Goal: Task Accomplishment & Management: Manage account settings

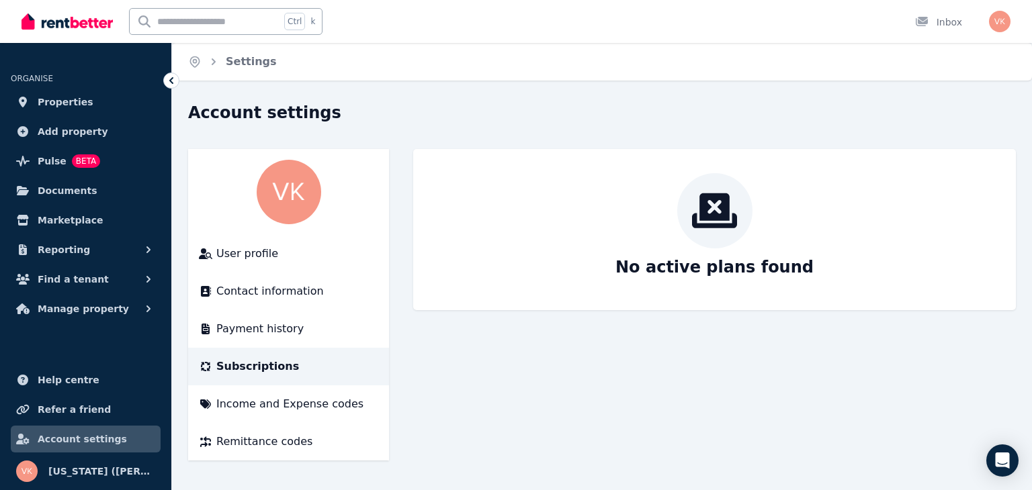
click at [615, 394] on main "No active plans found" at bounding box center [714, 305] width 602 height 312
click at [74, 247] on span "Reporting" at bounding box center [64, 250] width 52 height 16
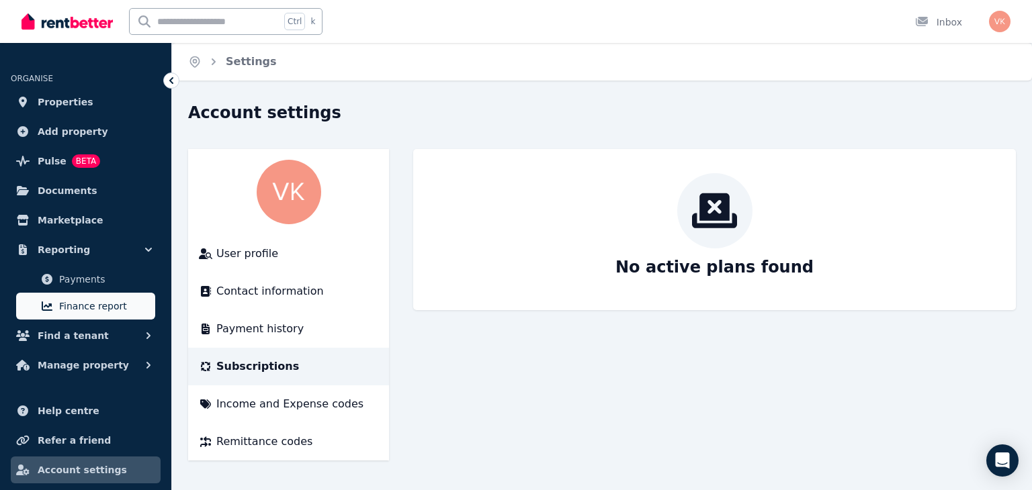
click at [78, 312] on span "Finance report" at bounding box center [104, 306] width 91 height 16
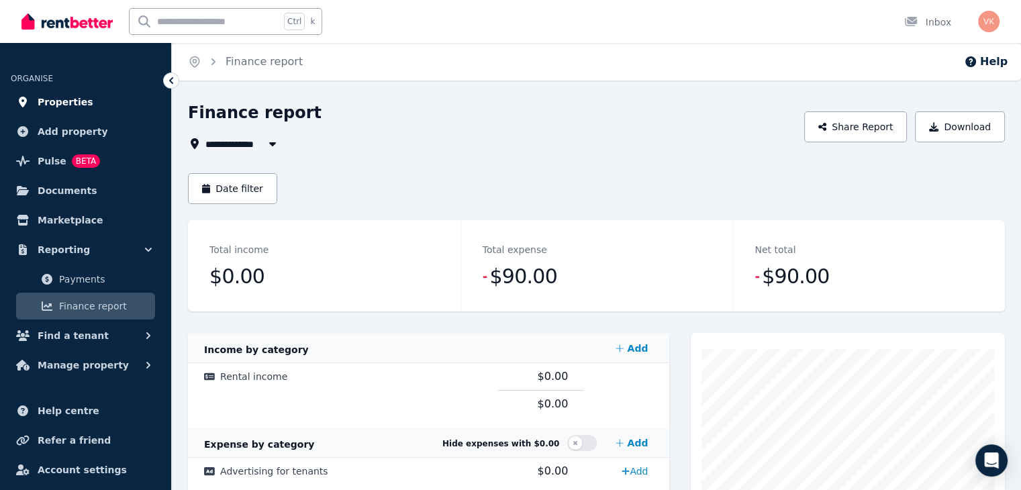
click at [52, 100] on span "Properties" at bounding box center [66, 102] width 56 height 16
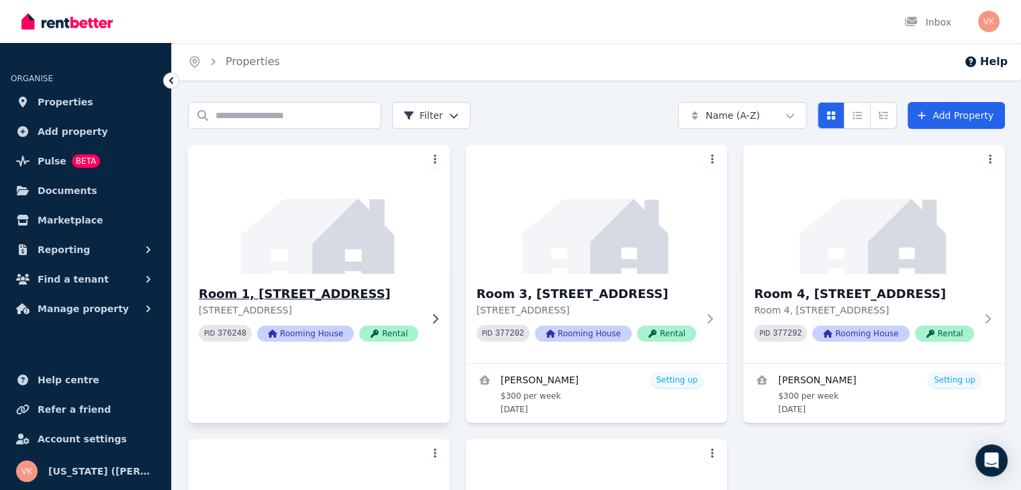
click at [320, 334] on span "Rooming House" at bounding box center [305, 334] width 97 height 16
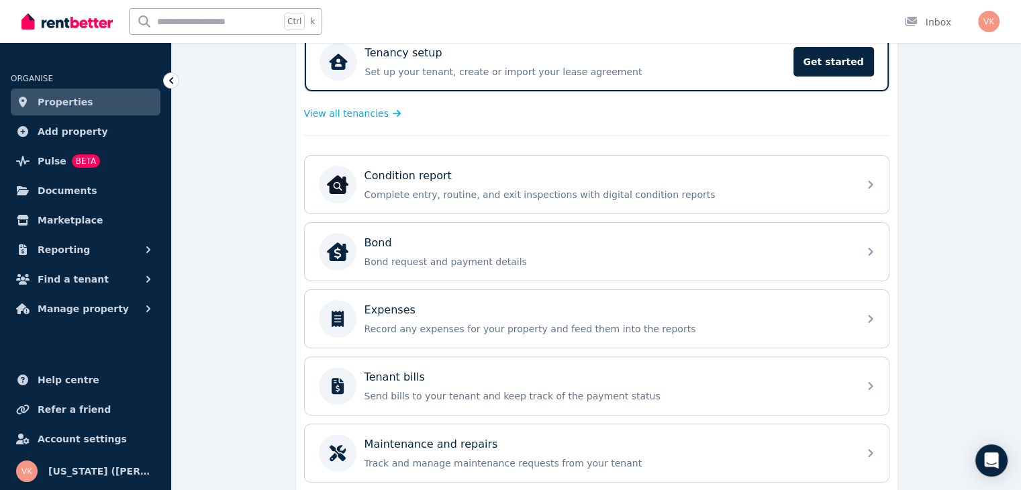
scroll to position [399, 0]
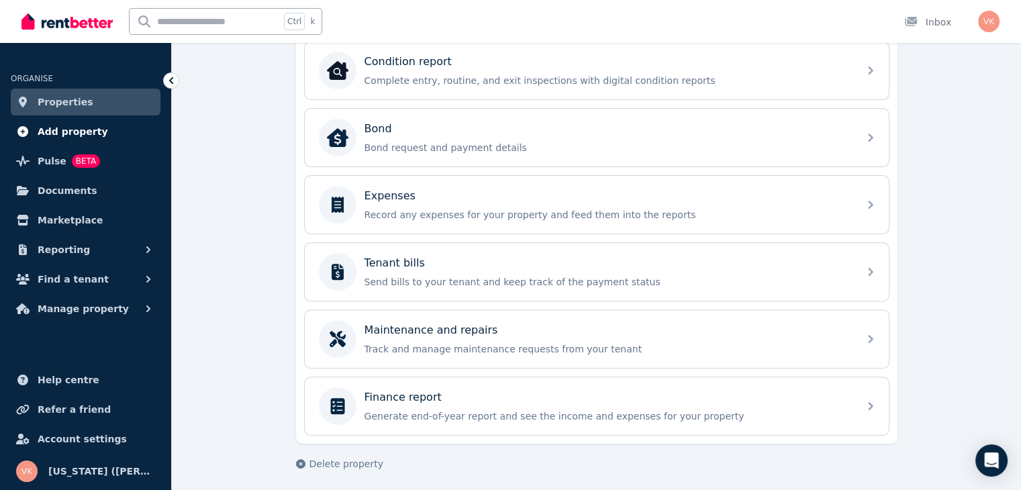
click at [62, 134] on span "Add property" at bounding box center [73, 132] width 71 height 16
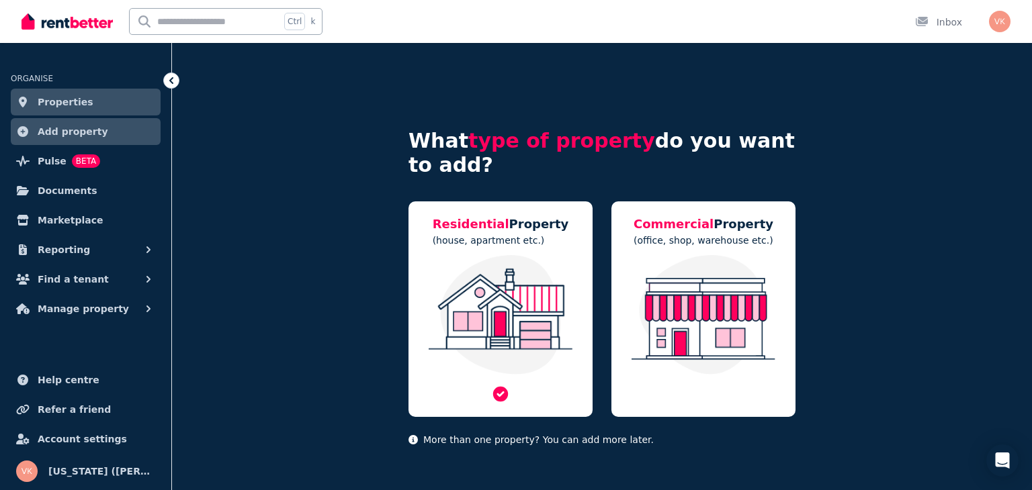
click at [496, 269] on img at bounding box center [500, 315] width 157 height 120
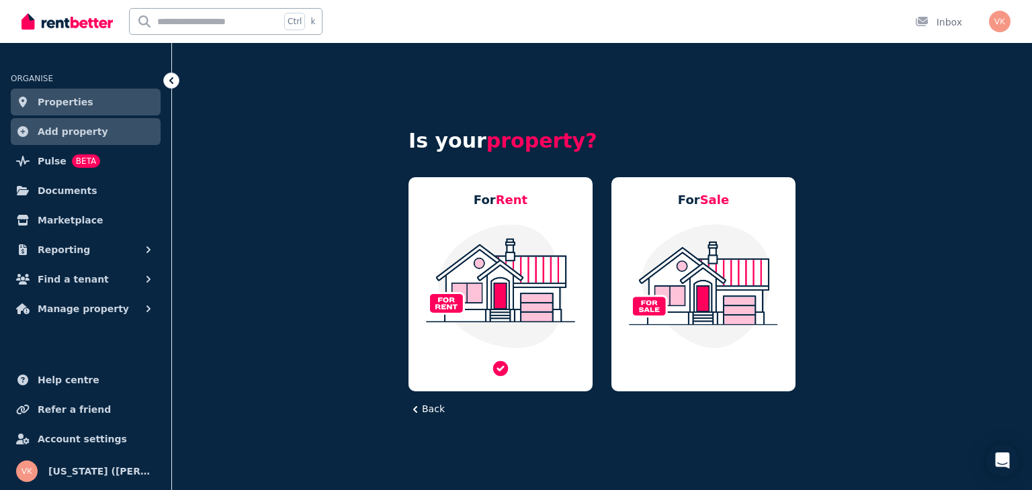
click at [524, 297] on img at bounding box center [500, 286] width 157 height 126
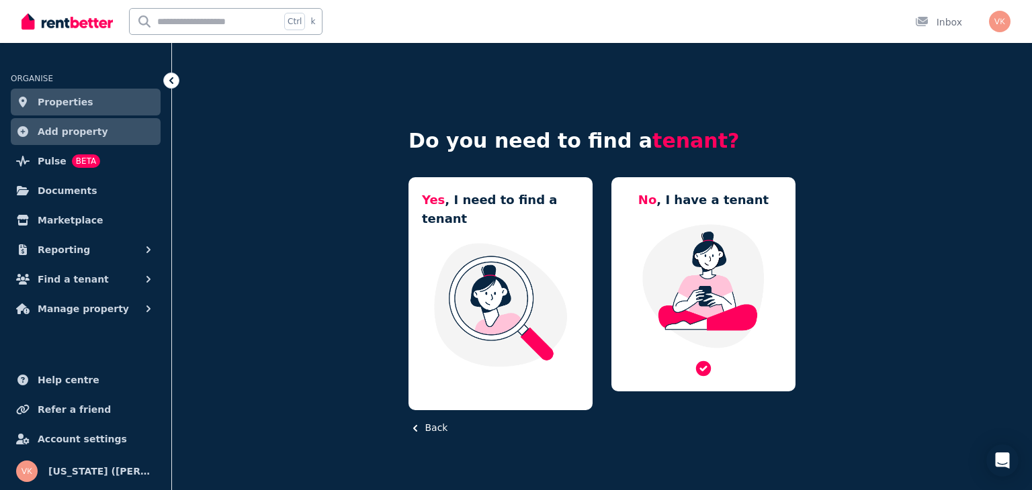
click at [675, 259] on img at bounding box center [703, 286] width 157 height 126
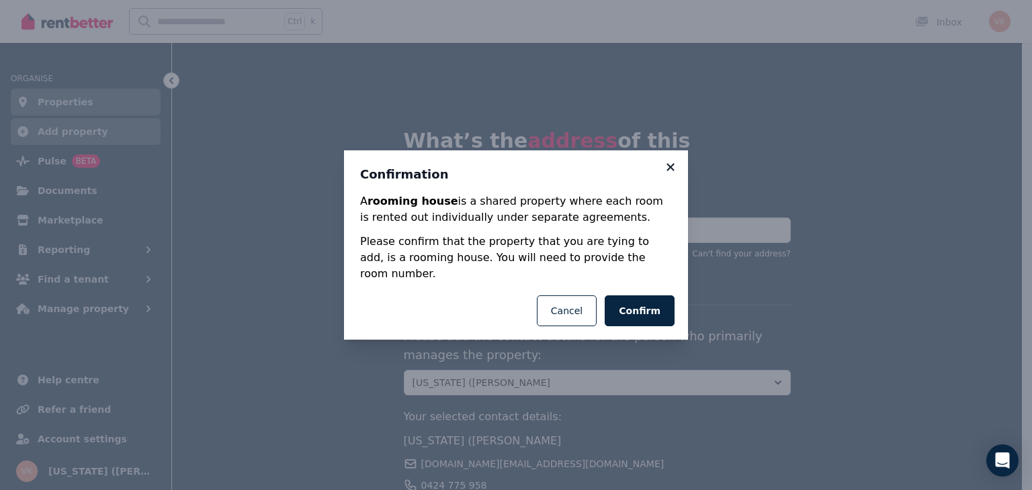
click at [672, 173] on icon at bounding box center [670, 167] width 13 height 12
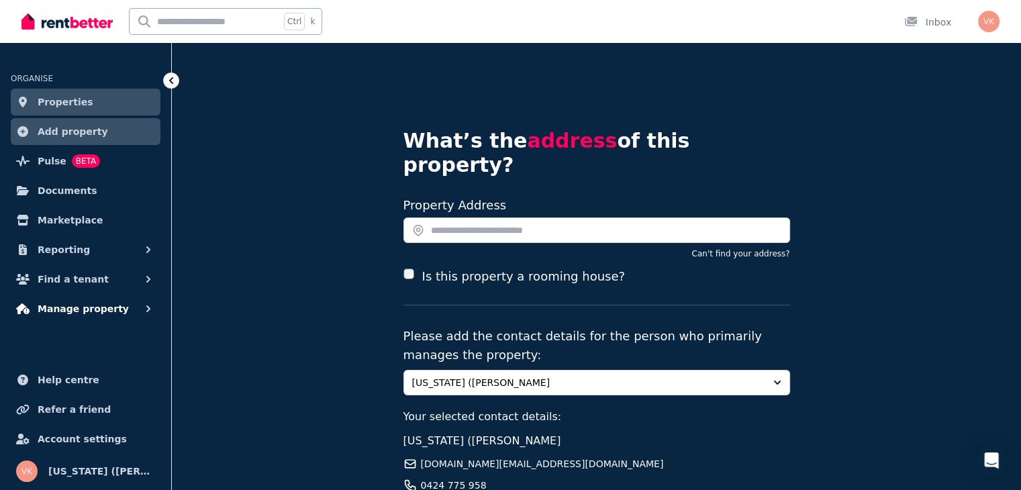
click at [70, 312] on span "Manage property" at bounding box center [83, 309] width 91 height 16
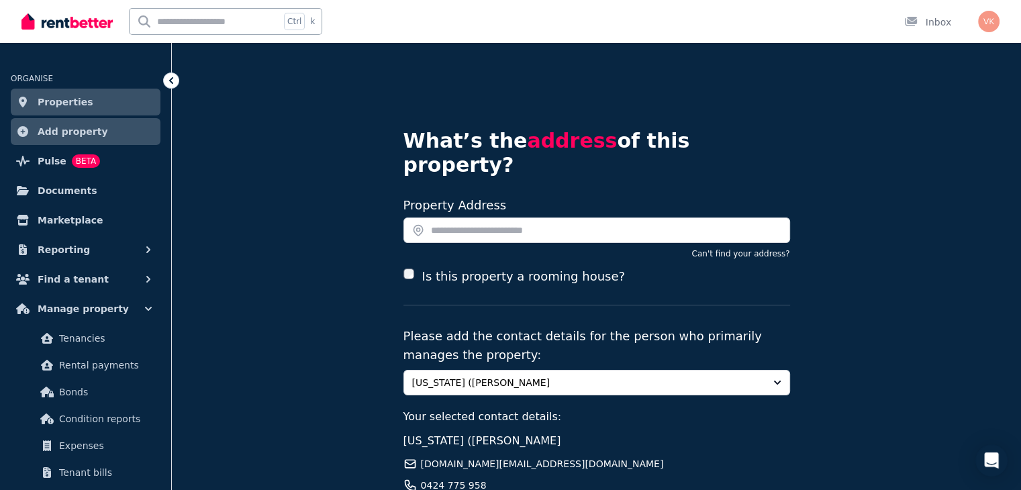
click at [62, 114] on link "Properties" at bounding box center [86, 102] width 150 height 27
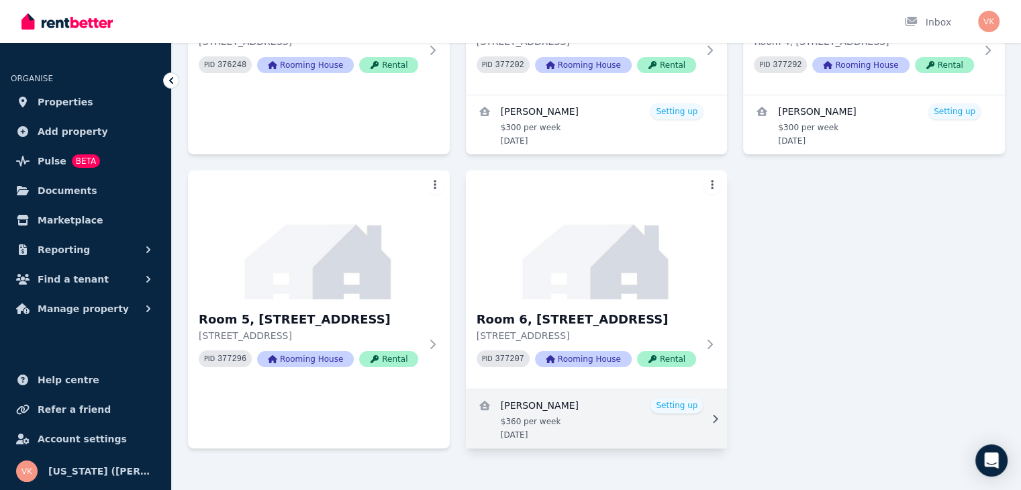
scroll to position [288, 0]
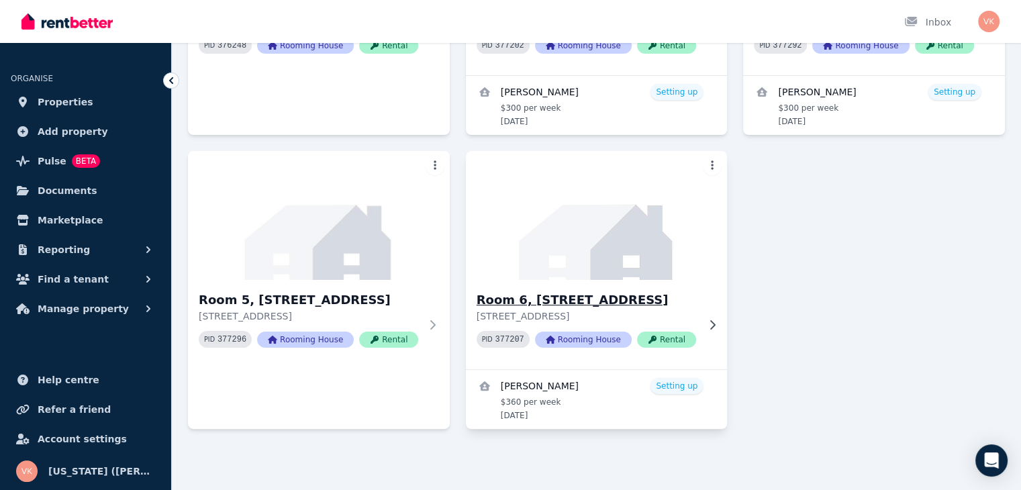
click at [712, 323] on icon at bounding box center [712, 325] width 13 height 11
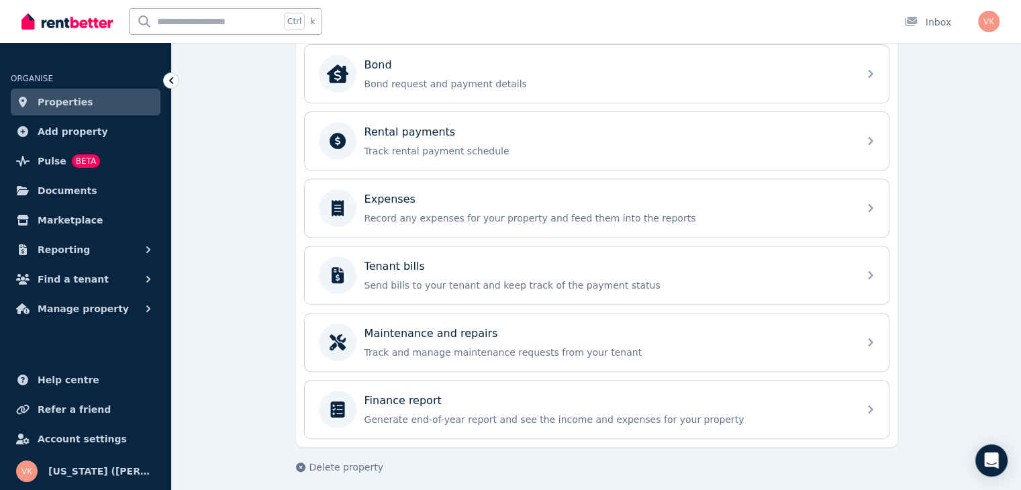
scroll to position [465, 0]
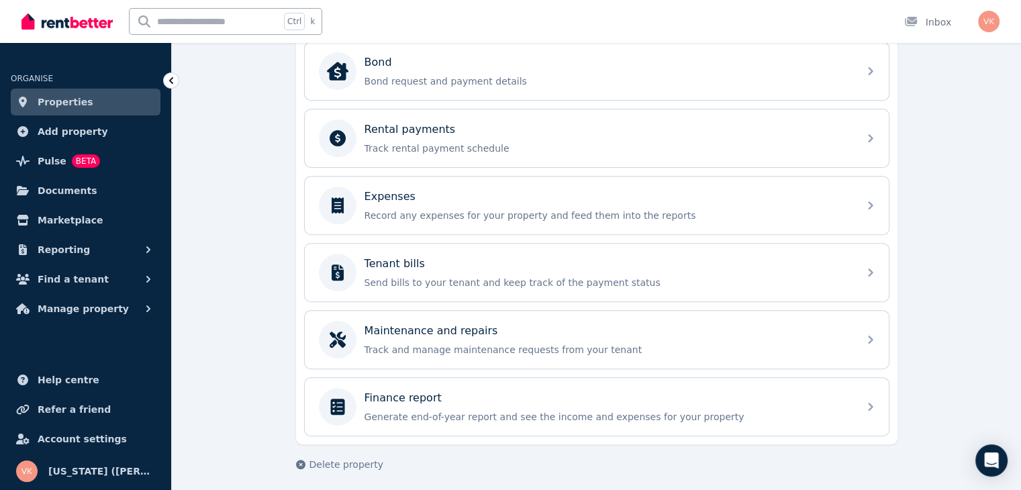
click at [948, 358] on div "**********" at bounding box center [597, 66] width 850 height 859
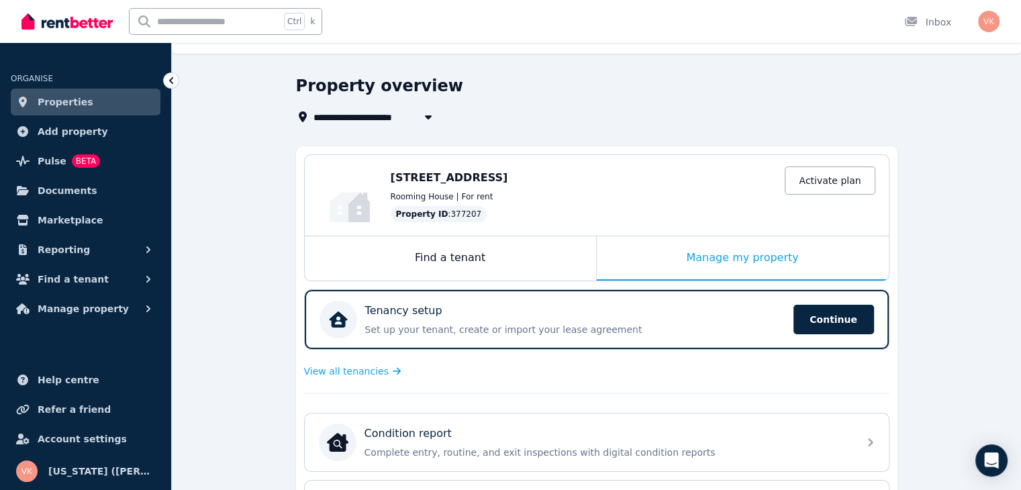
scroll to position [0, 0]
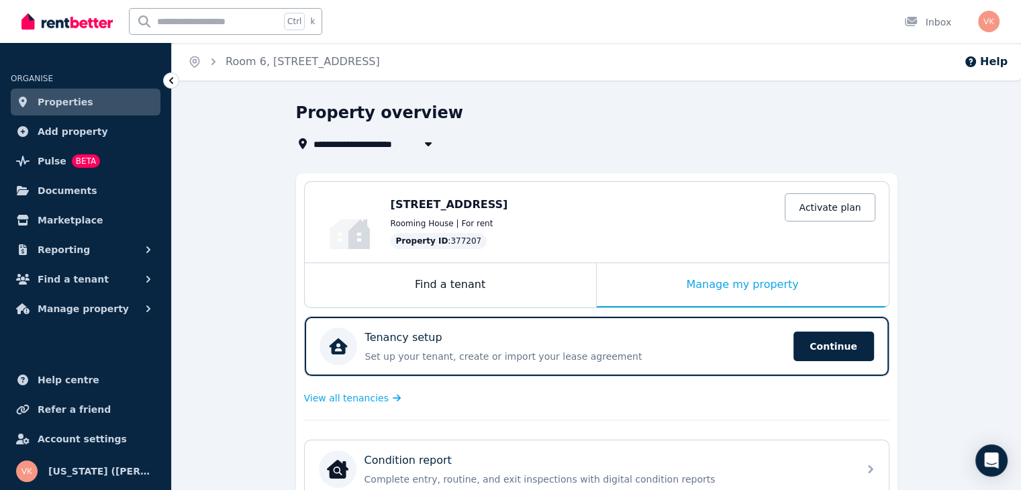
click at [784, 132] on div "**********" at bounding box center [593, 127] width 594 height 50
click at [508, 205] on span "[STREET_ADDRESS]" at bounding box center [450, 204] width 118 height 13
click at [482, 208] on span "[STREET_ADDRESS]" at bounding box center [450, 204] width 118 height 13
click at [447, 283] on div "Find a tenant" at bounding box center [450, 285] width 291 height 44
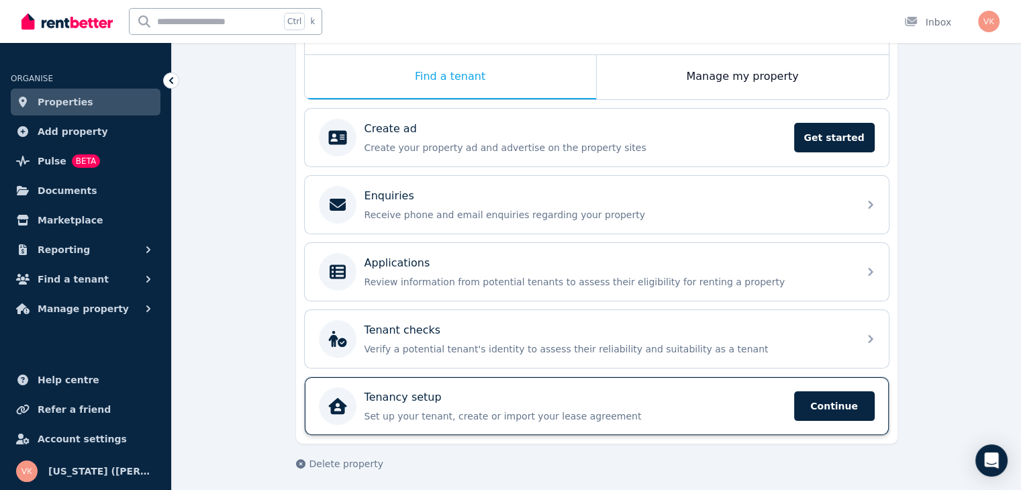
scroll to position [210, 0]
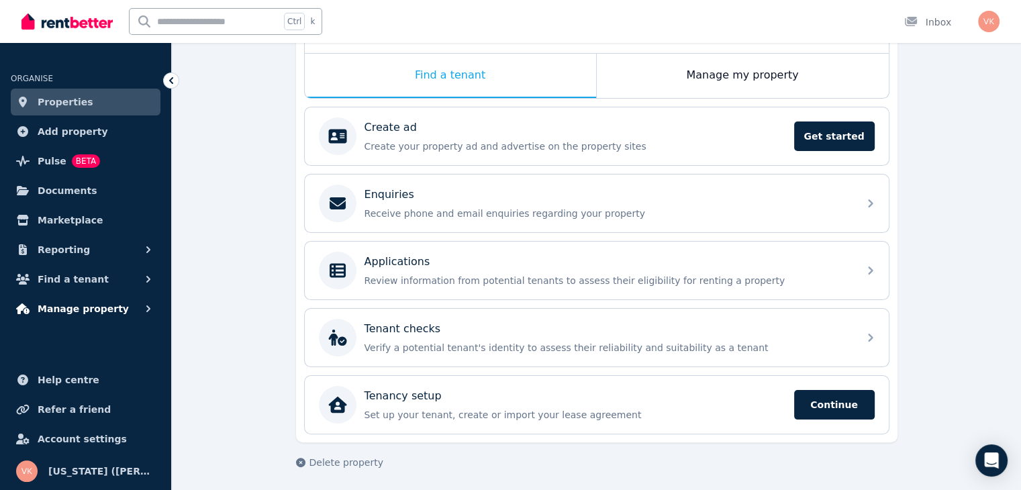
click at [56, 315] on span "Manage property" at bounding box center [83, 309] width 91 height 16
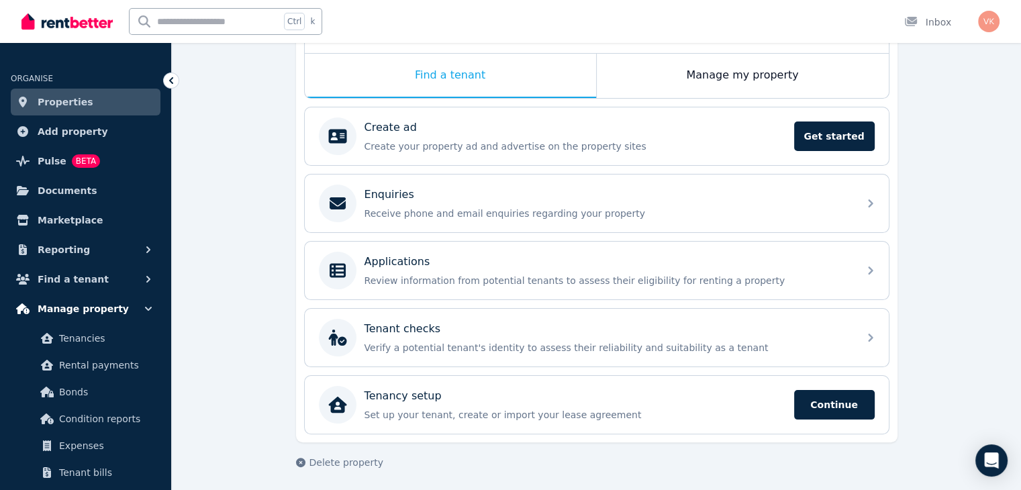
click at [87, 304] on span "Manage property" at bounding box center [83, 309] width 91 height 16
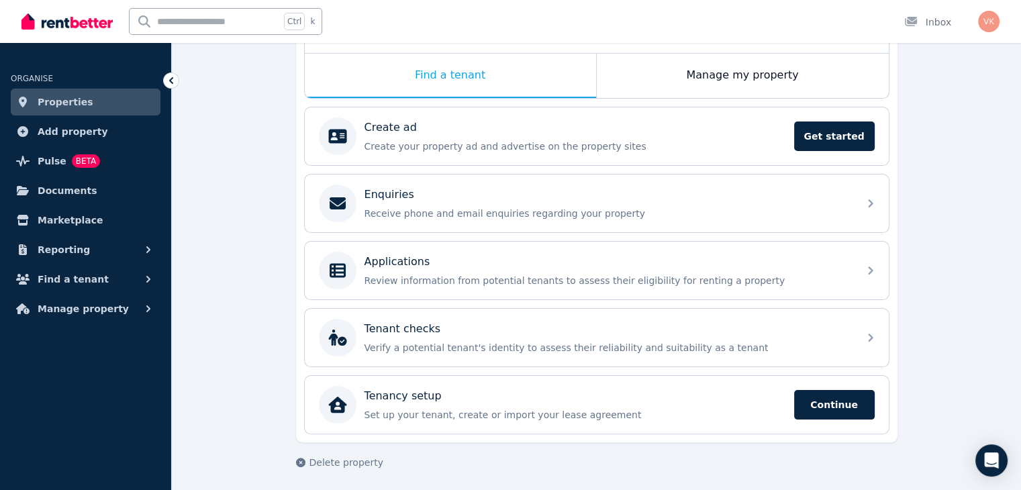
click at [78, 338] on span "Tenancies" at bounding box center [104, 338] width 91 height 16
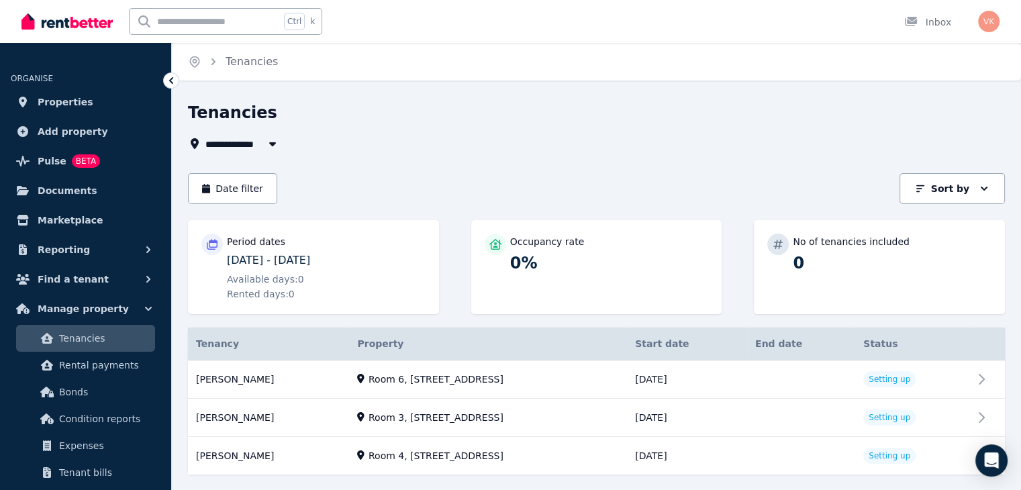
scroll to position [32, 0]
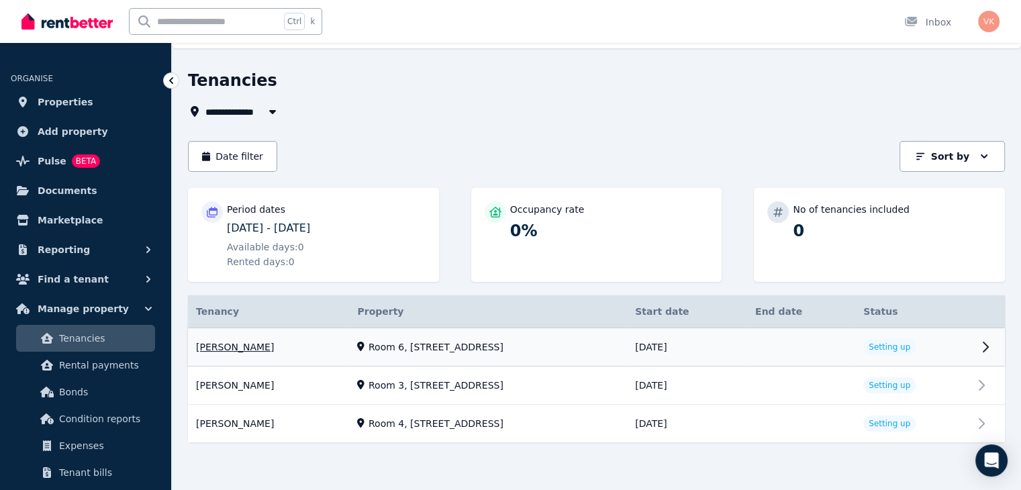
click at [989, 346] on link "View property details" at bounding box center [596, 347] width 817 height 38
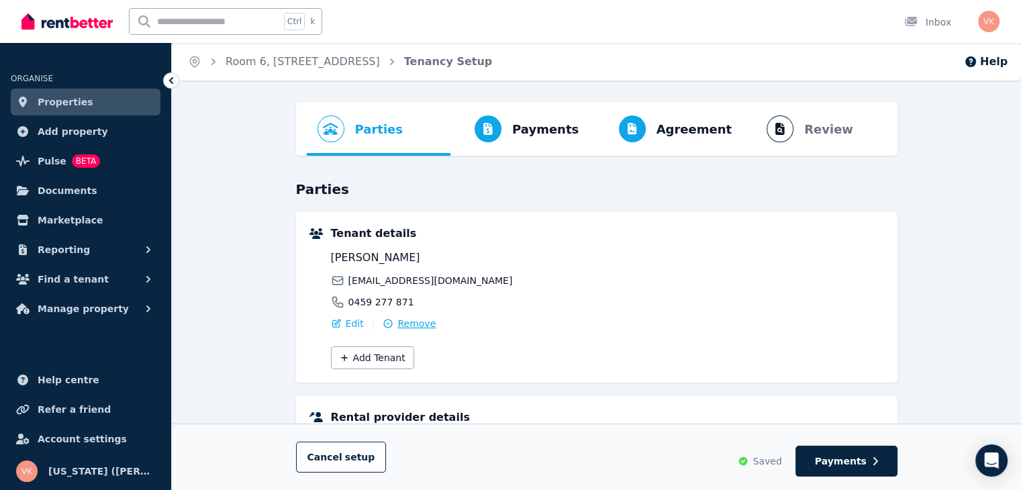
click at [406, 326] on span "Remove" at bounding box center [417, 323] width 38 height 13
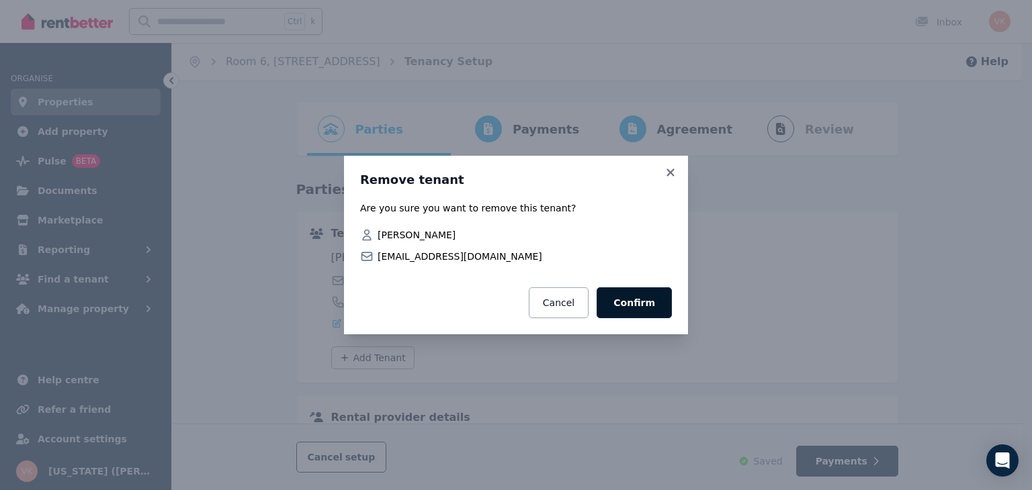
click at [648, 307] on button "Confirm" at bounding box center [633, 302] width 75 height 31
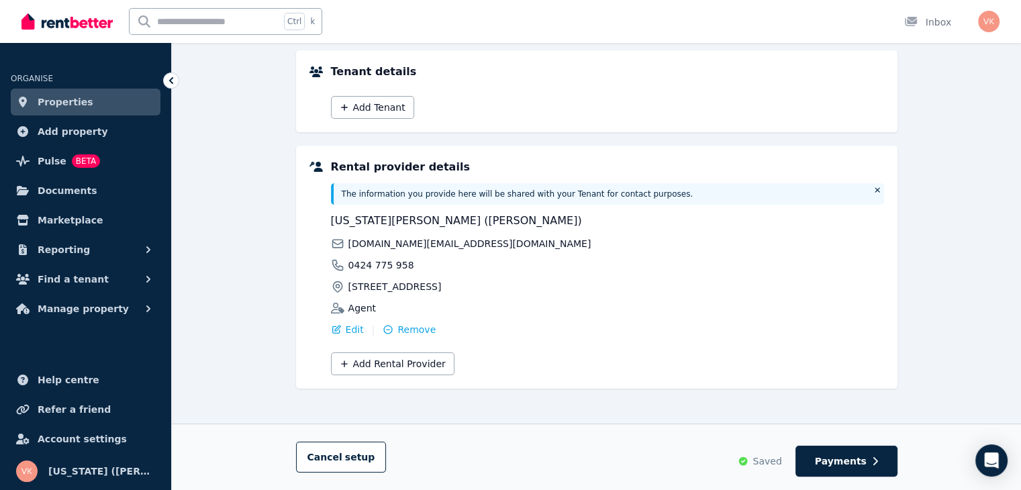
scroll to position [164, 0]
click at [71, 103] on span "Properties" at bounding box center [66, 102] width 56 height 16
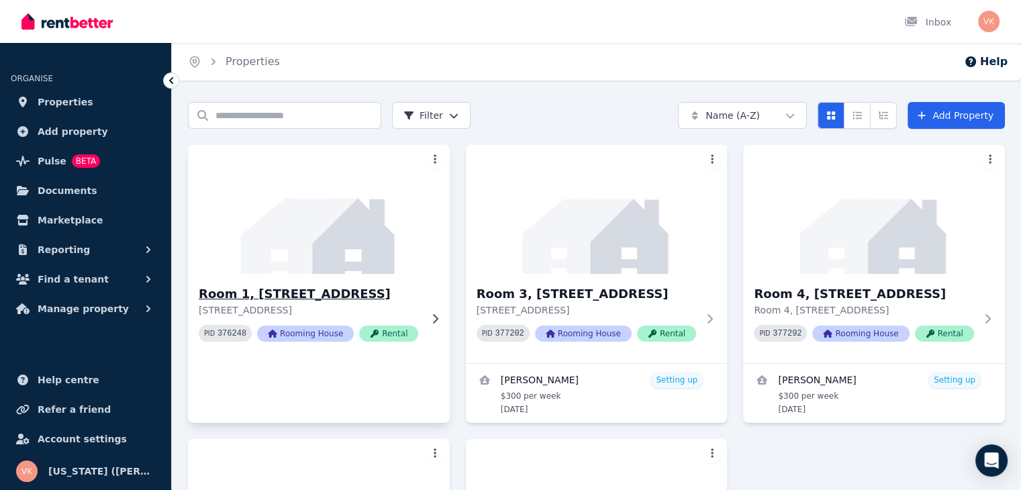
click at [335, 233] on img at bounding box center [318, 210] width 275 height 136
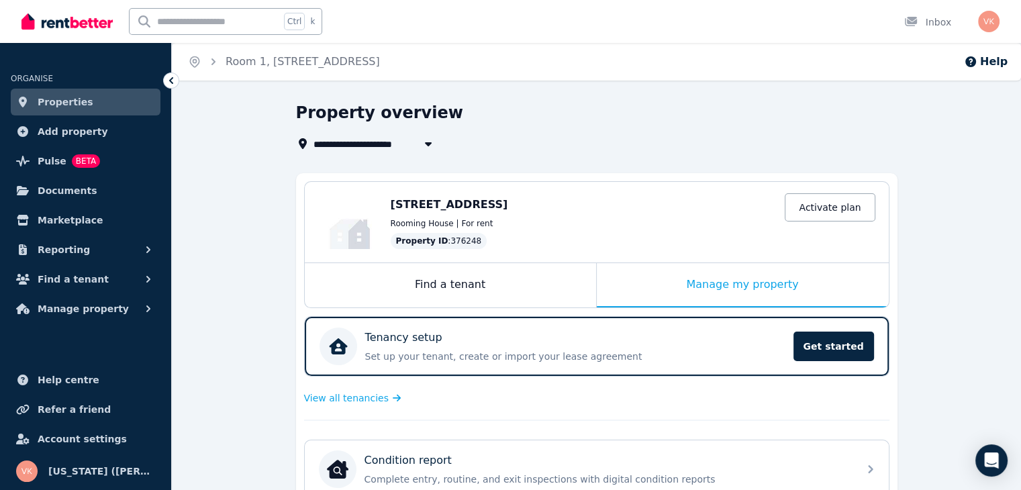
scroll to position [67, 0]
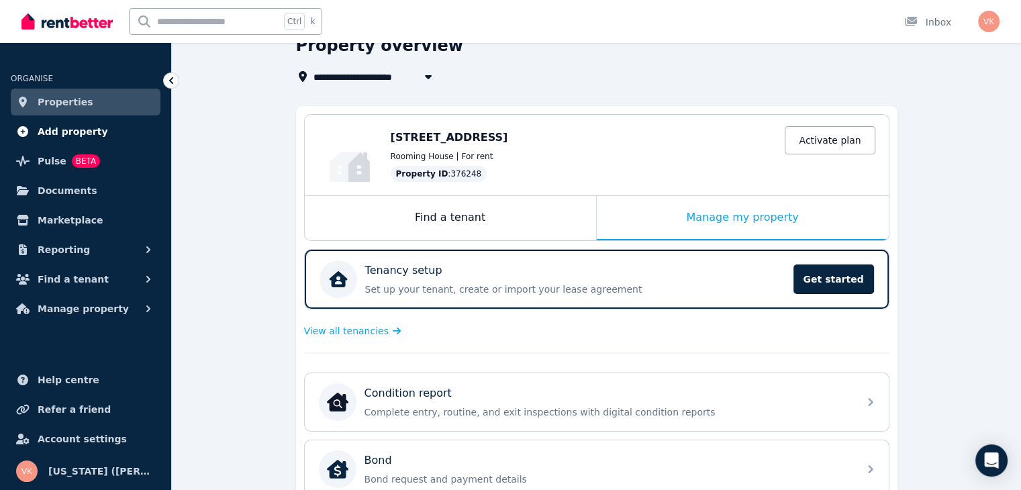
click at [71, 135] on span "Add property" at bounding box center [73, 132] width 71 height 16
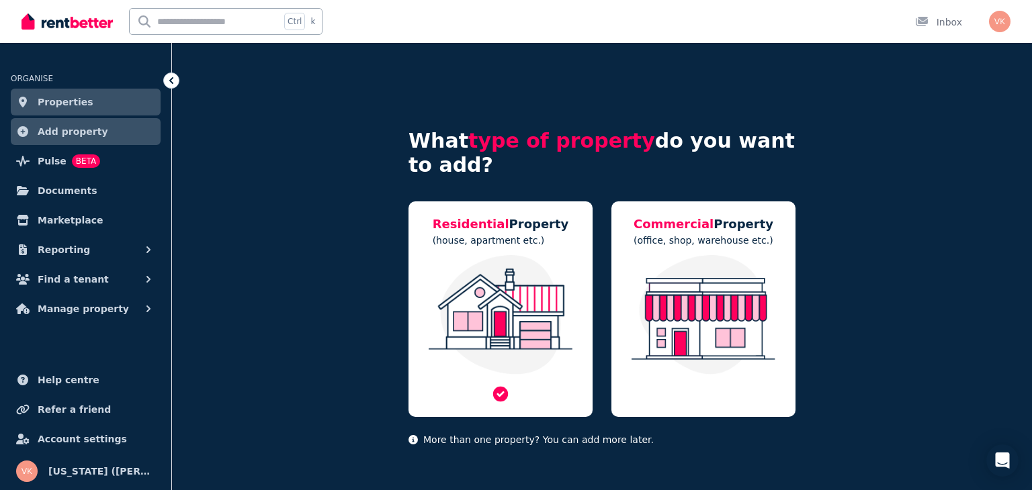
click at [505, 313] on img at bounding box center [500, 315] width 157 height 120
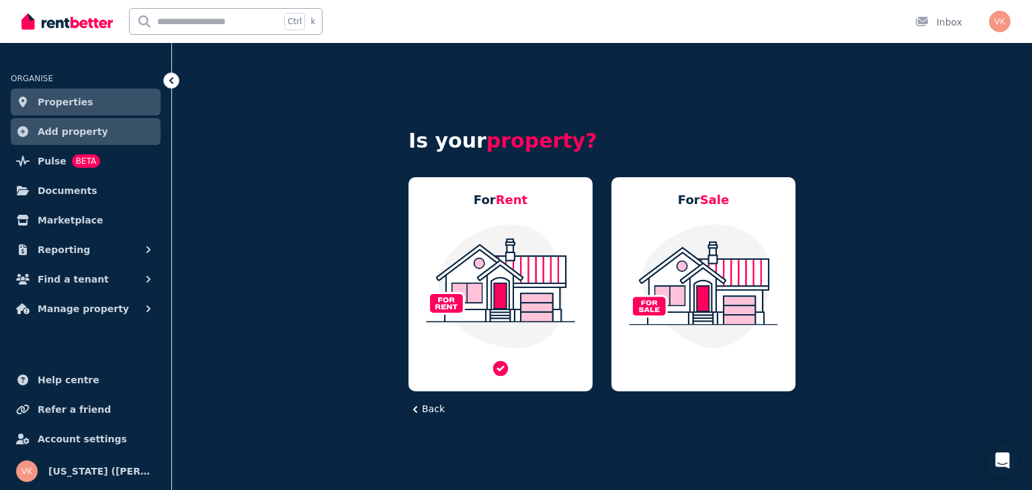
click at [484, 256] on img at bounding box center [500, 286] width 157 height 126
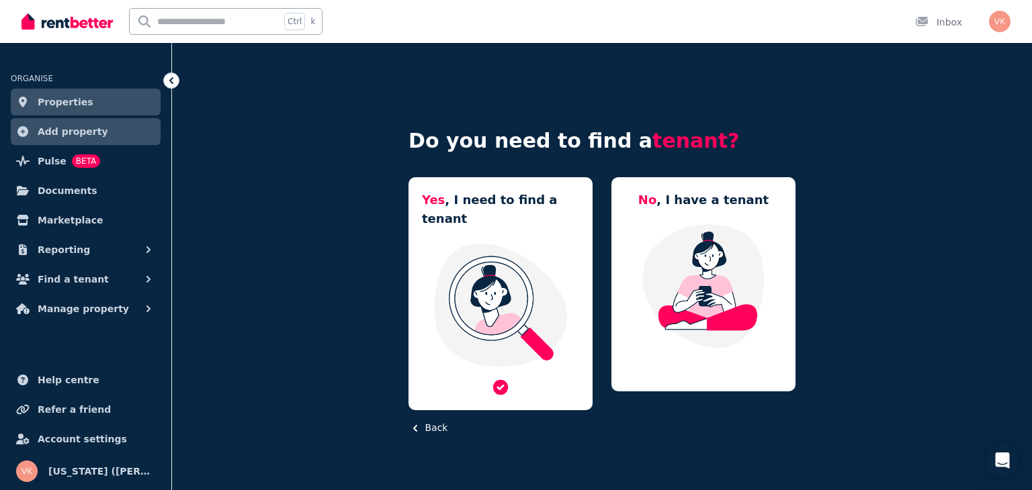
click at [504, 280] on img at bounding box center [500, 305] width 157 height 126
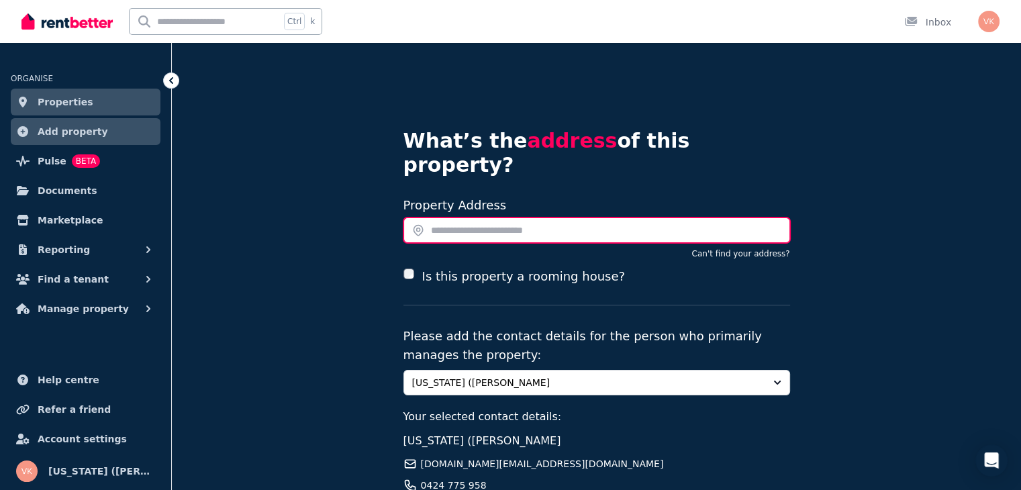
click at [479, 218] on input "text" at bounding box center [597, 231] width 387 height 26
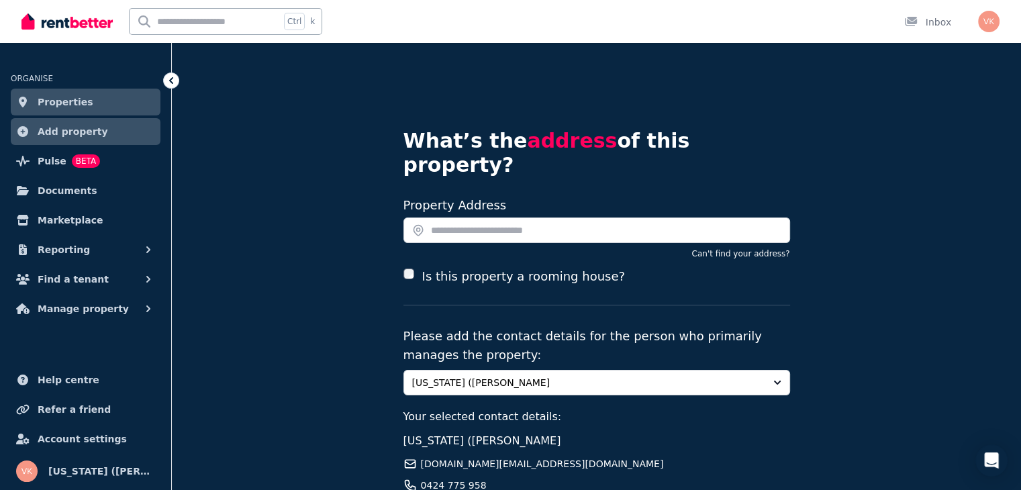
click at [400, 248] on div "What’s the address of this property? Search your address Property Address Can't…" at bounding box center [597, 341] width 850 height 596
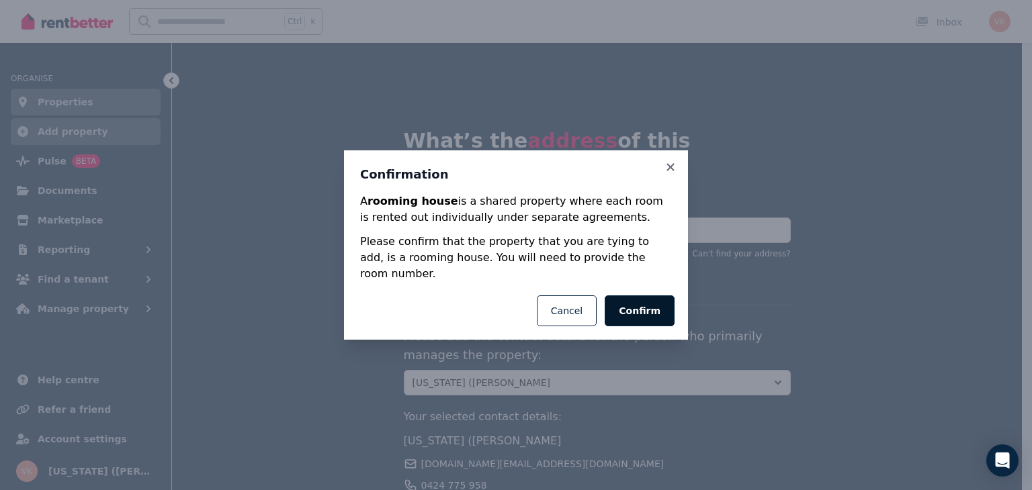
click at [644, 302] on button "Confirm" at bounding box center [639, 310] width 70 height 31
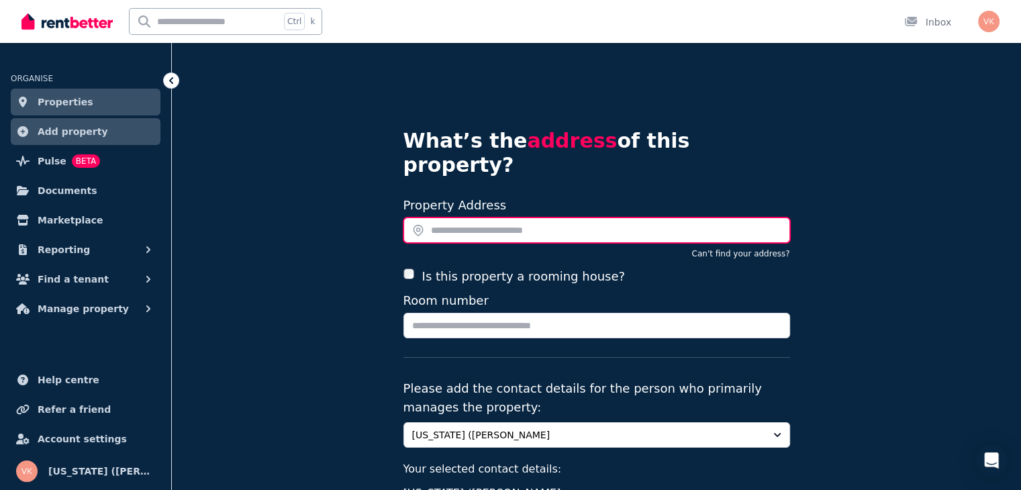
click at [447, 218] on input "text" at bounding box center [597, 231] width 387 height 26
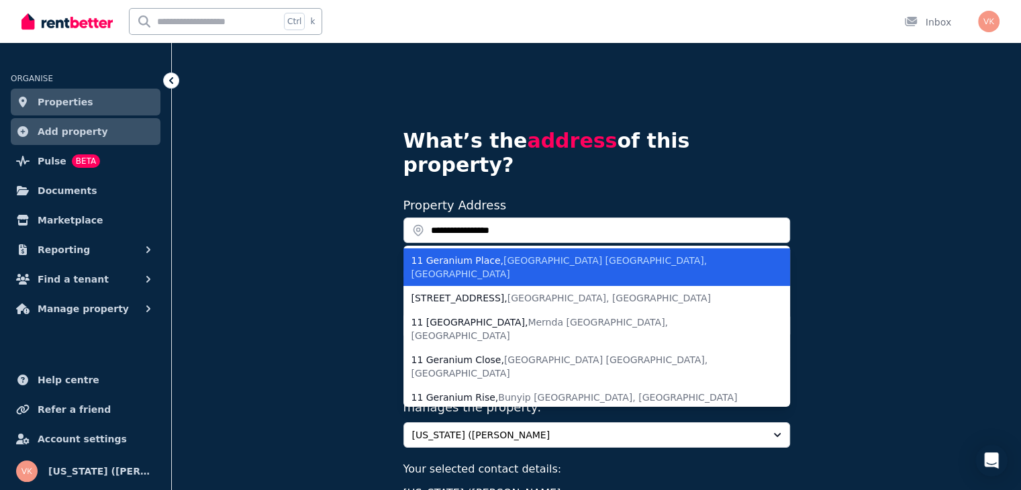
click at [494, 255] on span "Canning Vale WA, Australia" at bounding box center [560, 267] width 296 height 24
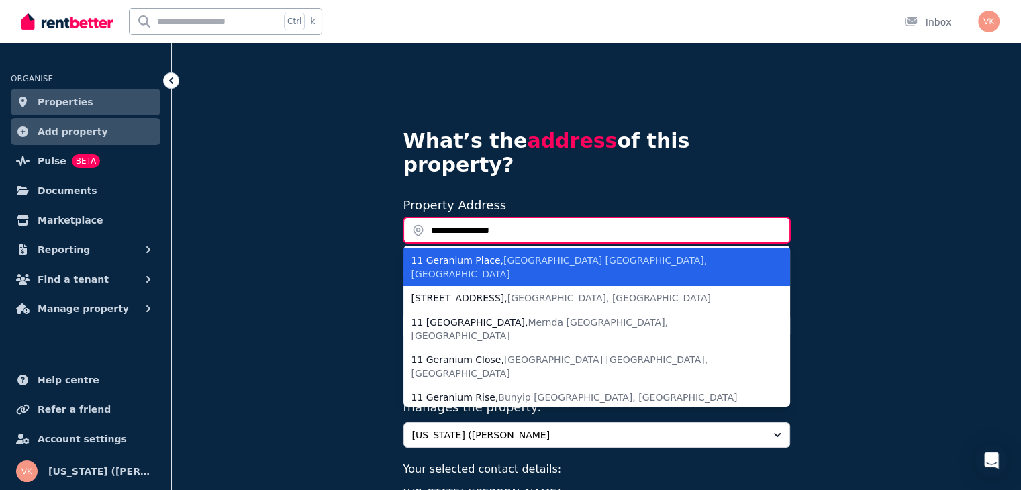
type input "**********"
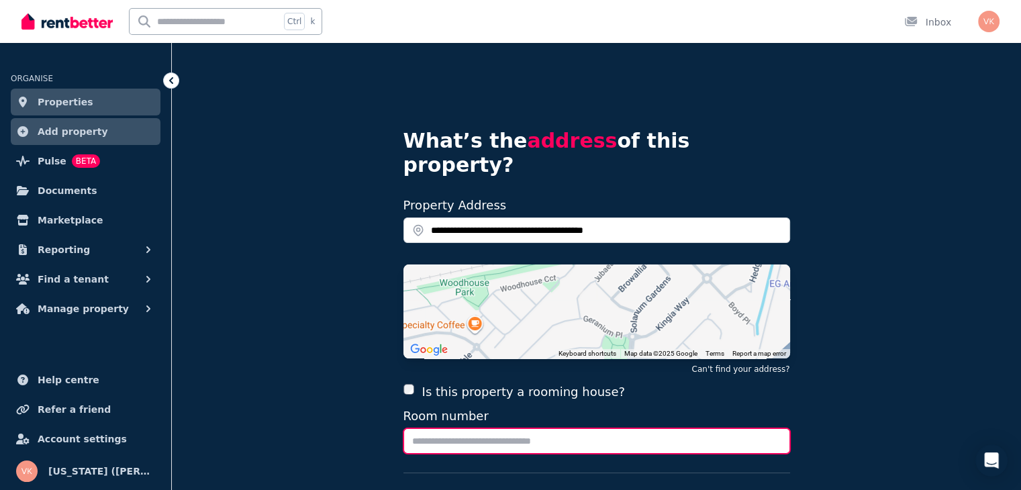
click at [473, 428] on input "Room number" at bounding box center [597, 441] width 387 height 26
type input "******"
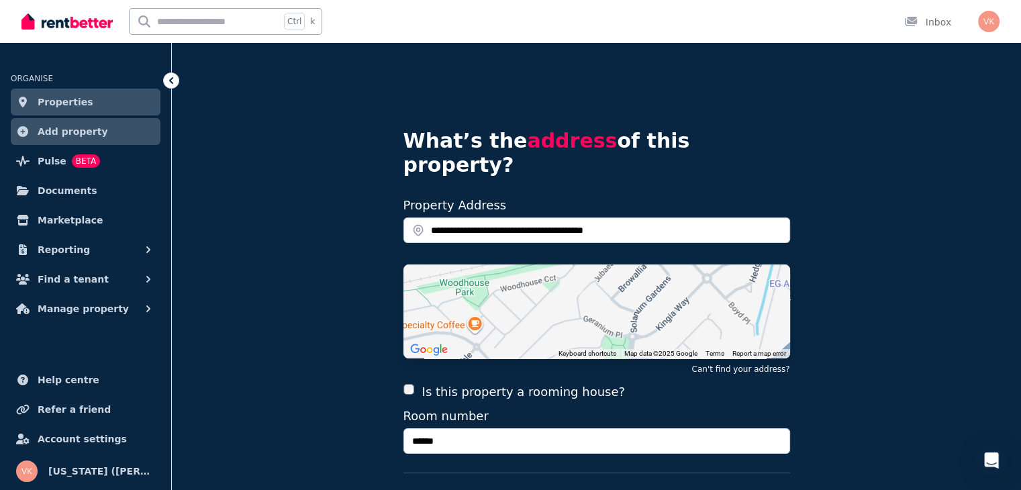
click at [909, 358] on div "**********" at bounding box center [597, 425] width 850 height 764
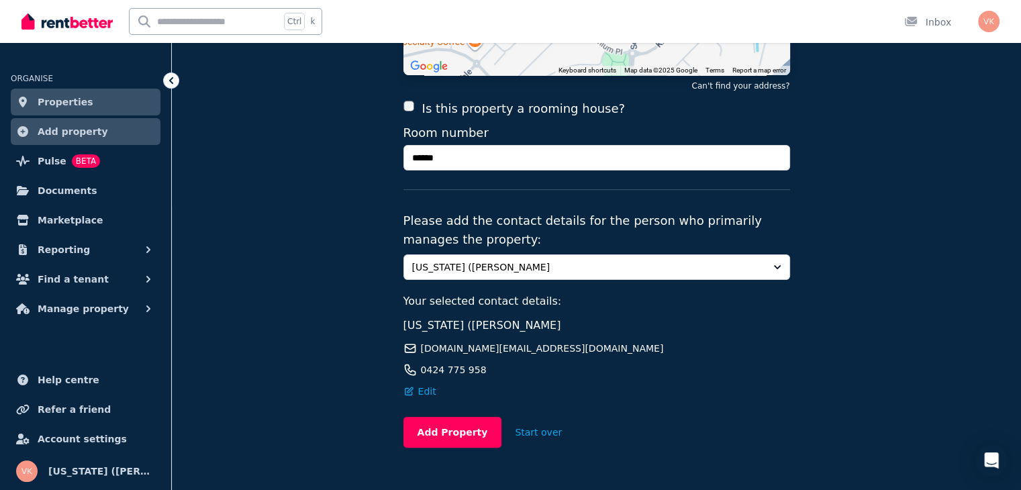
scroll to position [291, 0]
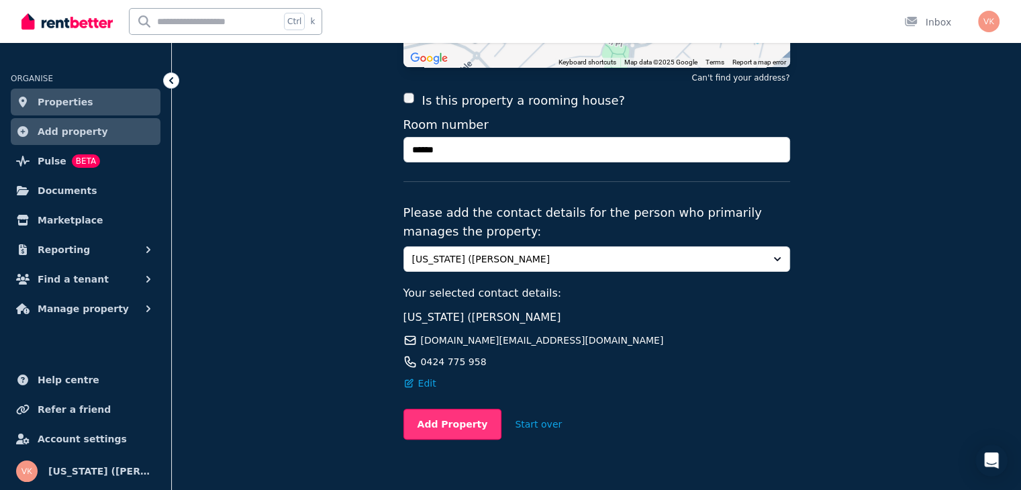
click at [445, 409] on button "Add Property" at bounding box center [453, 424] width 99 height 31
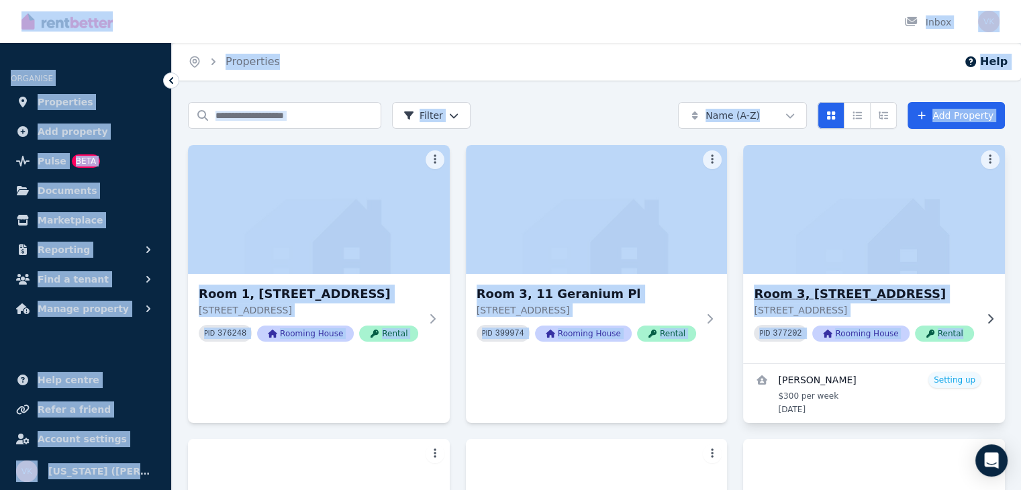
drag, startPoint x: 521, startPoint y: 379, endPoint x: 981, endPoint y: 350, distance: 460.3
click at [952, 402] on div "Open main menu Inbox Open user menu ORGANISE Properties Add property Pulse BETA…" at bounding box center [510, 245] width 1021 height 490
click at [546, 66] on div "Home Properties Help" at bounding box center [597, 62] width 850 height 38
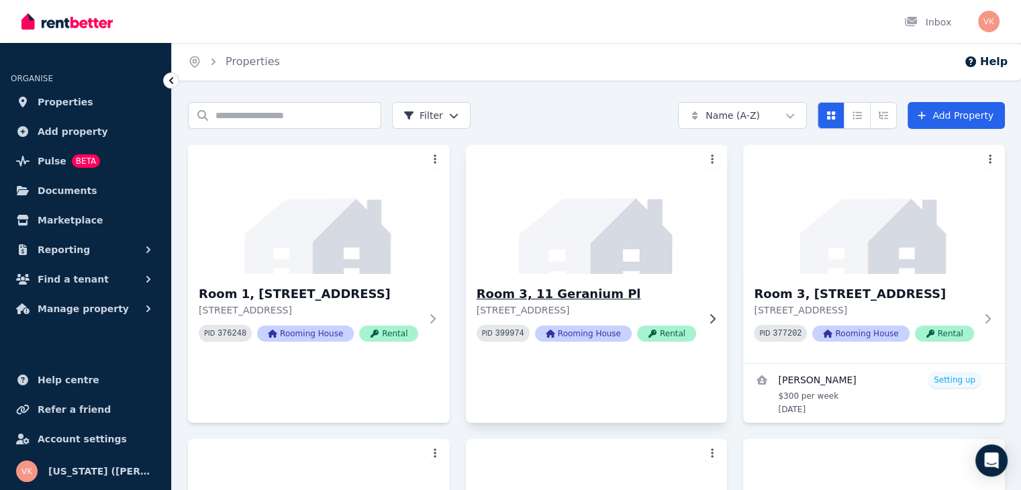
click at [604, 286] on h3 "Room 3, 11 Geranium Pl" at bounding box center [588, 294] width 222 height 19
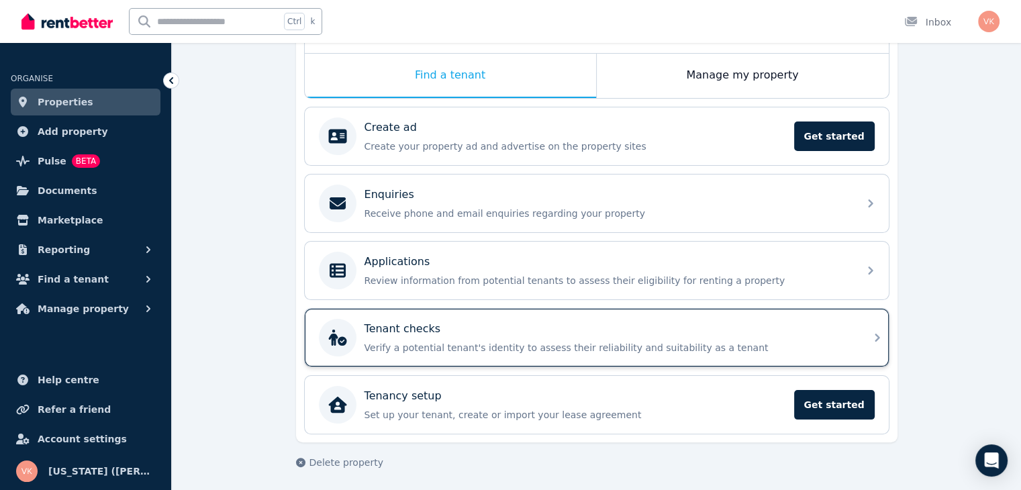
scroll to position [210, 0]
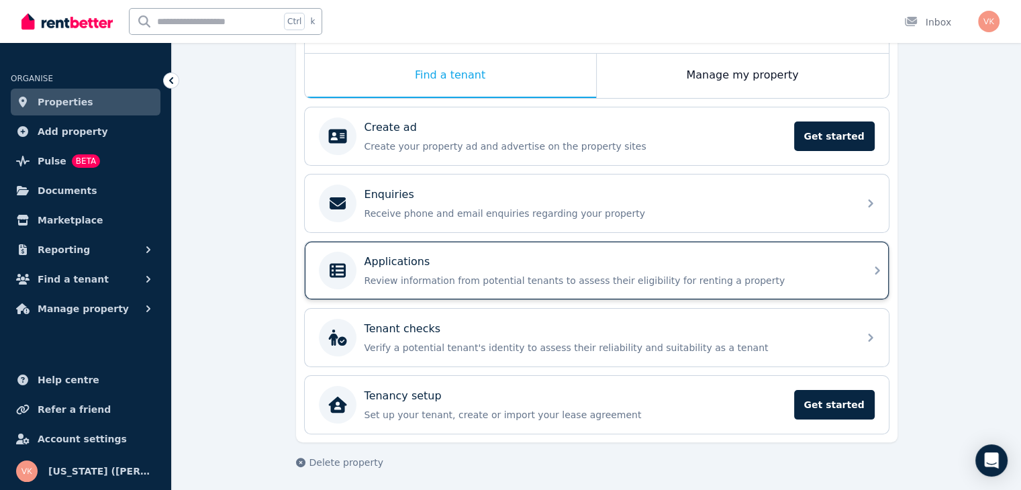
click at [457, 274] on p "Review information from potential tenants to assess their eligibility for renti…" at bounding box center [608, 280] width 486 height 13
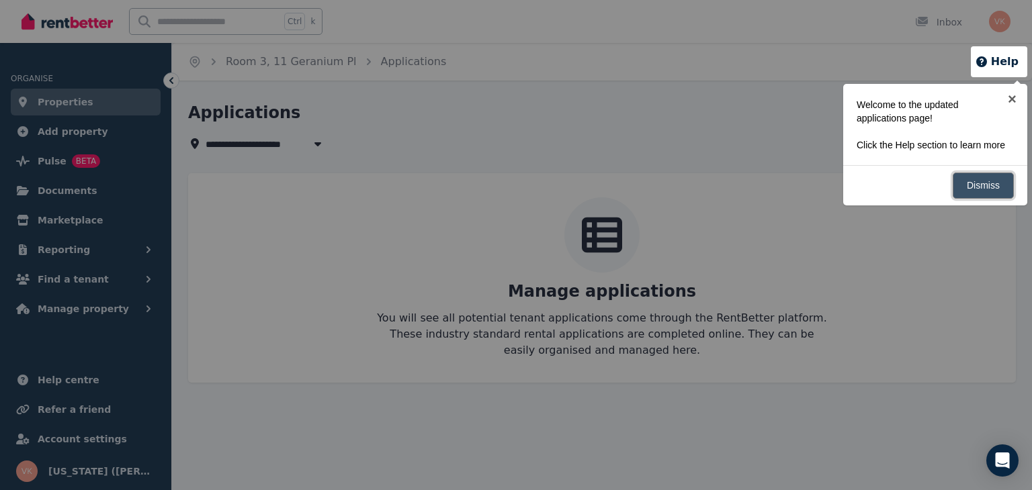
click at [991, 182] on link "Dismiss" at bounding box center [982, 186] width 61 height 26
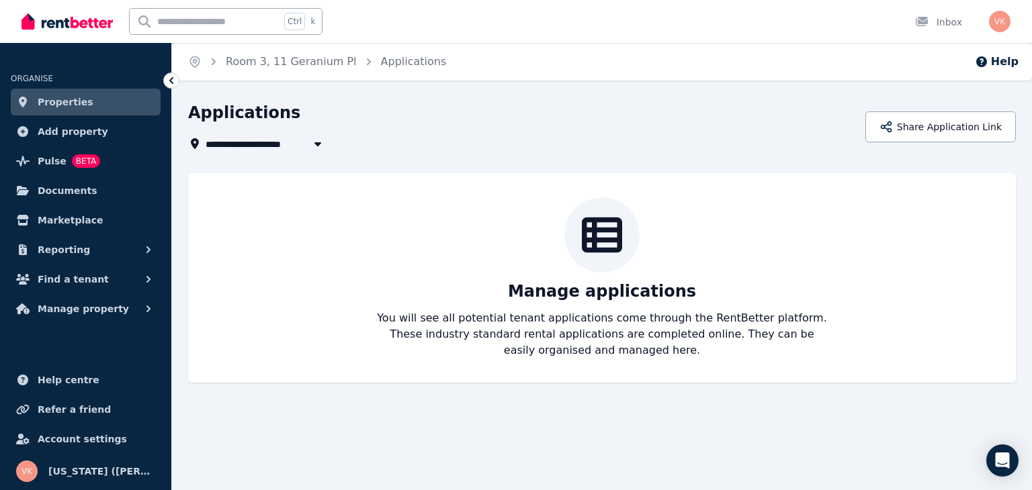
click at [442, 312] on p "You will see all potential tenant applications come through the RentBetter plat…" at bounding box center [601, 334] width 451 height 48
click at [645, 343] on p "You will see all potential tenant applications come through the RentBetter plat…" at bounding box center [601, 334] width 451 height 48
click at [631, 366] on div "Manage applications You will see all potential tenant applications come through…" at bounding box center [601, 278] width 827 height 210
click at [944, 130] on button "Share Application Link" at bounding box center [940, 126] width 150 height 31
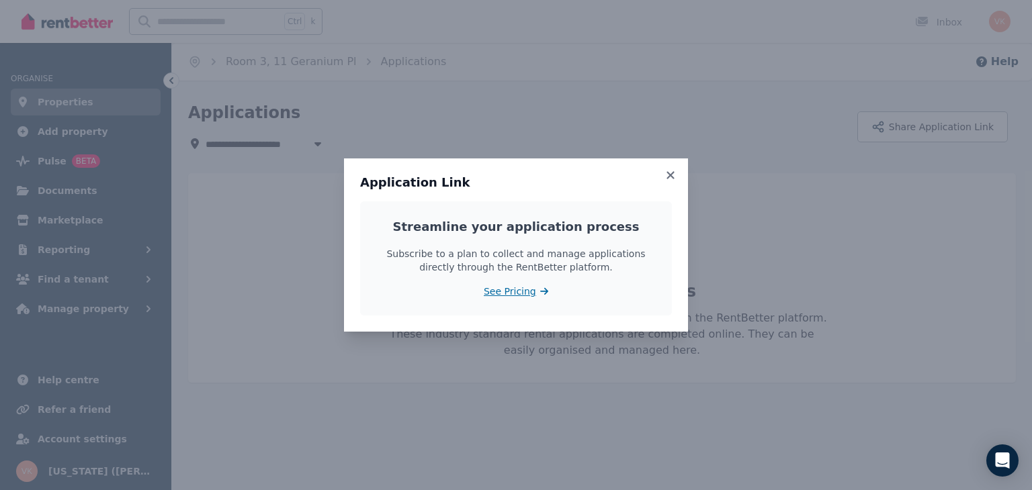
click at [518, 293] on span "See Pricing" at bounding box center [510, 291] width 52 height 13
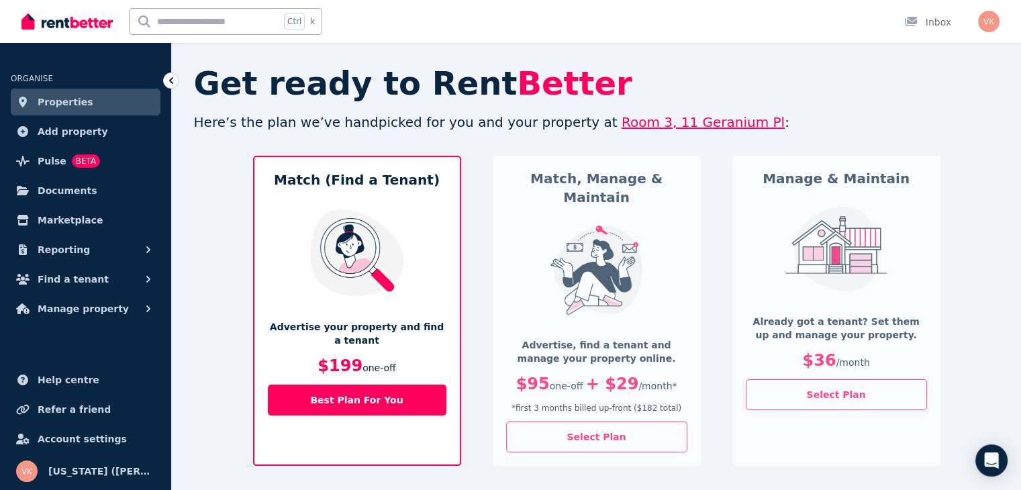
click at [711, 92] on h2 "Get ready to Rent Better" at bounding box center [597, 83] width 806 height 32
click at [894, 233] on div "Manage & Maintain Already got a tenant? Set them up and manage your property. $…" at bounding box center [837, 311] width 208 height 310
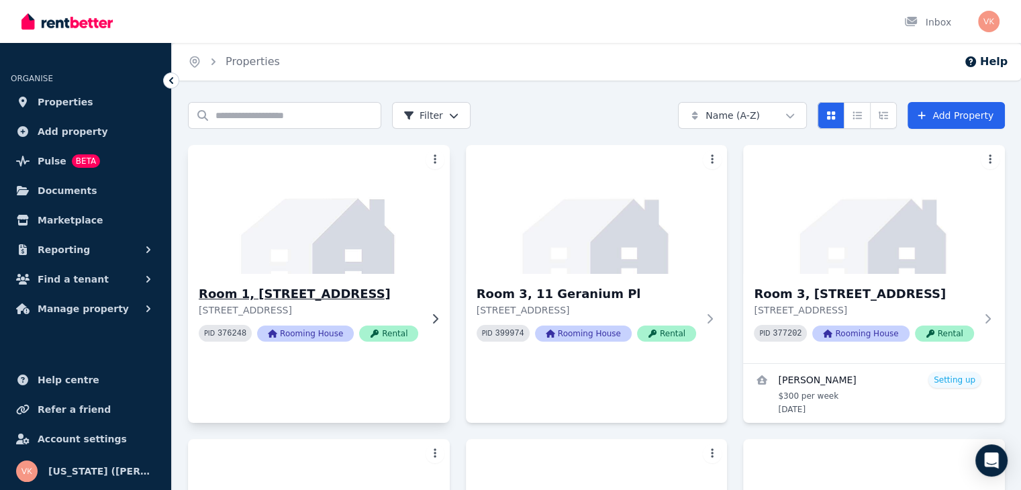
click at [312, 295] on h3 "Room 1, 447 Lakeside Dr" at bounding box center [310, 294] width 222 height 19
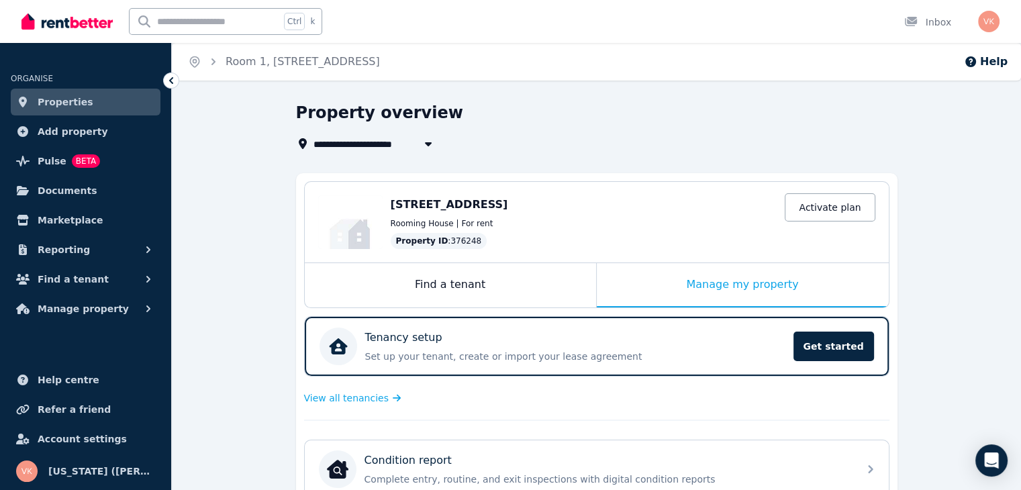
click at [723, 158] on div "**********" at bounding box center [597, 486] width 602 height 768
click at [817, 211] on link "Activate plan" at bounding box center [830, 207] width 90 height 28
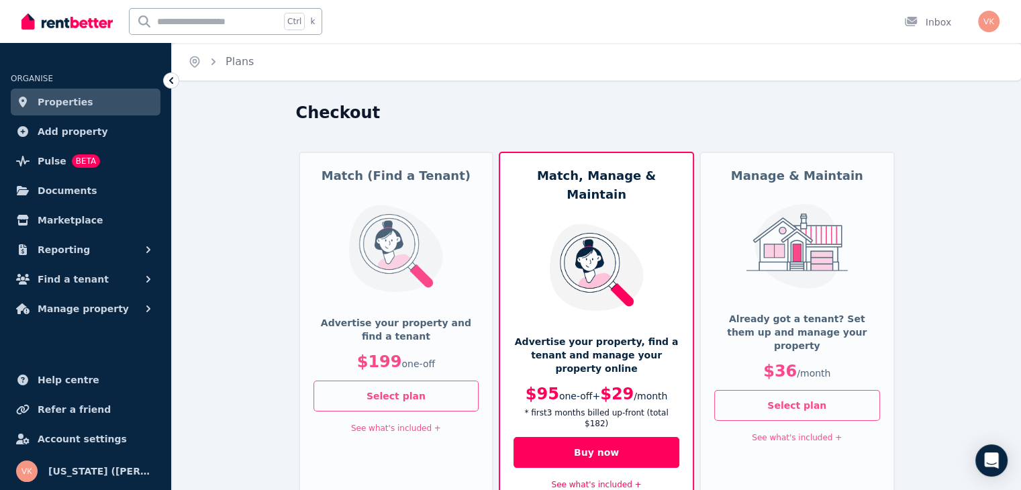
click at [817, 316] on p "Already got a tenant? Set them up and manage your property" at bounding box center [798, 332] width 166 height 40
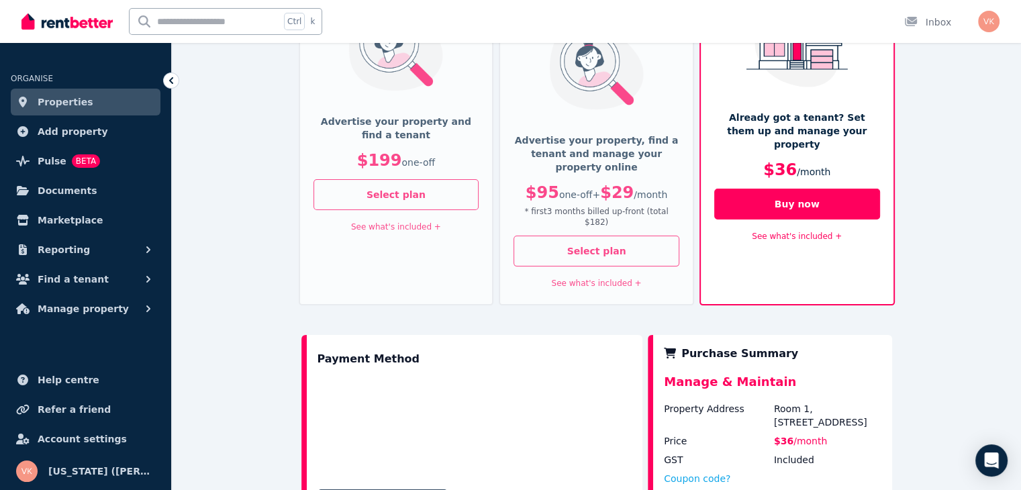
scroll to position [134, 0]
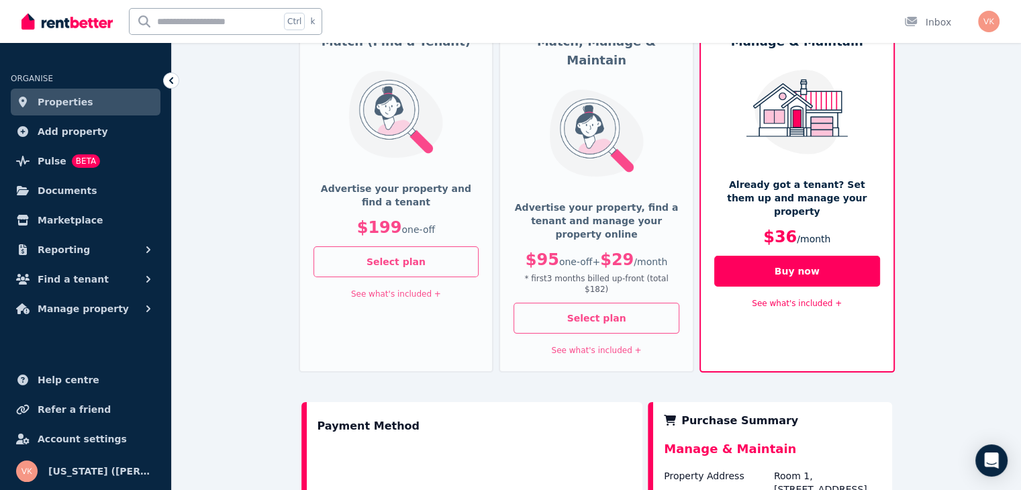
click at [832, 299] on link "See what's included +" at bounding box center [797, 303] width 90 height 9
click at [815, 299] on link "See less info -" at bounding box center [797, 303] width 56 height 9
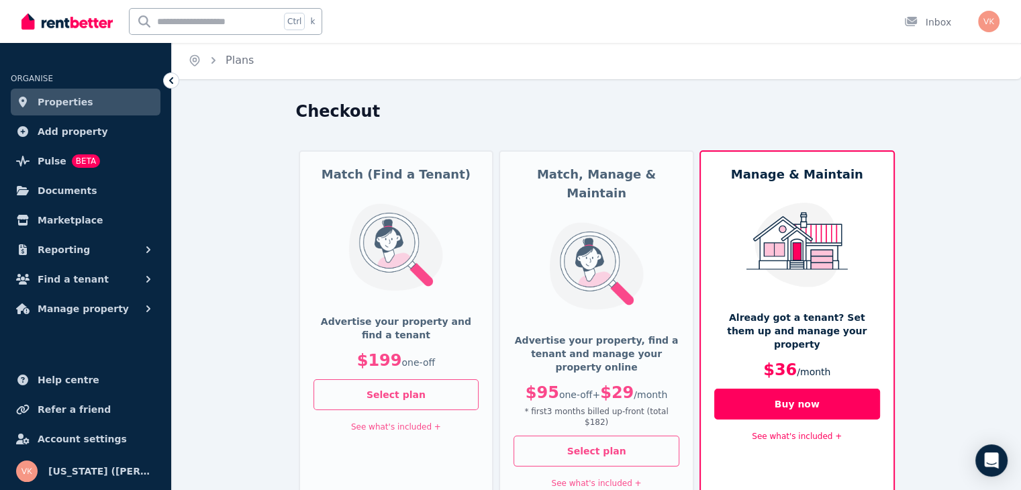
scroll to position [0, 0]
click at [808, 433] on link "See what's included +" at bounding box center [797, 437] width 90 height 9
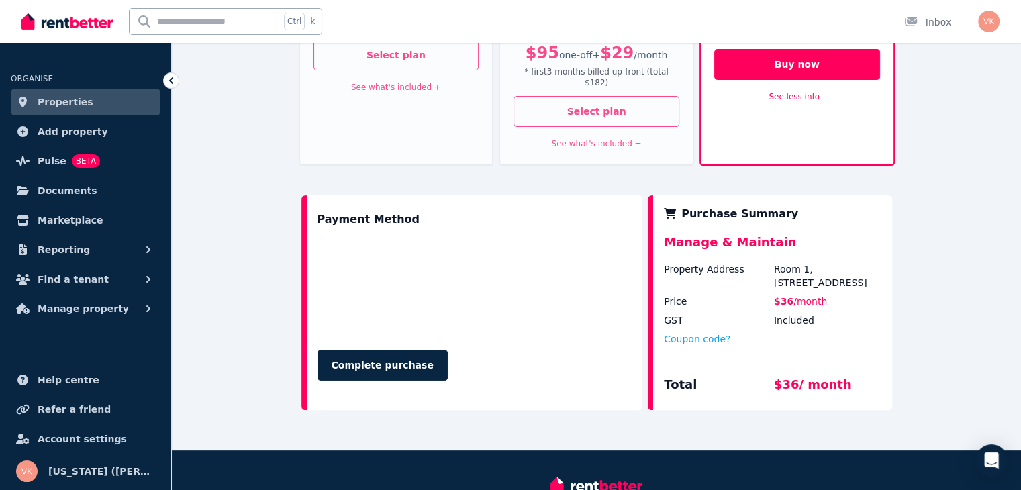
scroll to position [269, 0]
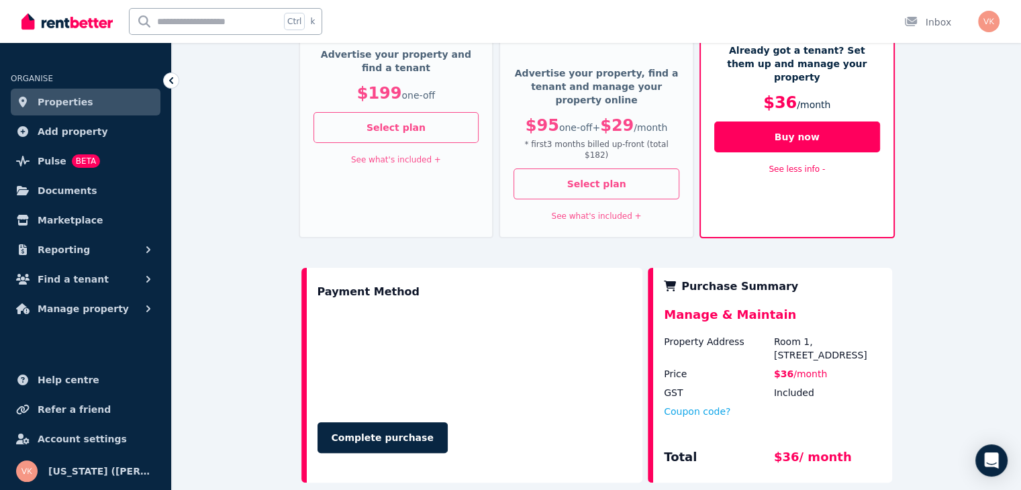
click at [817, 165] on link "See less info -" at bounding box center [797, 169] width 56 height 9
click at [790, 165] on link "See what's included +" at bounding box center [797, 169] width 90 height 9
click at [794, 306] on div "Manage & Maintain" at bounding box center [772, 321] width 217 height 30
click at [702, 405] on button "Coupon code?" at bounding box center [697, 411] width 66 height 13
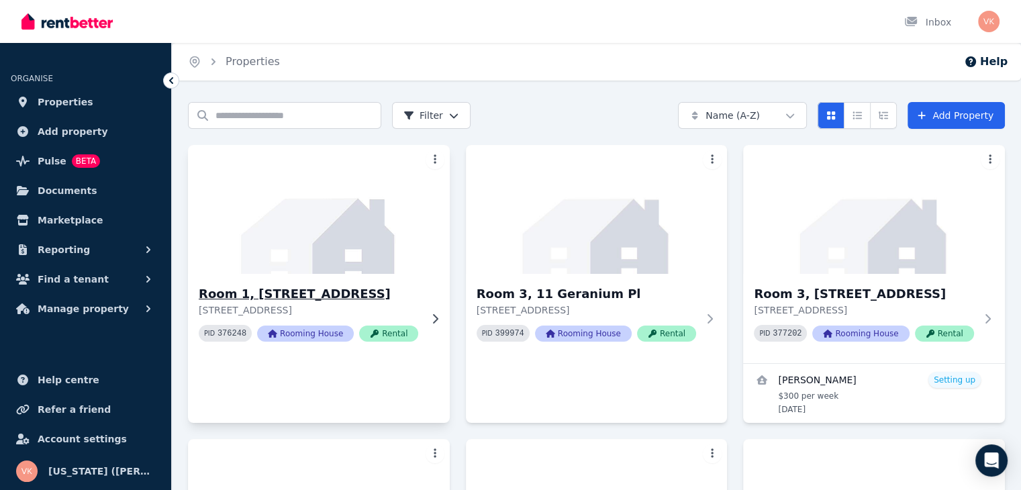
click at [309, 200] on img at bounding box center [318, 210] width 275 height 136
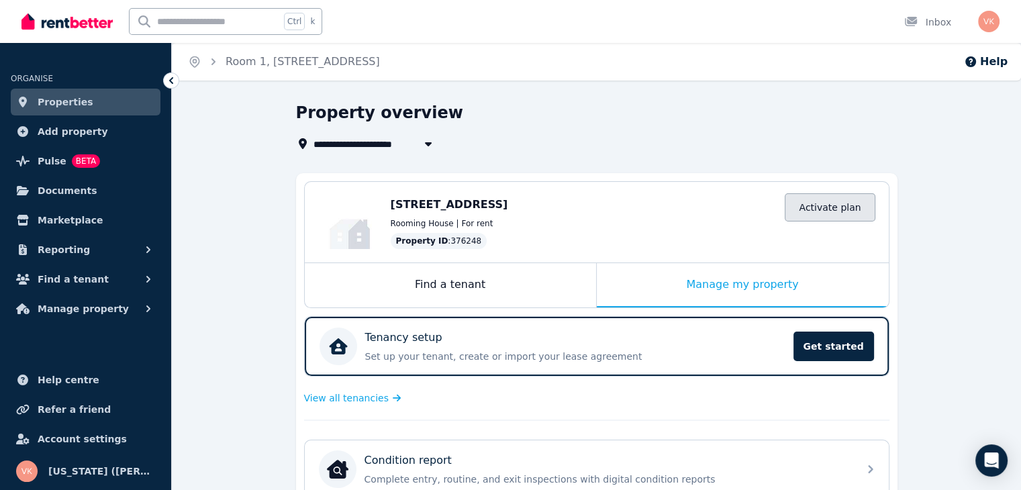
click at [847, 209] on link "Activate plan" at bounding box center [830, 207] width 90 height 28
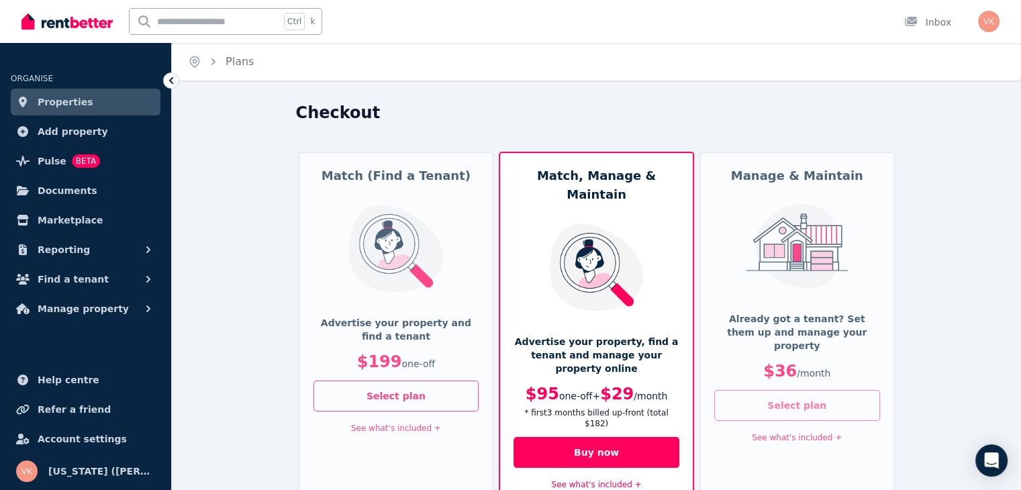
click at [806, 393] on button "Select plan" at bounding box center [798, 405] width 166 height 31
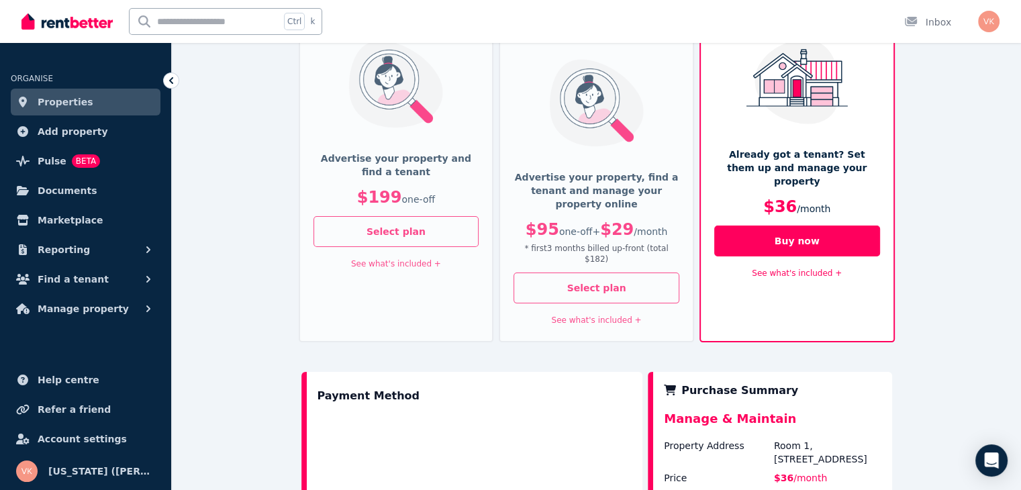
scroll to position [403, 0]
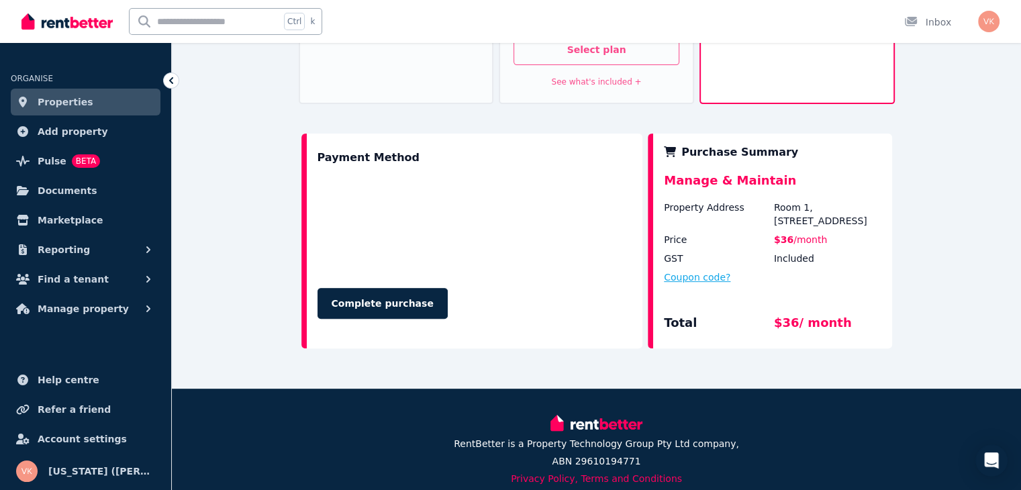
click at [690, 271] on button "Coupon code?" at bounding box center [697, 277] width 66 height 13
click at [719, 281] on input "text" at bounding box center [713, 289] width 98 height 17
type input "*******"
click at [801, 275] on button "Apply" at bounding box center [800, 286] width 54 height 23
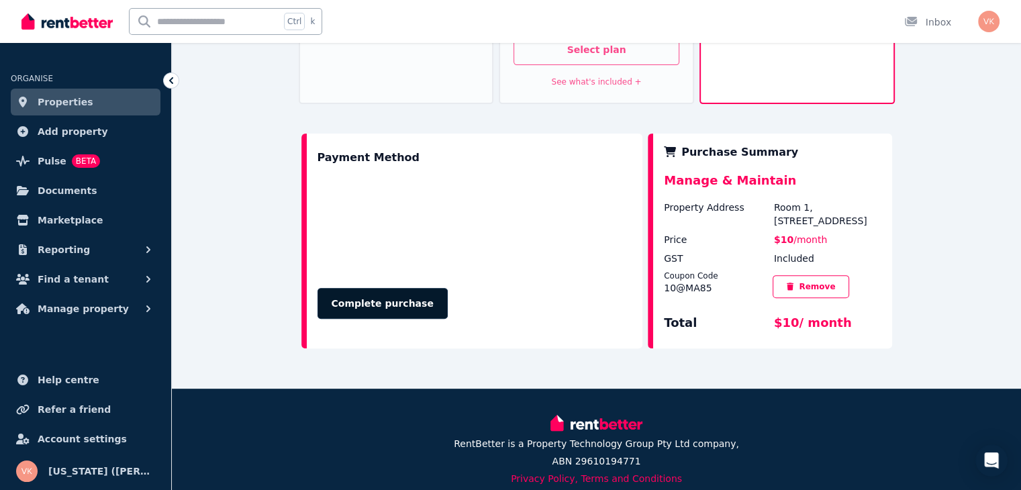
click at [362, 288] on button "Complete purchase" at bounding box center [383, 303] width 130 height 31
click at [62, 409] on span "Refer a friend" at bounding box center [74, 410] width 73 height 16
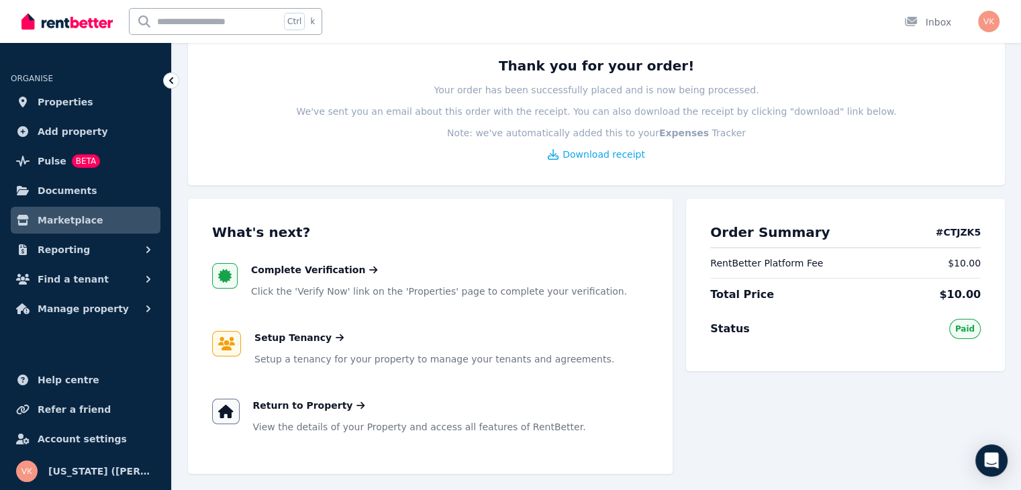
scroll to position [201, 0]
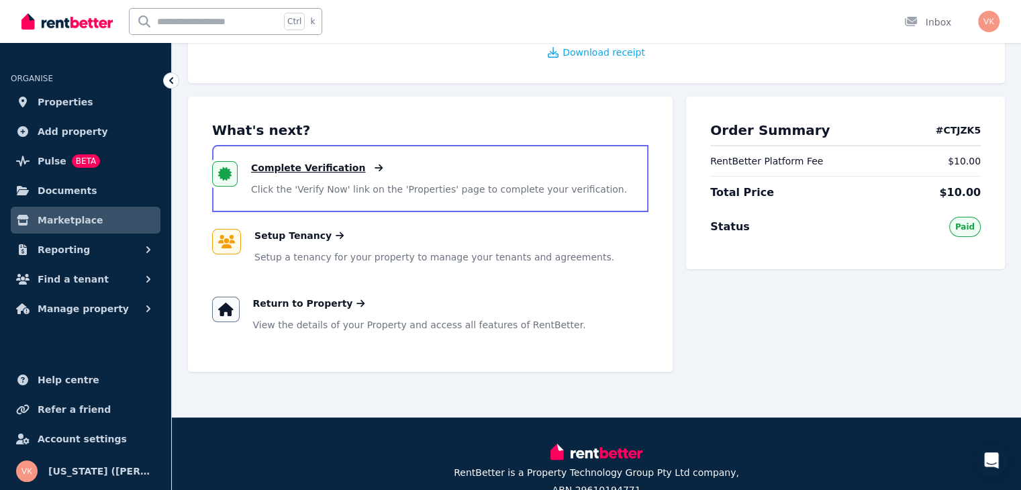
click at [316, 168] on span "Complete Verification" at bounding box center [308, 167] width 114 height 13
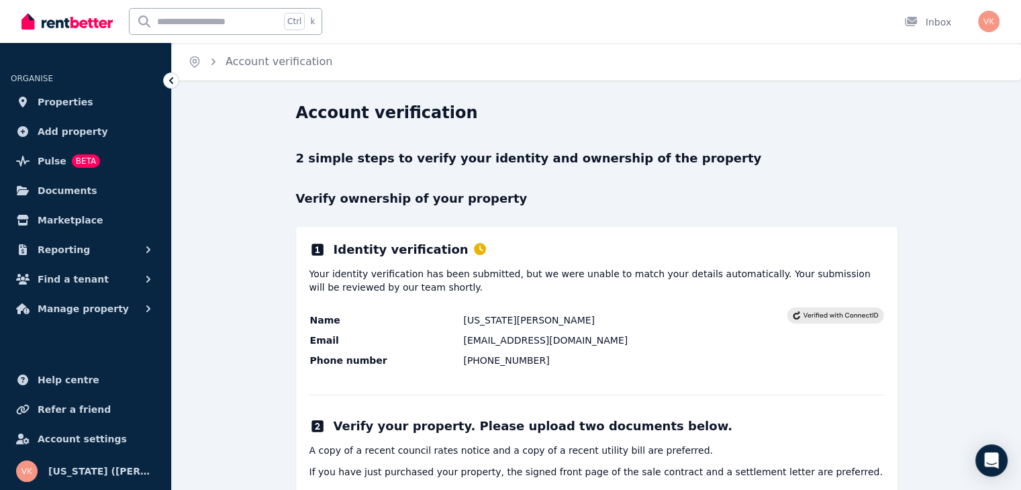
click at [625, 203] on p "Verify ownership of your property" at bounding box center [597, 198] width 602 height 19
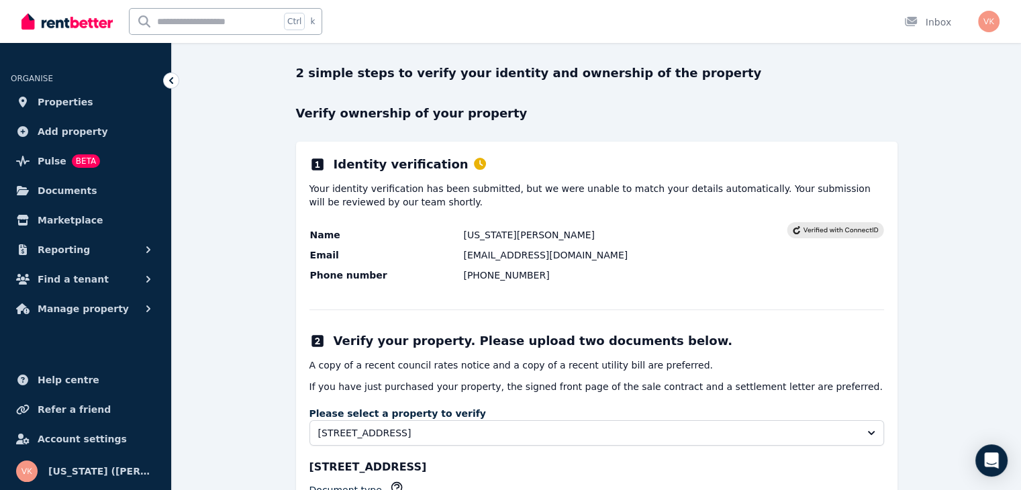
scroll to position [204, 0]
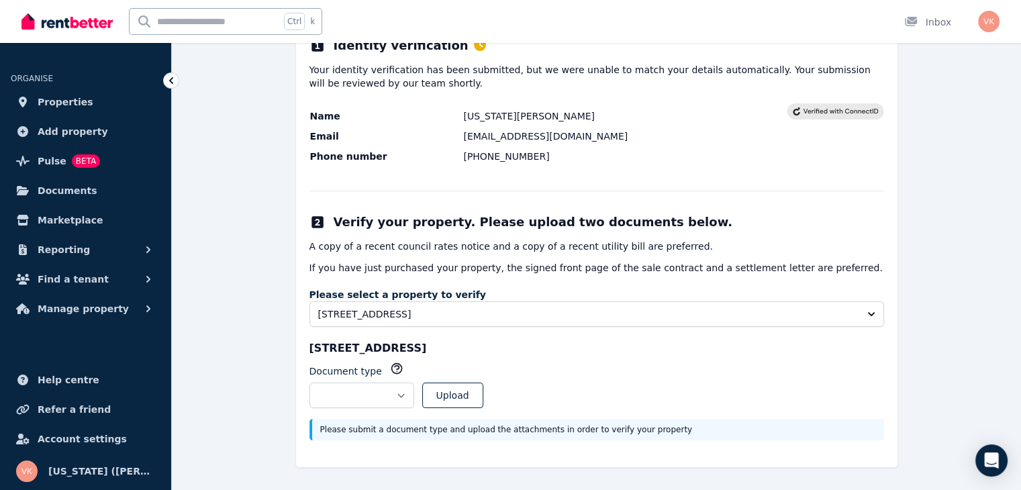
click at [653, 201] on div "**********" at bounding box center [597, 245] width 602 height 445
click at [627, 254] on div "A copy of a recent council rates notice and a copy of a recent utility bill are…" at bounding box center [597, 257] width 575 height 35
click at [521, 229] on div "**********" at bounding box center [597, 245] width 602 height 445
click at [596, 132] on td "[EMAIL_ADDRESS][DOMAIN_NAME]" at bounding box center [625, 136] width 324 height 15
click at [551, 163] on td "[PHONE_NUMBER]" at bounding box center [625, 156] width 324 height 15
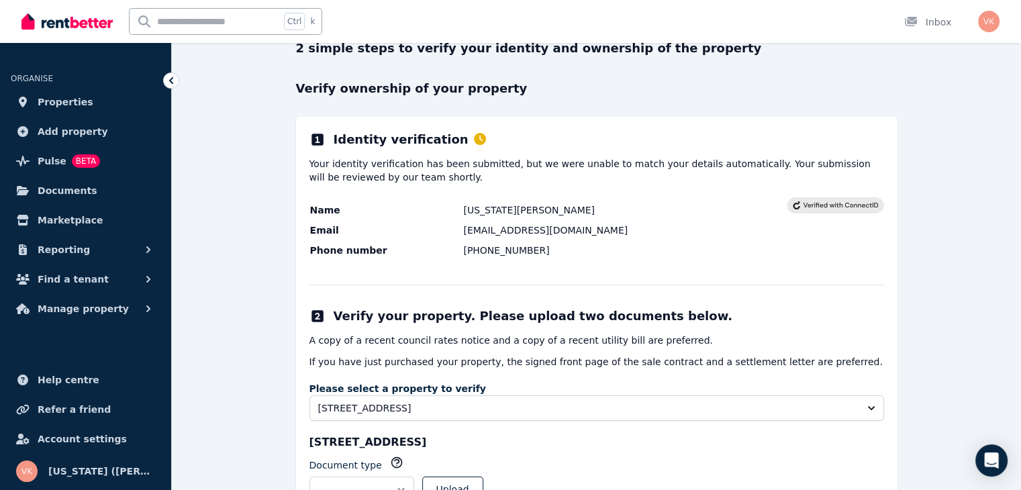
scroll to position [3, 0]
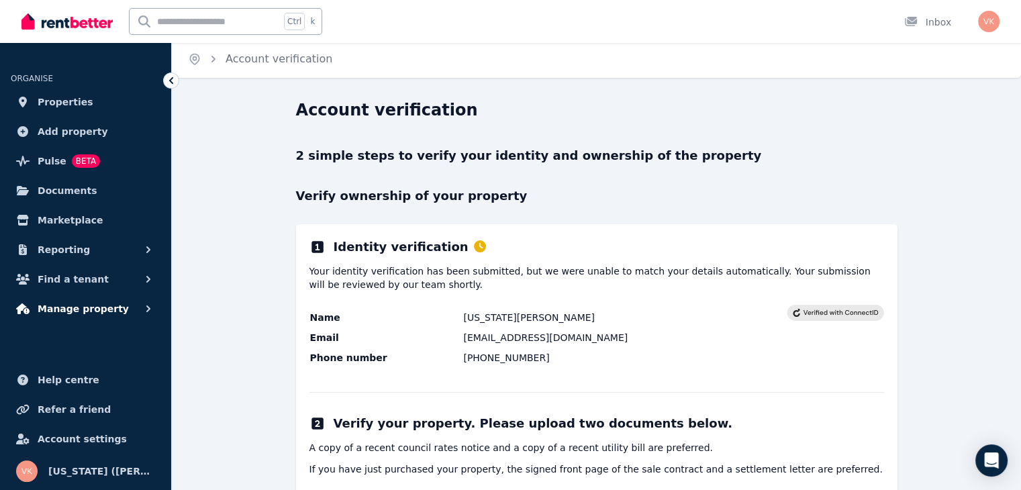
click at [113, 308] on button "Manage property" at bounding box center [86, 308] width 150 height 27
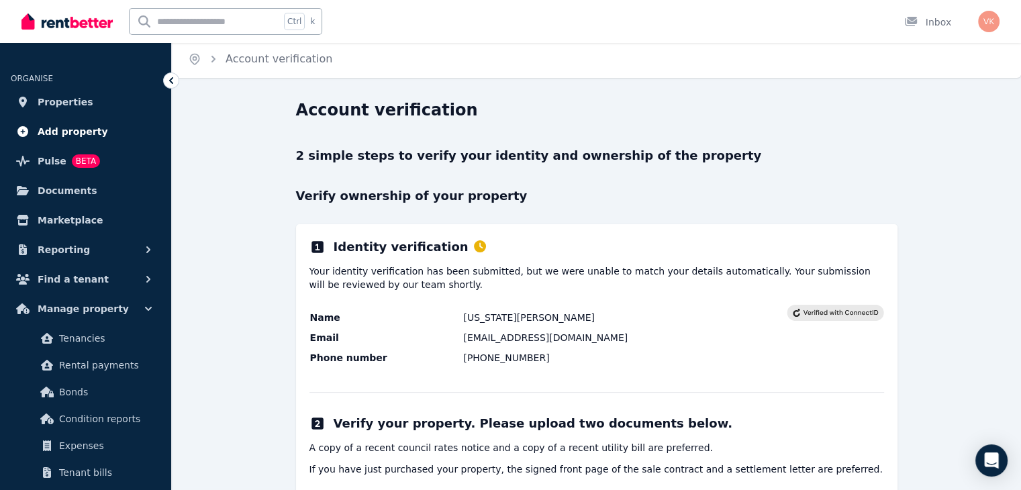
click at [73, 134] on span "Add property" at bounding box center [73, 132] width 71 height 16
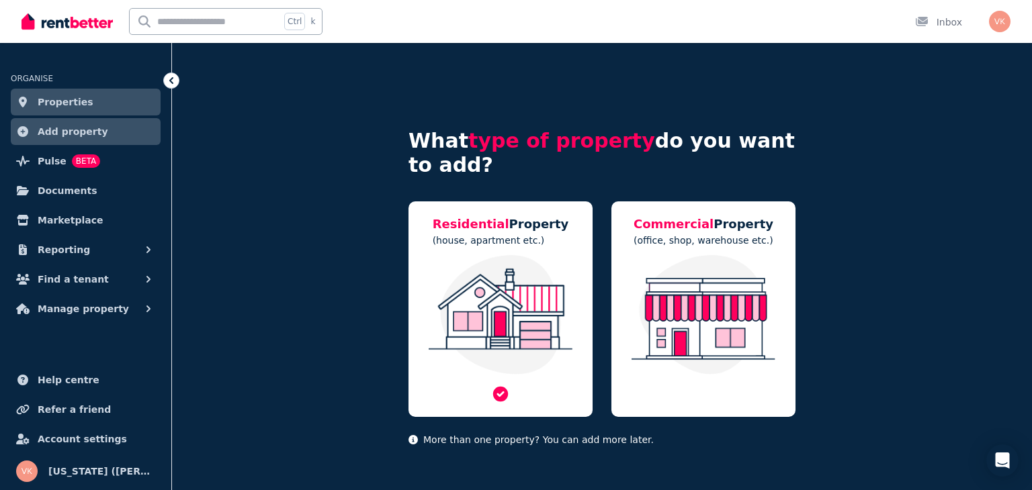
click at [533, 284] on img at bounding box center [500, 315] width 157 height 120
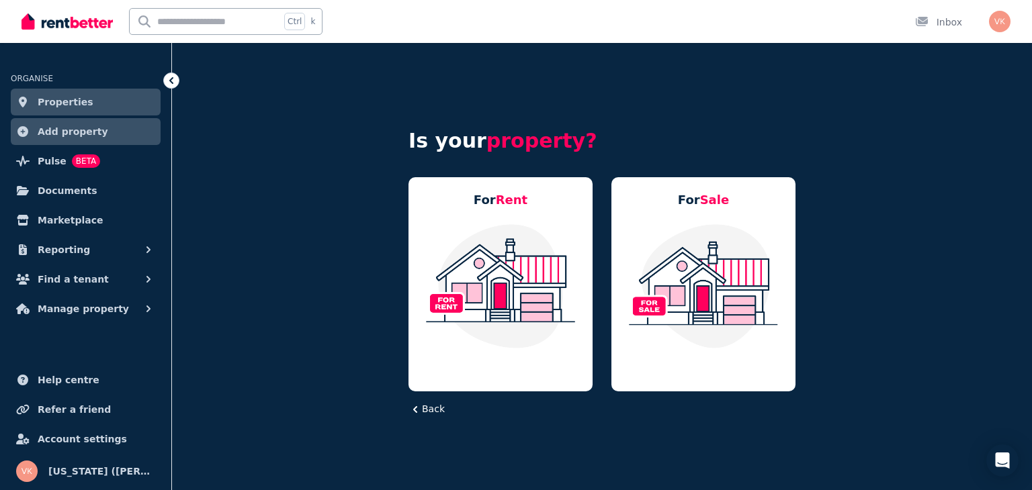
click at [533, 284] on img at bounding box center [500, 286] width 157 height 126
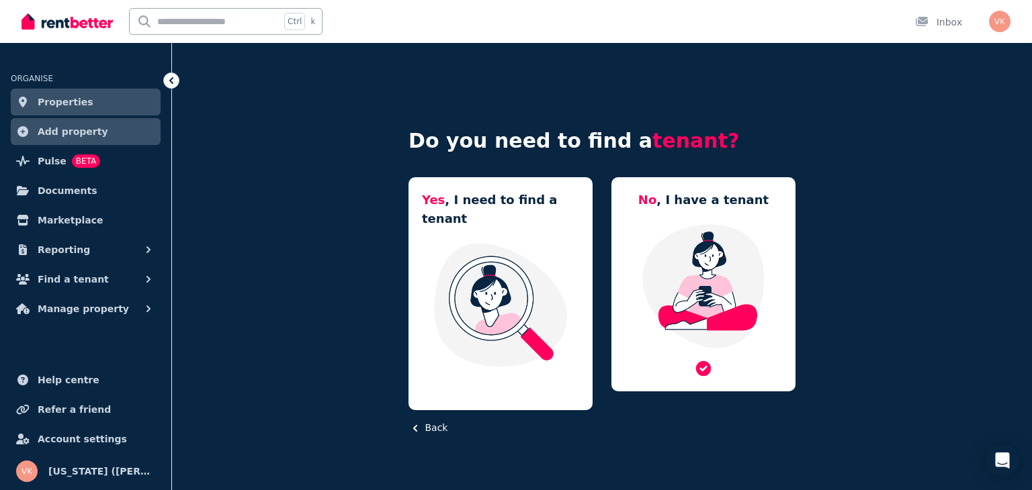
click at [704, 245] on img at bounding box center [703, 286] width 157 height 126
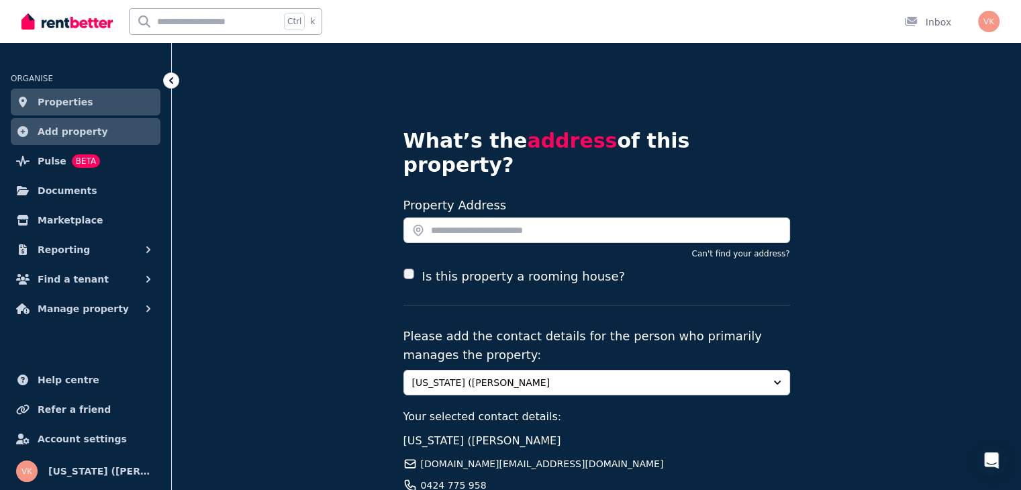
scroll to position [124, 0]
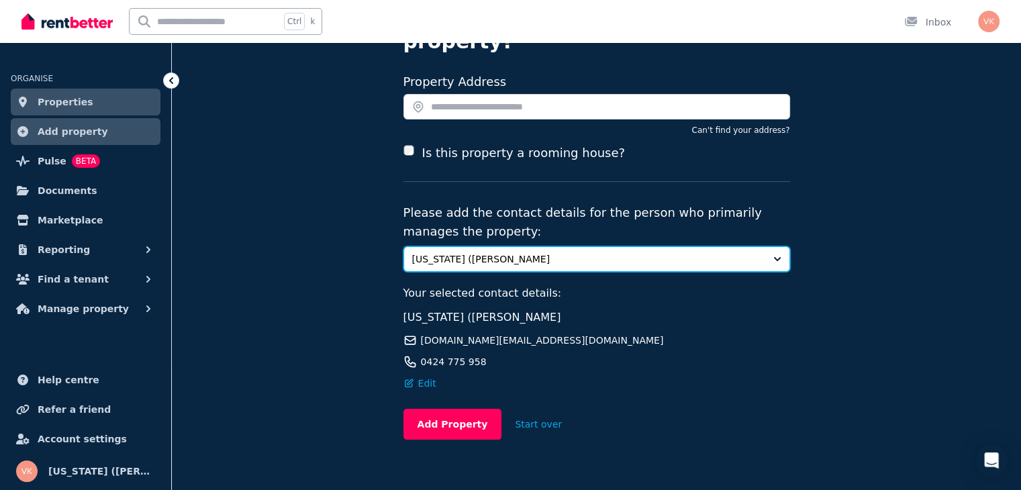
click at [768, 246] on button "[US_STATE] ([PERSON_NAME]" at bounding box center [597, 259] width 387 height 26
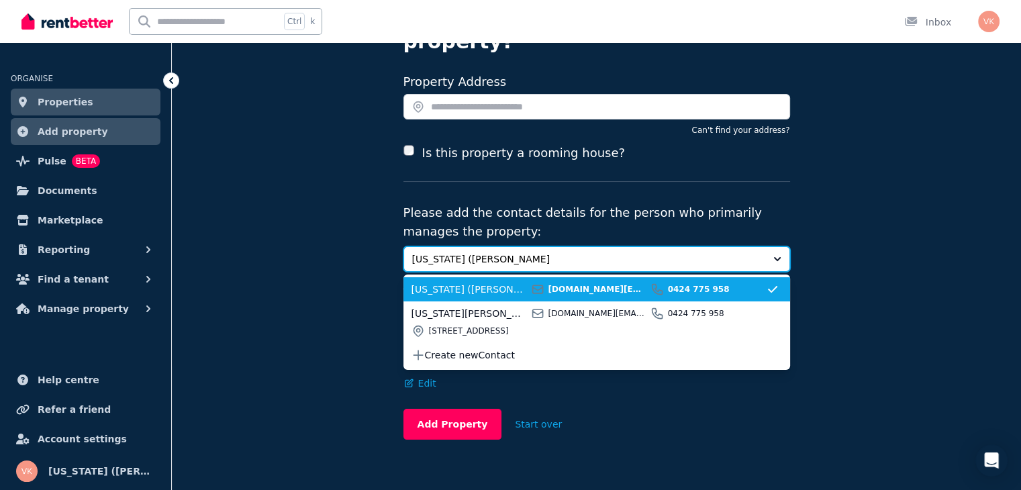
click at [768, 246] on button "[US_STATE] ([PERSON_NAME]" at bounding box center [597, 259] width 387 height 26
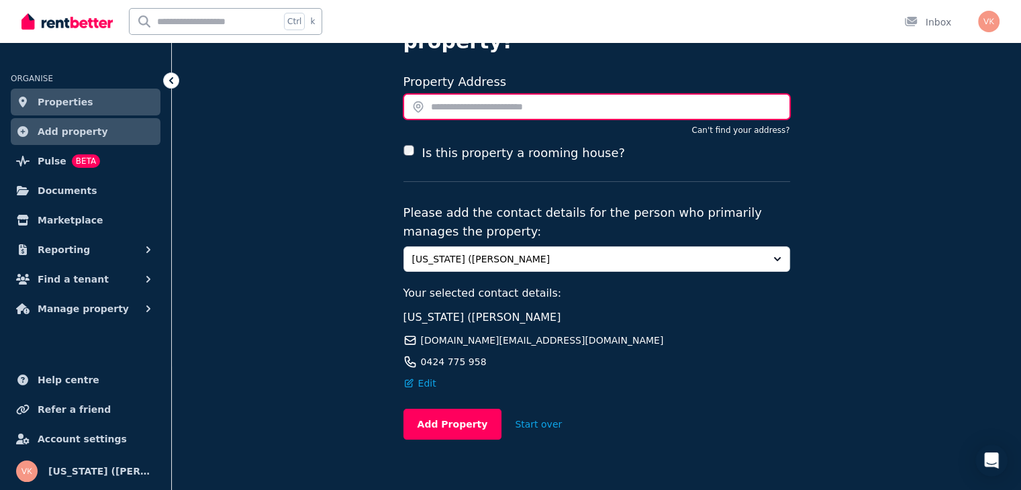
click at [445, 94] on input "text" at bounding box center [597, 107] width 387 height 26
type input "*"
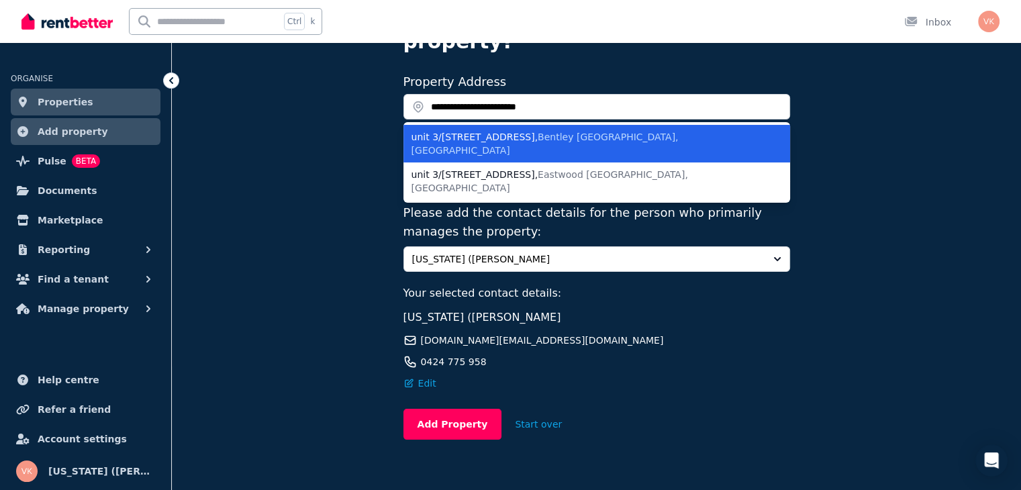
click at [506, 130] on div "[STREET_ADDRESS]" at bounding box center [589, 143] width 355 height 27
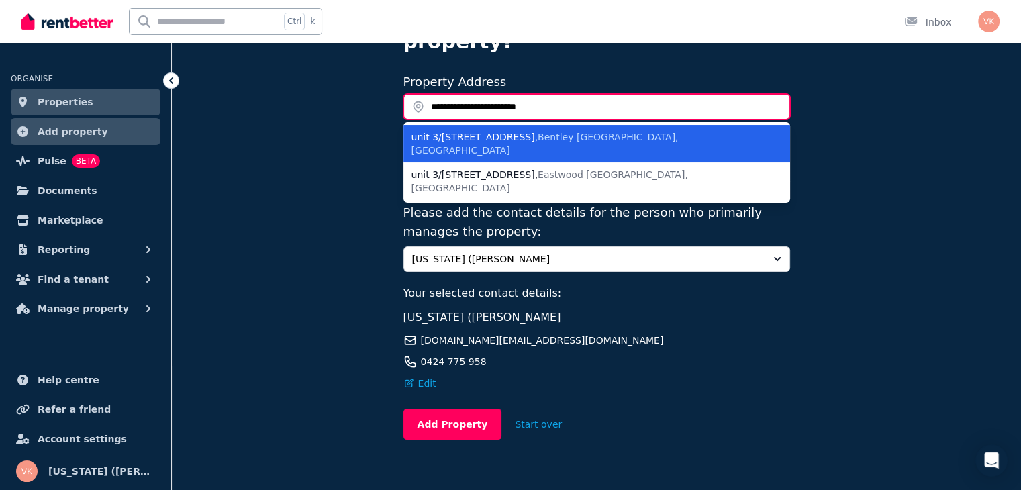
type input "**********"
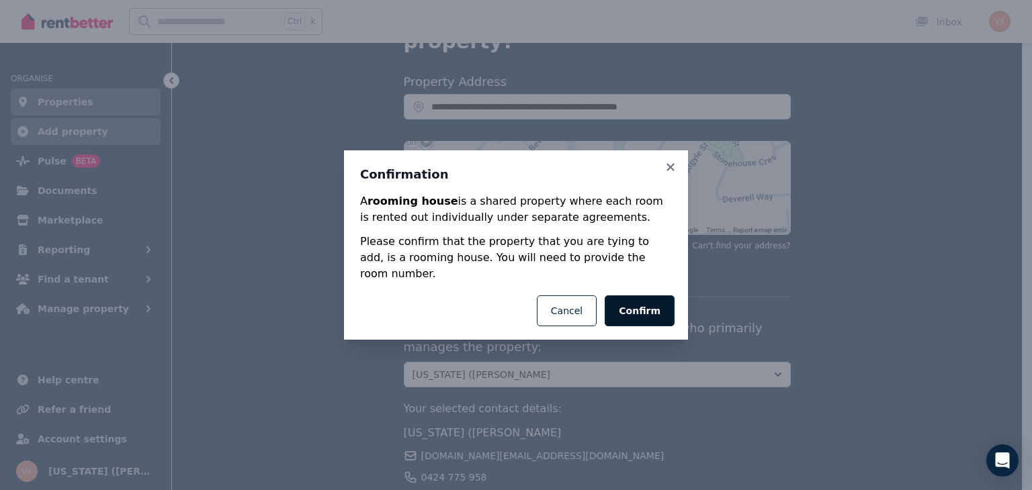
click at [645, 300] on button "Confirm" at bounding box center [639, 310] width 70 height 31
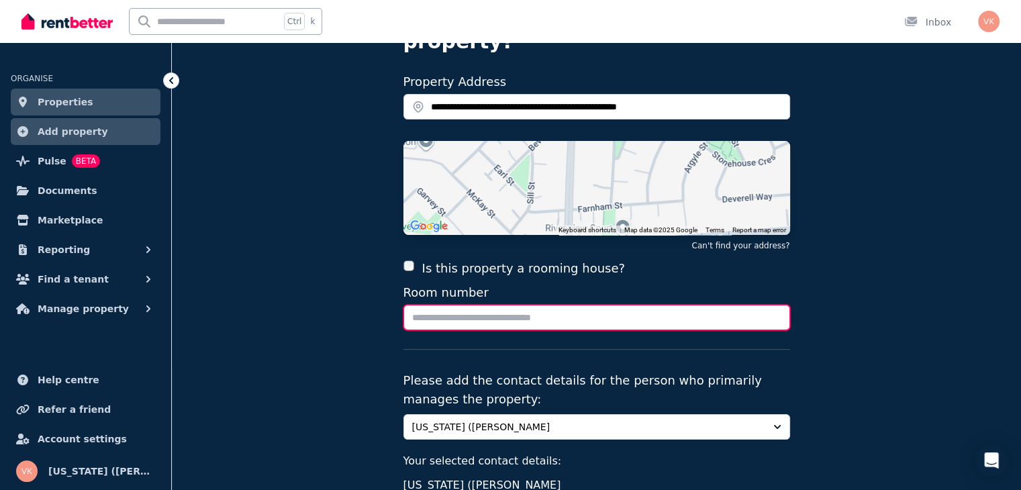
click at [470, 305] on input "Room number" at bounding box center [597, 318] width 387 height 26
type input "******"
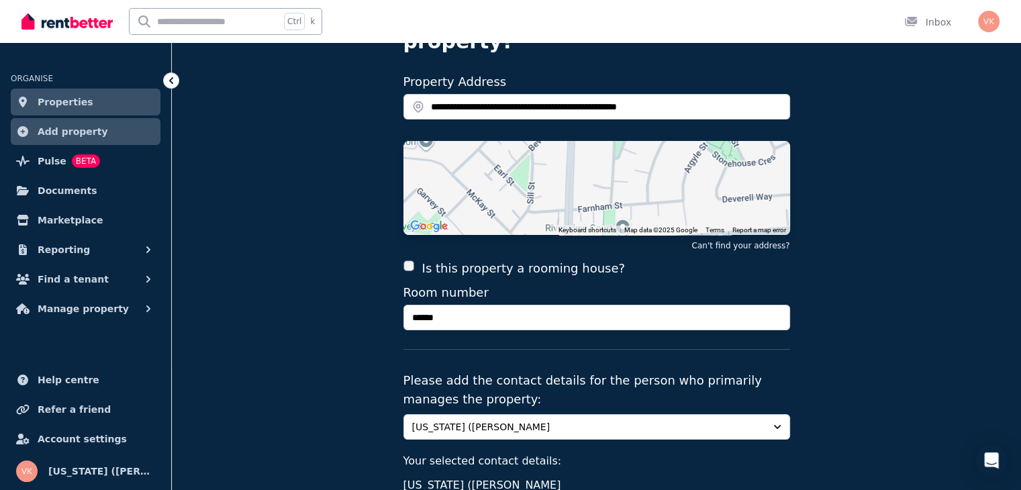
click at [849, 295] on div "**********" at bounding box center [597, 301] width 850 height 764
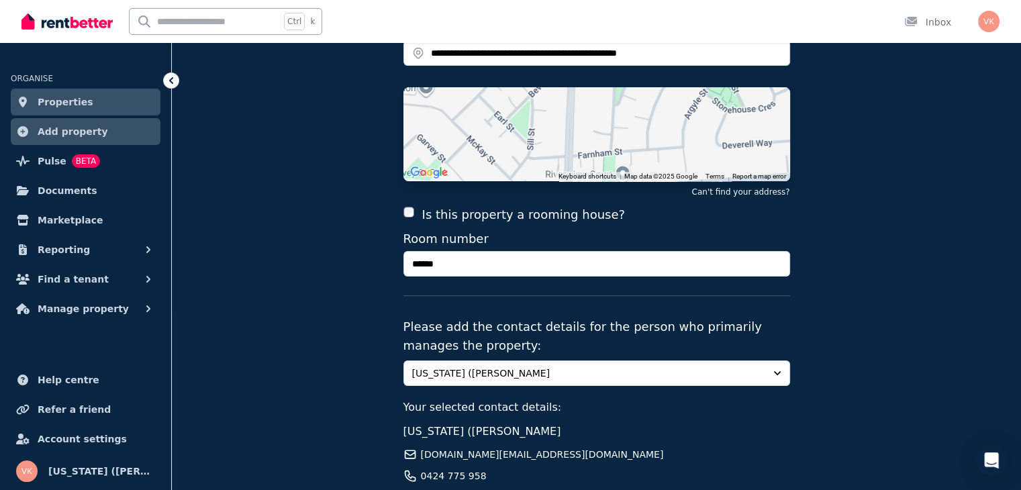
scroll to position [291, 0]
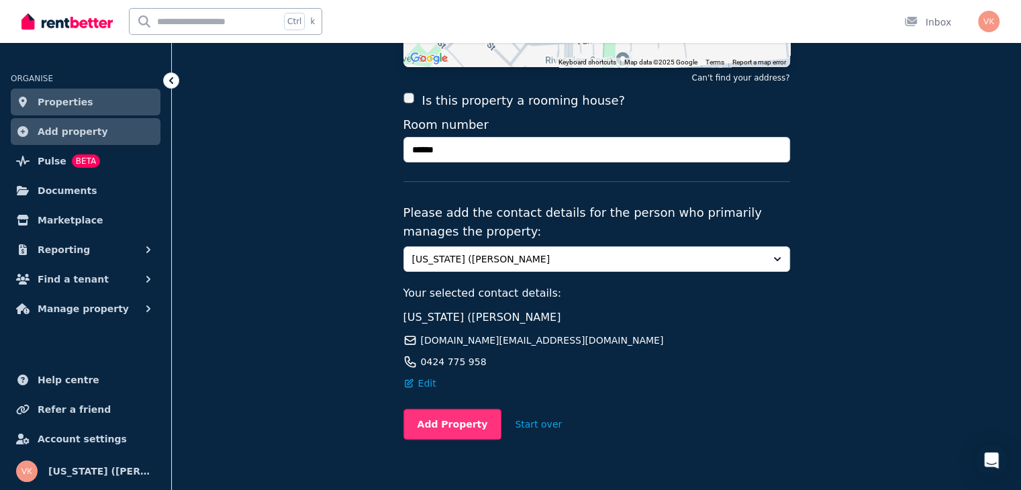
click at [455, 409] on button "Add Property" at bounding box center [453, 424] width 99 height 31
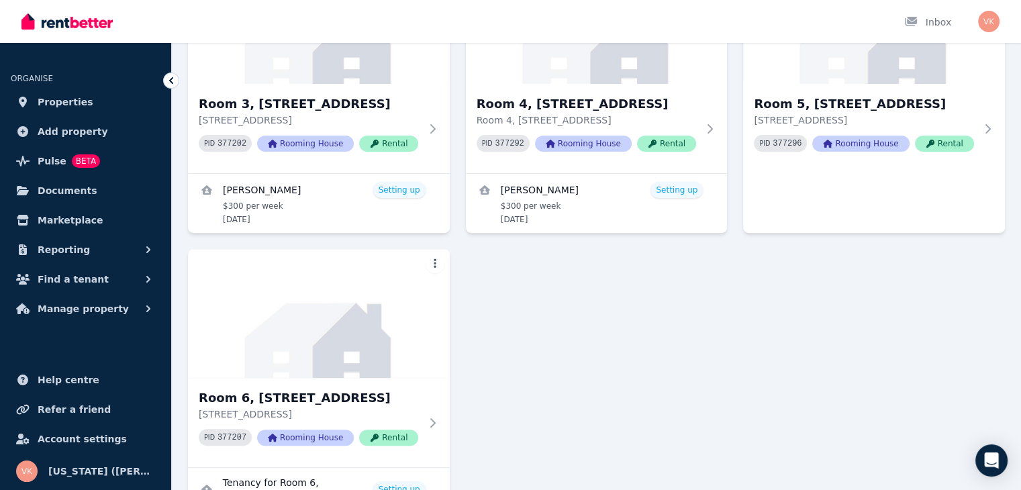
scroll to position [345, 0]
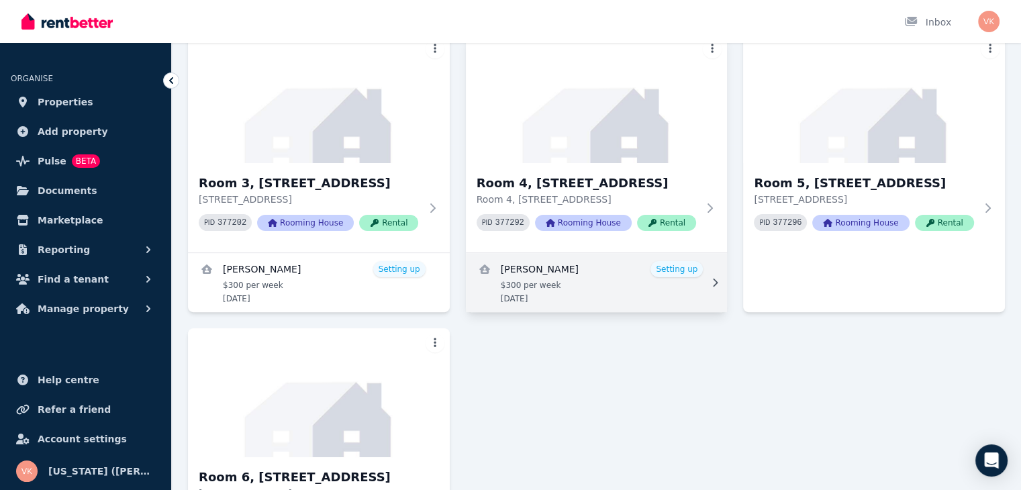
click at [559, 291] on link "View details for Lova Stridh" at bounding box center [597, 282] width 262 height 59
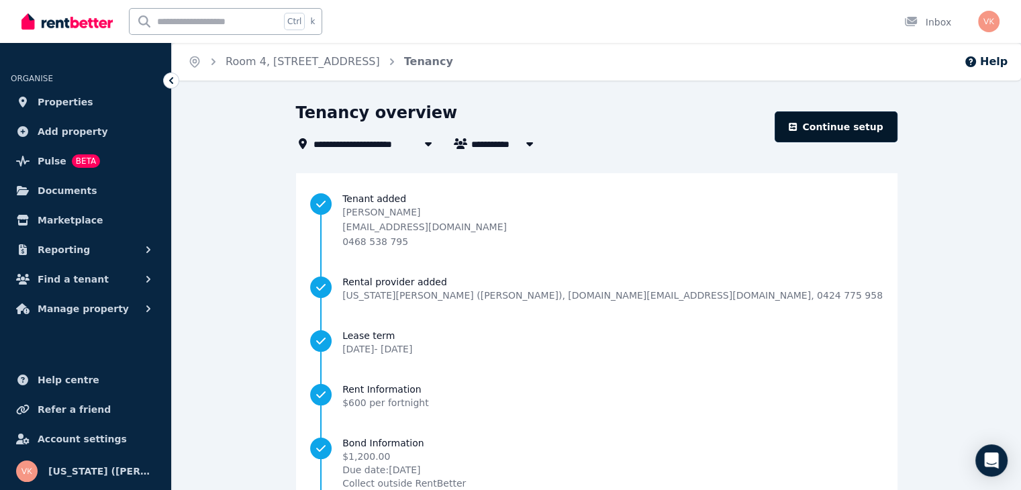
click at [855, 135] on link "Continue setup" at bounding box center [836, 126] width 122 height 31
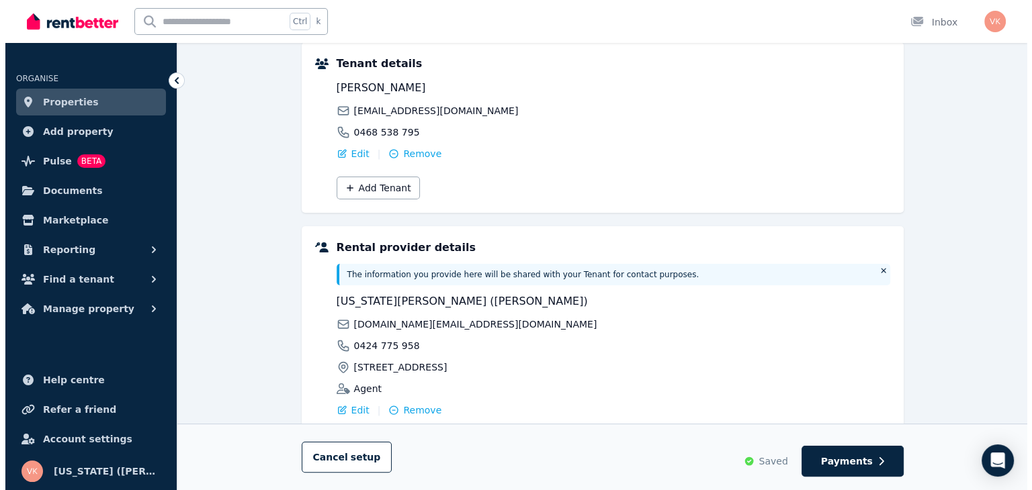
scroll to position [201, 0]
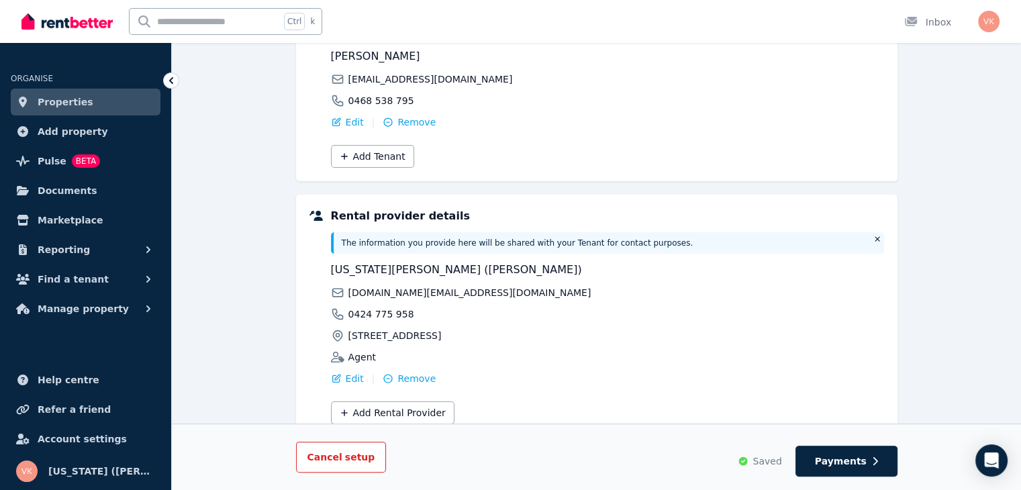
click at [335, 458] on span "Cancel setup" at bounding box center [342, 457] width 68 height 11
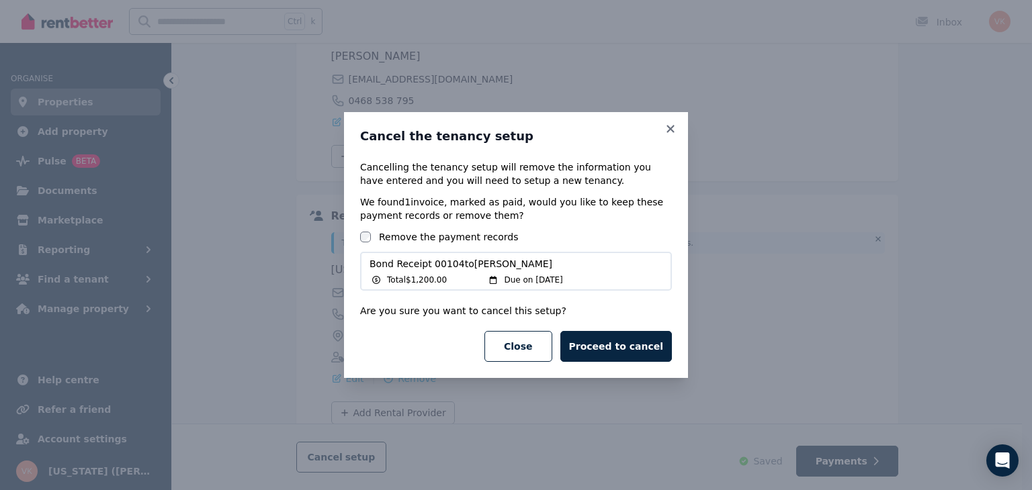
click at [406, 270] on span "Bond Receipt 00104 to [PERSON_NAME]" at bounding box center [515, 263] width 293 height 13
click at [625, 356] on button "Proceed to cancel" at bounding box center [615, 346] width 111 height 31
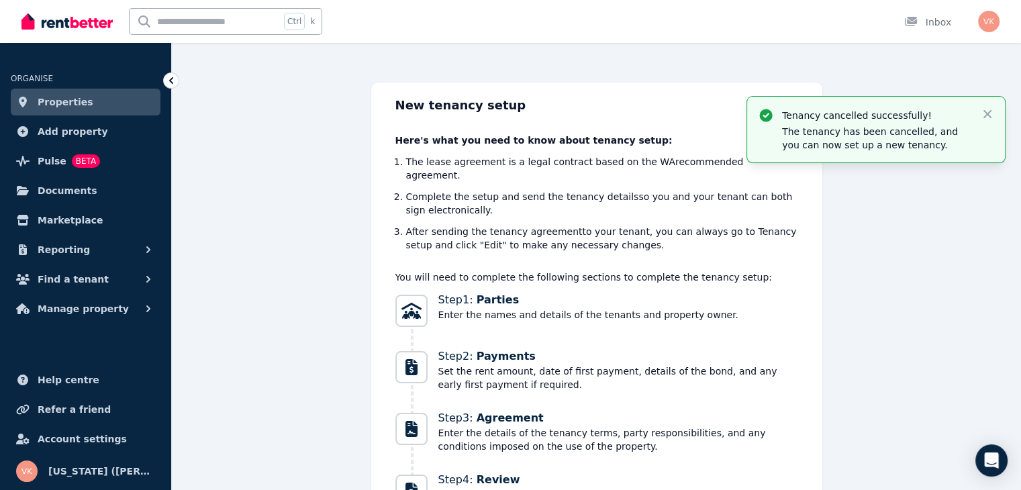
scroll to position [161, 0]
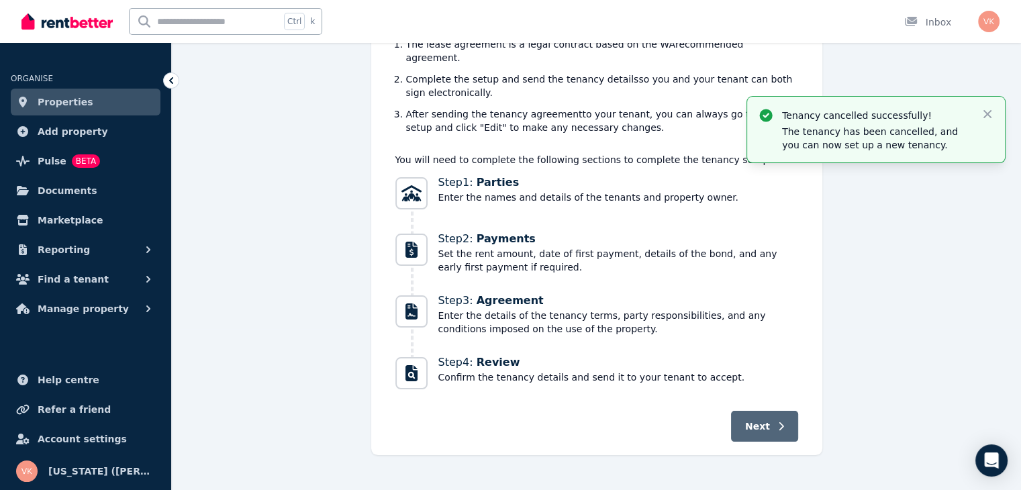
click at [754, 420] on span "Next" at bounding box center [757, 426] width 25 height 13
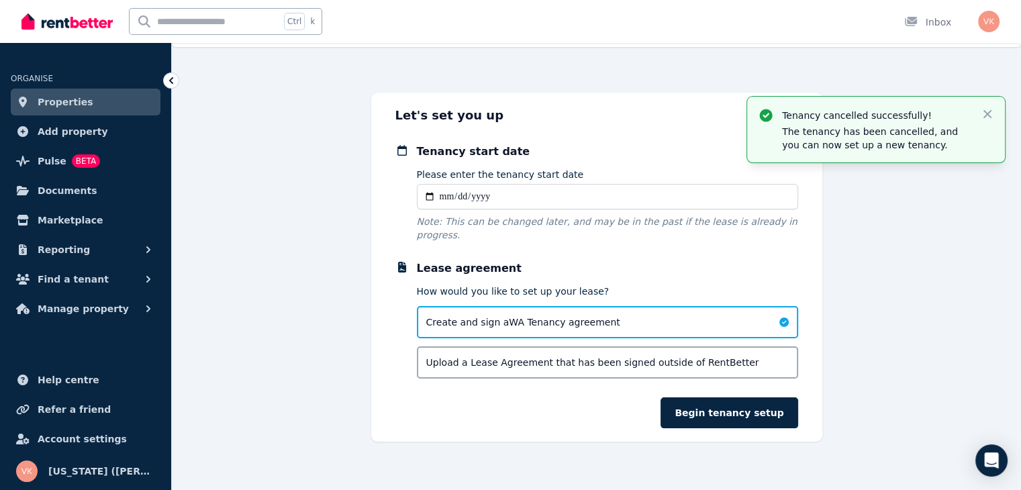
scroll to position [0, 0]
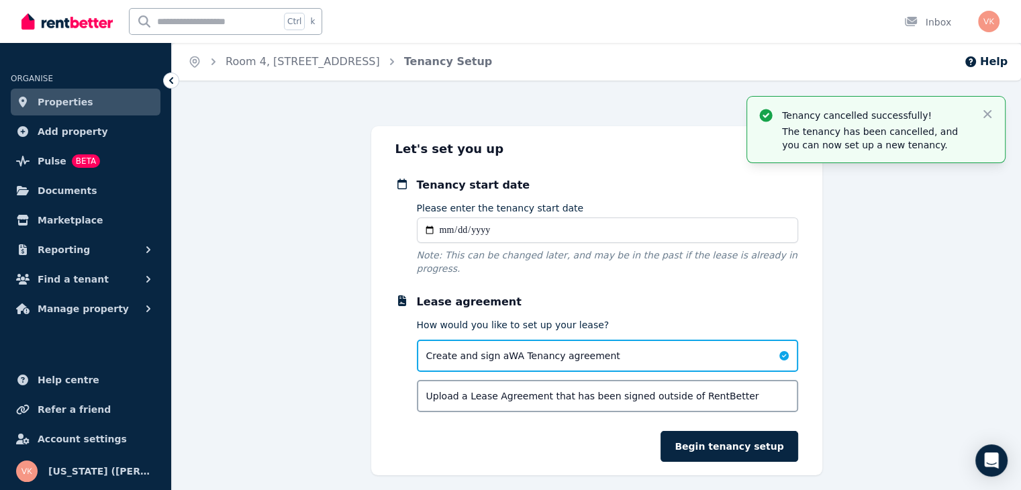
click at [754, 411] on form "Tenancy start date Please enter the tenancy start date Note: This can be change…" at bounding box center [597, 319] width 403 height 285
click at [932, 315] on div "Tenancy cancelled successfully! The tenancy has been cancelled, and you can now…" at bounding box center [597, 300] width 850 height 349
click at [989, 112] on icon "button" at bounding box center [988, 114] width 8 height 8
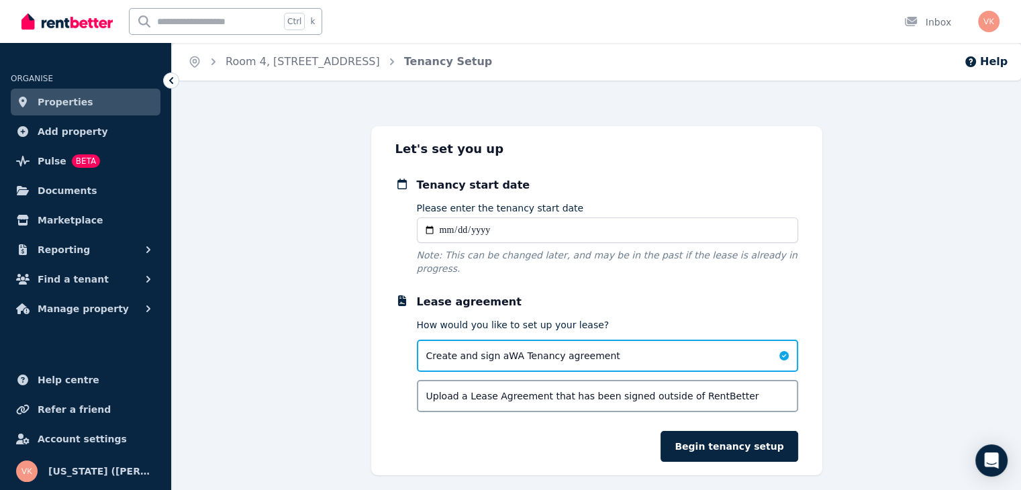
drag, startPoint x: 929, startPoint y: 304, endPoint x: 303, endPoint y: 87, distance: 663.1
click at [921, 299] on div "Let's set you up Tenancy start date Please enter the tenancy start date Note: T…" at bounding box center [597, 300] width 850 height 349
click at [52, 103] on span "Properties" at bounding box center [66, 102] width 56 height 16
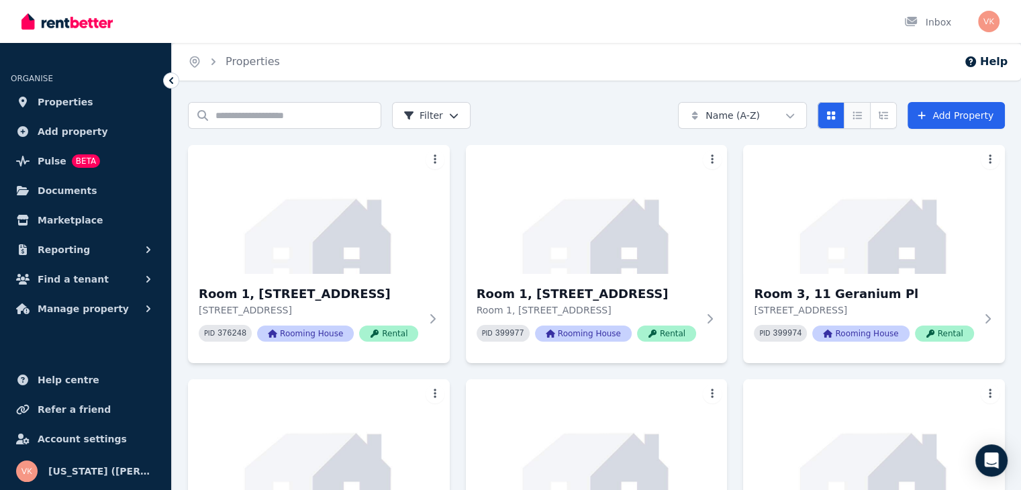
click at [860, 118] on icon "Compact list view" at bounding box center [858, 114] width 9 height 7
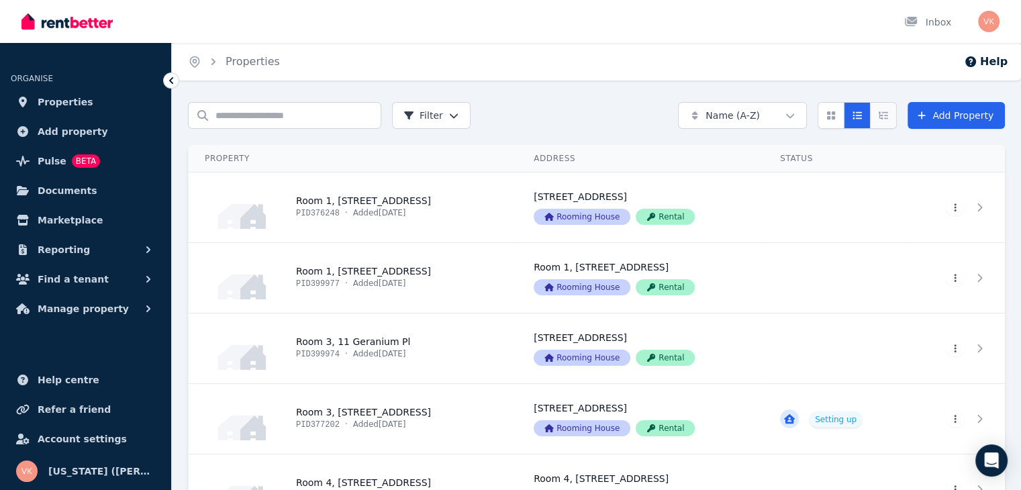
click at [886, 118] on icon "Expanded list view" at bounding box center [883, 114] width 9 height 7
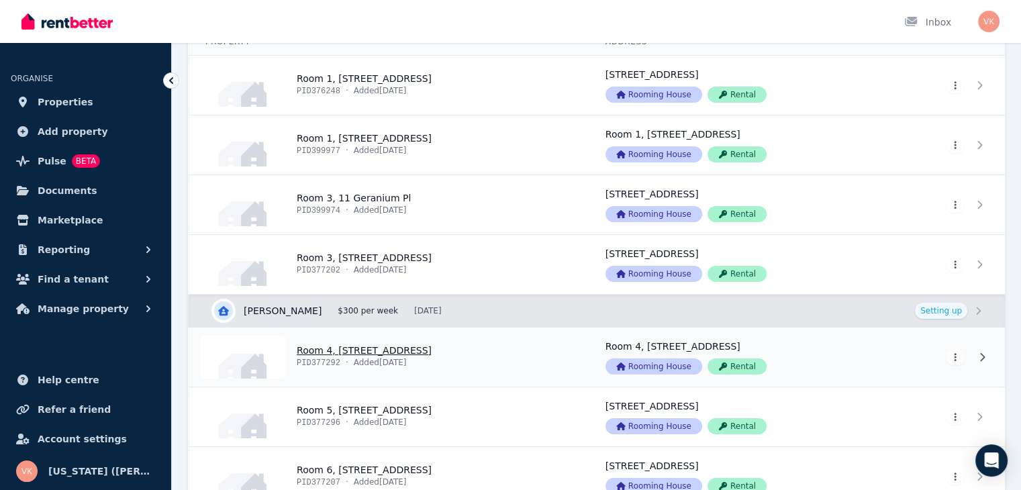
scroll to position [134, 0]
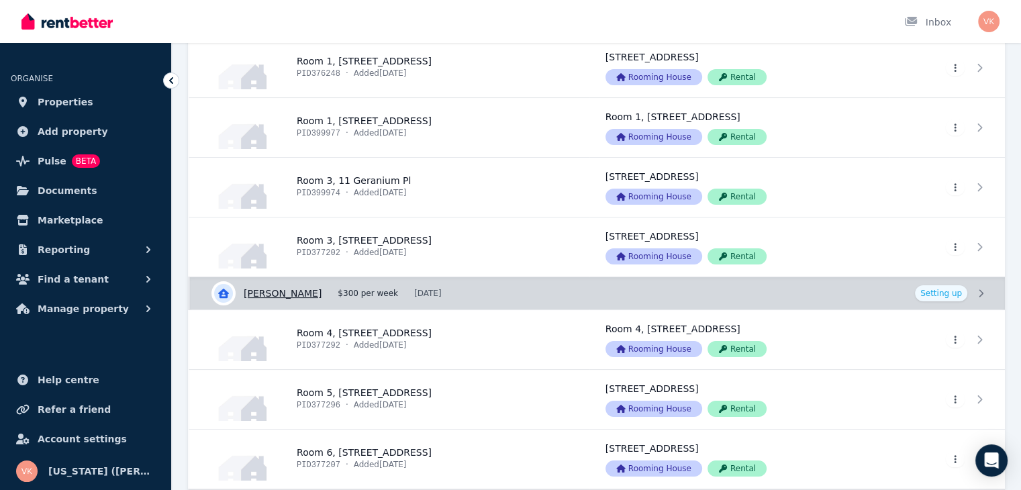
click at [948, 295] on link "View details for [PERSON_NAME]" at bounding box center [597, 293] width 815 height 32
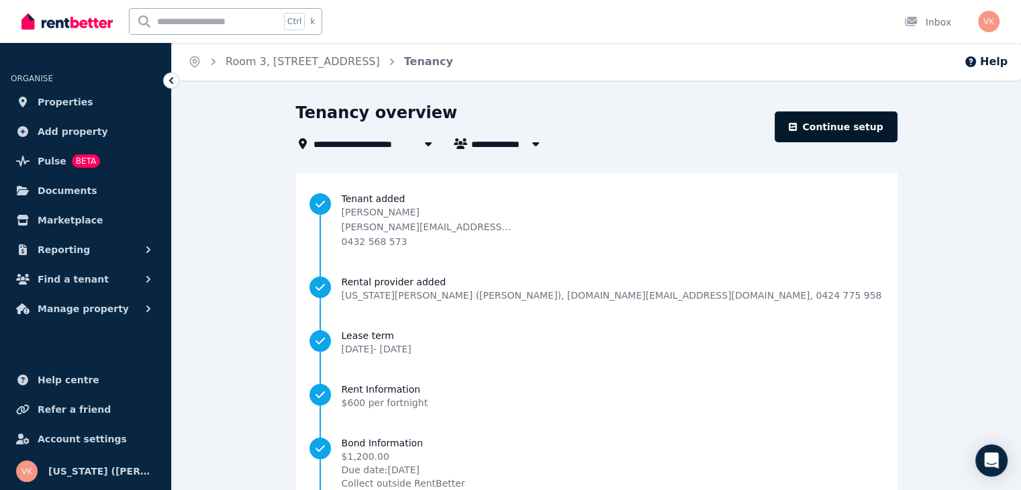
click at [866, 129] on link "Continue setup" at bounding box center [836, 126] width 122 height 31
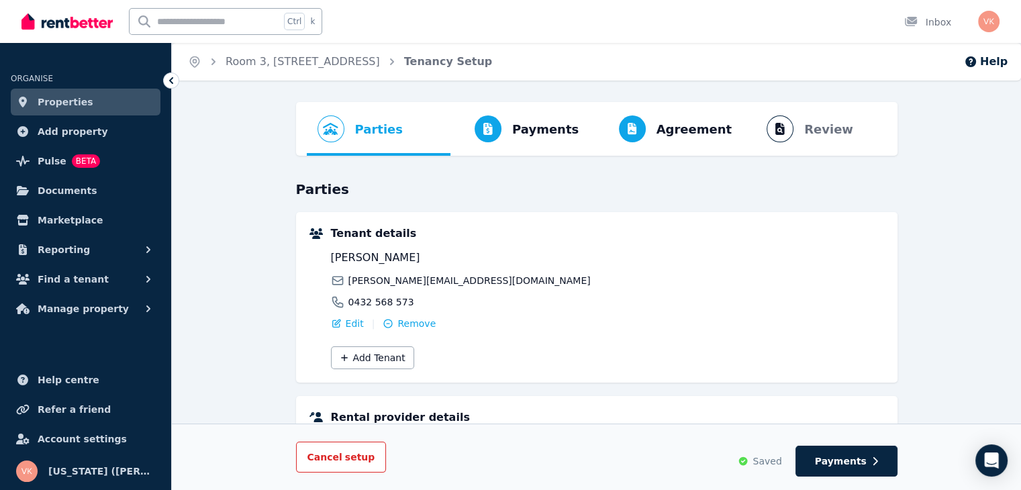
click at [345, 460] on span "setup" at bounding box center [360, 457] width 30 height 13
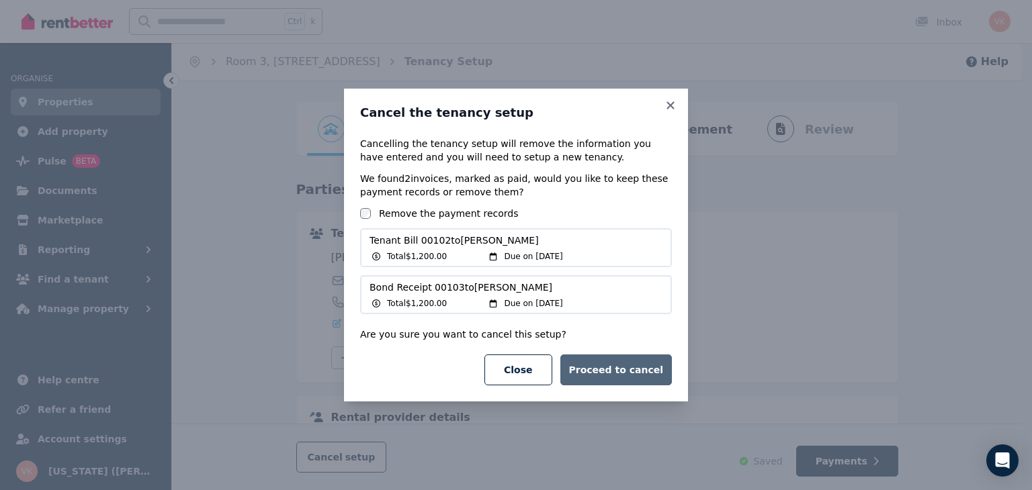
click at [616, 367] on button "Proceed to cancel" at bounding box center [615, 370] width 111 height 31
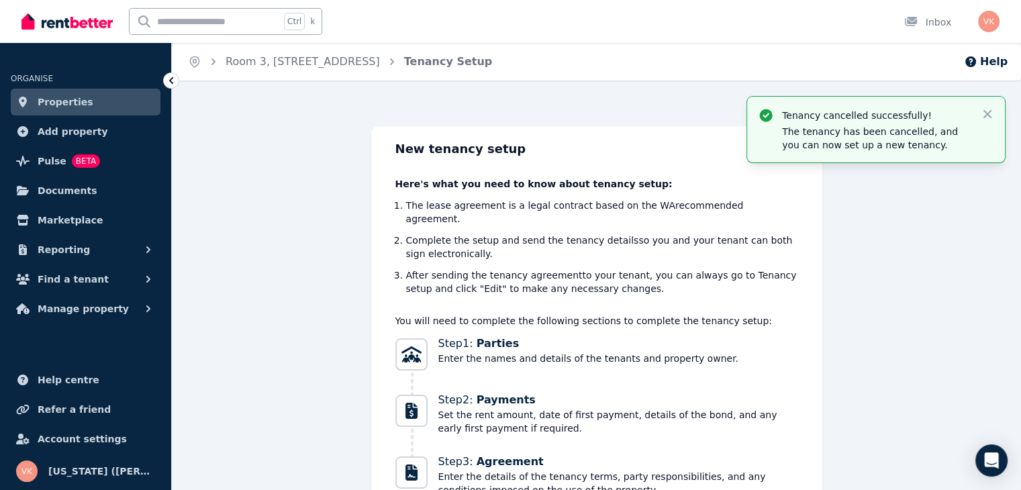
click at [891, 339] on div "Tenancy cancelled successfully! The tenancy has been cancelled, and you can now…" at bounding box center [597, 371] width 850 height 490
click at [987, 114] on icon "button" at bounding box center [988, 114] width 8 height 8
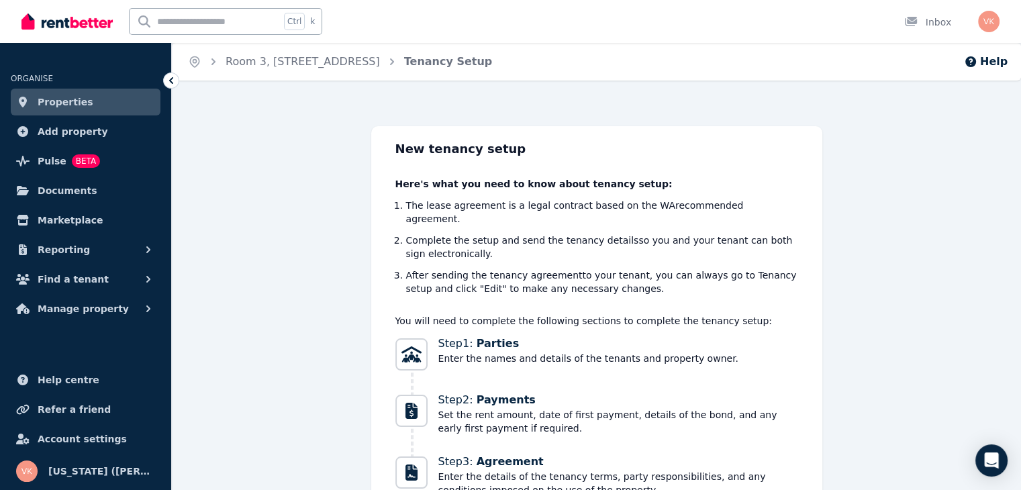
click at [70, 99] on span "Properties" at bounding box center [66, 102] width 56 height 16
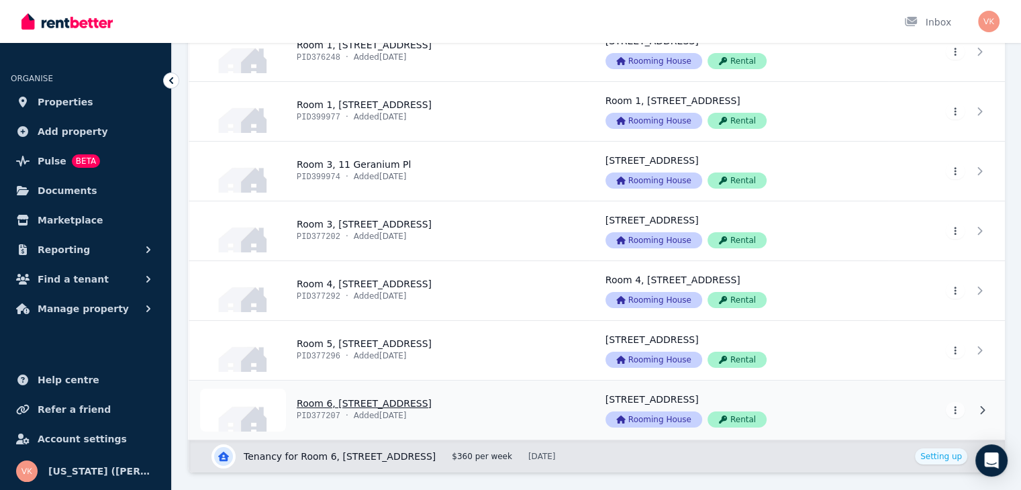
scroll to position [126, 0]
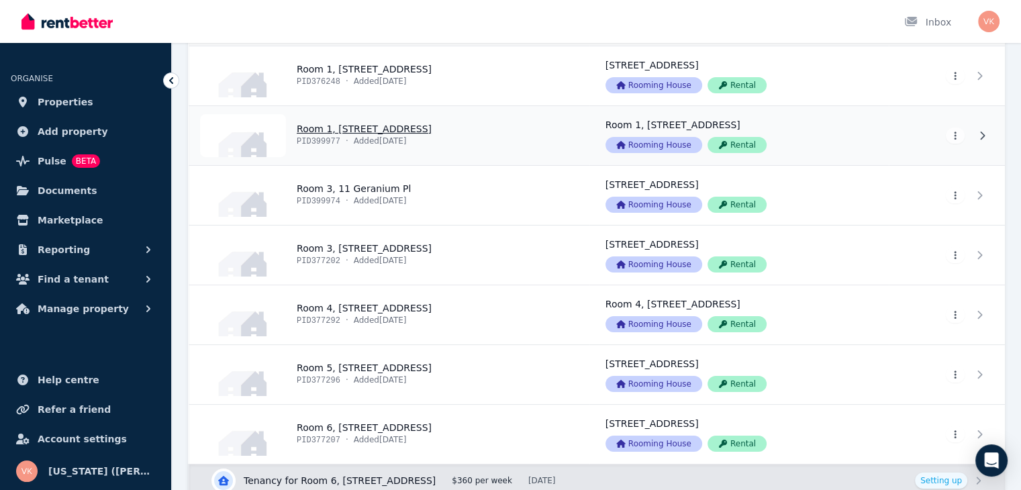
click at [803, 140] on link "View property details" at bounding box center [740, 135] width 300 height 59
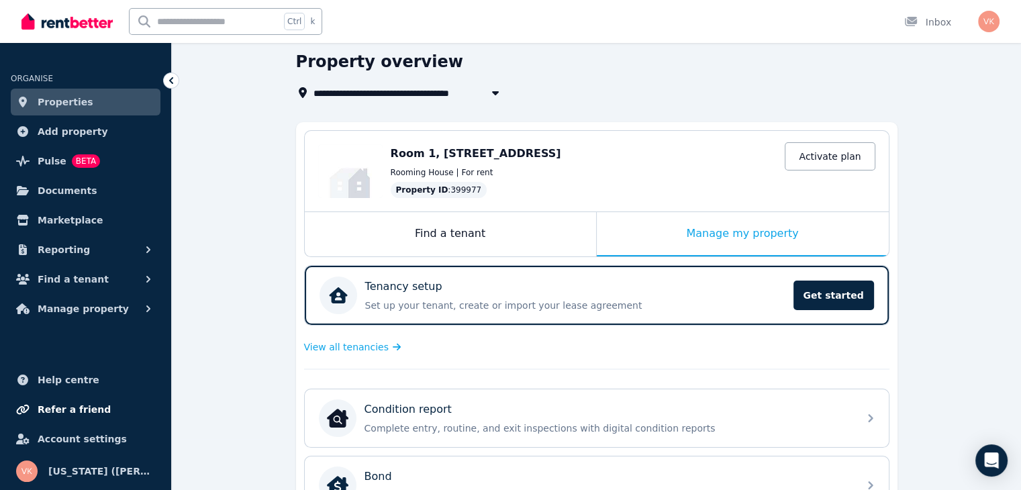
scroll to position [134, 0]
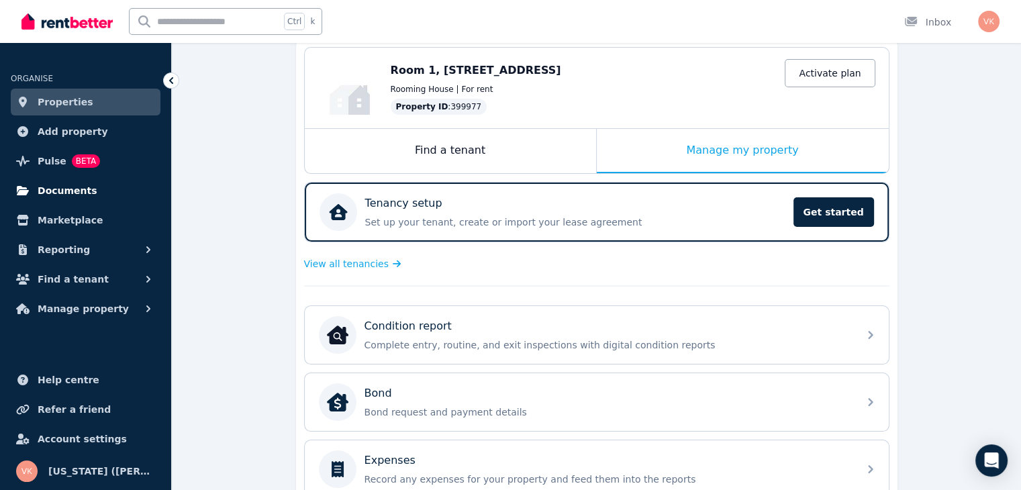
click at [57, 186] on span "Documents" at bounding box center [68, 191] width 60 height 16
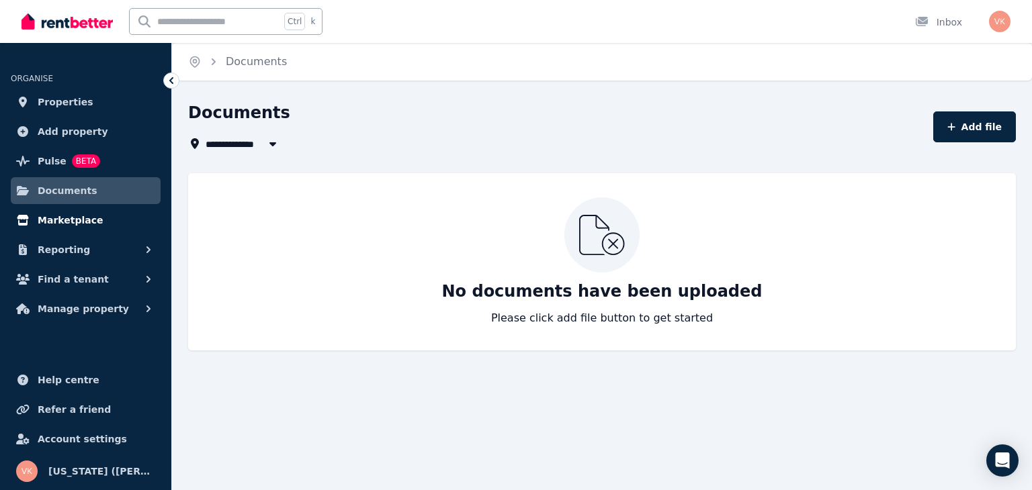
click at [64, 221] on span "Marketplace" at bounding box center [70, 220] width 65 height 16
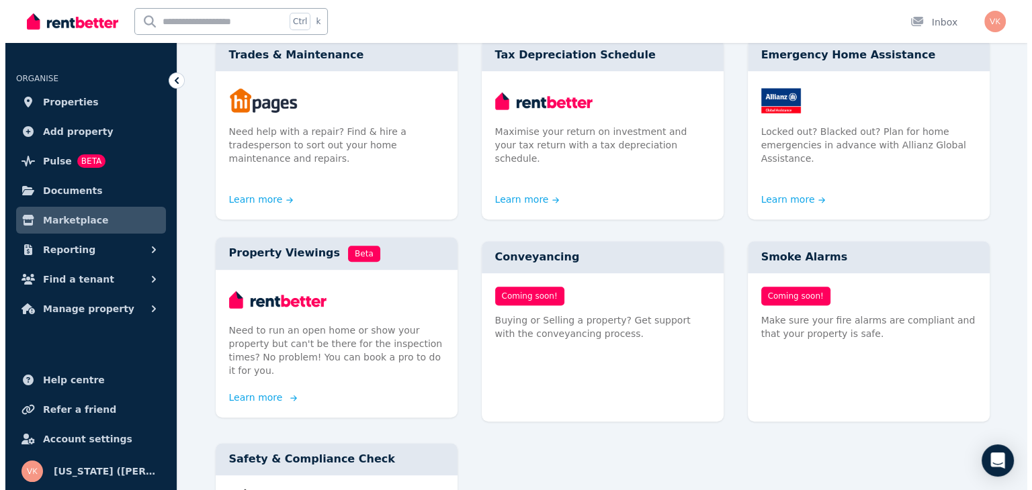
scroll to position [604, 0]
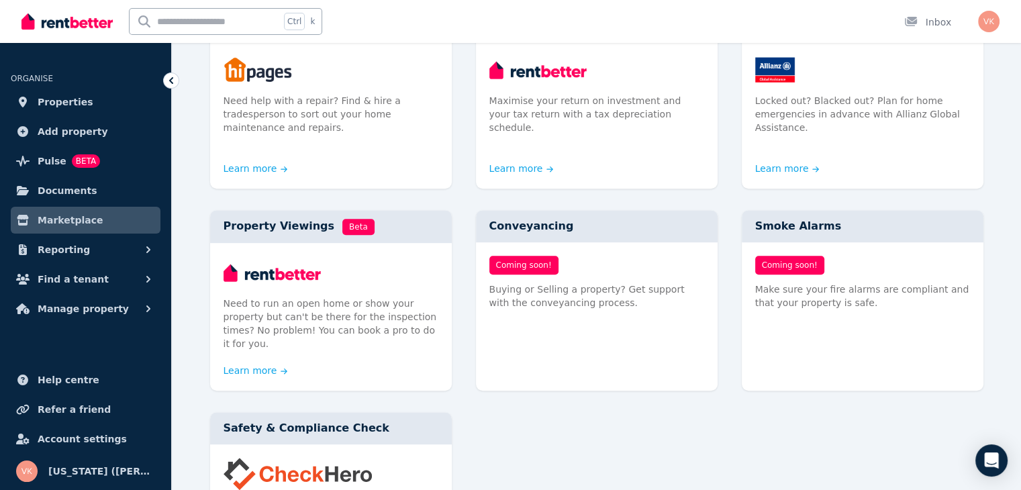
click at [505, 410] on div "Condition Reports Hire a pro to complete a condition report at entry, exit or a…" at bounding box center [597, 98] width 774 height 989
click at [83, 312] on span "Manage property" at bounding box center [83, 309] width 91 height 16
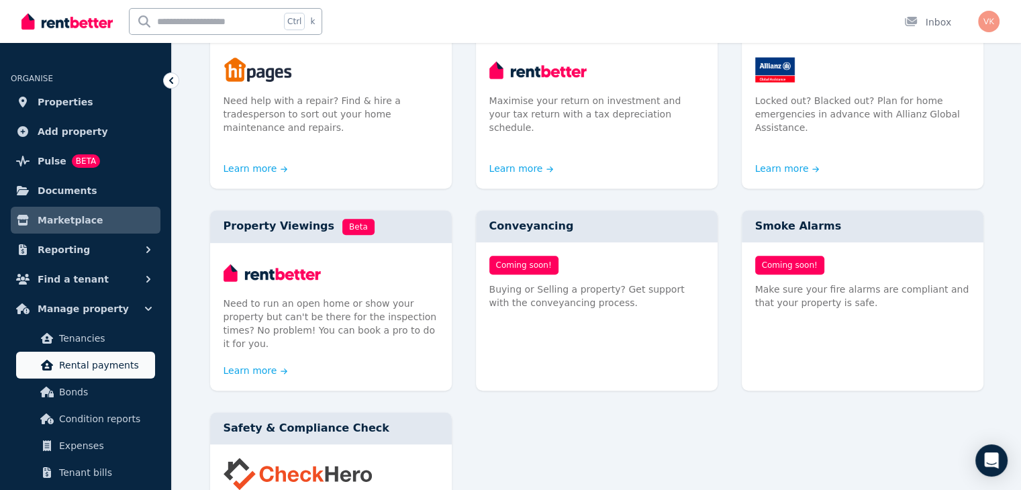
click at [75, 362] on span "Rental payments" at bounding box center [104, 365] width 91 height 16
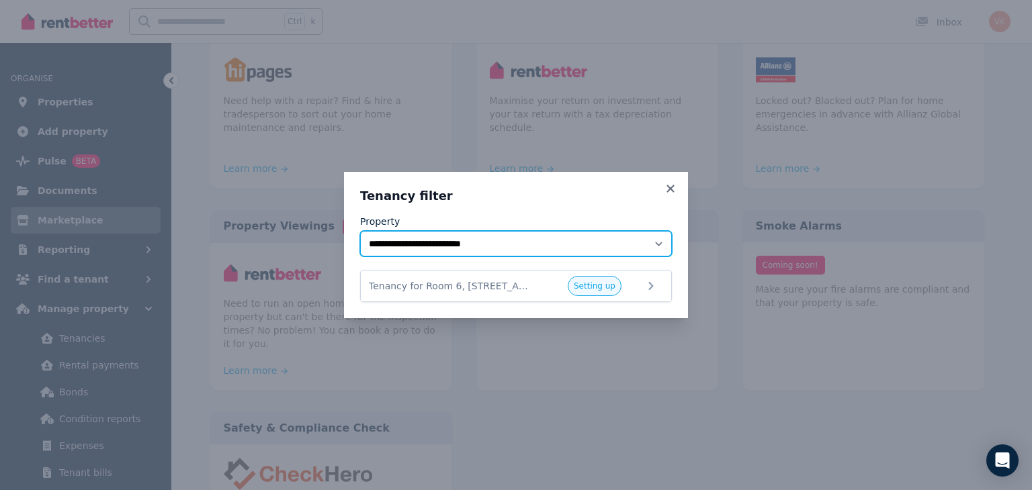
click at [605, 246] on select "**********" at bounding box center [516, 244] width 312 height 26
click at [360, 231] on select "**********" at bounding box center [516, 244] width 312 height 26
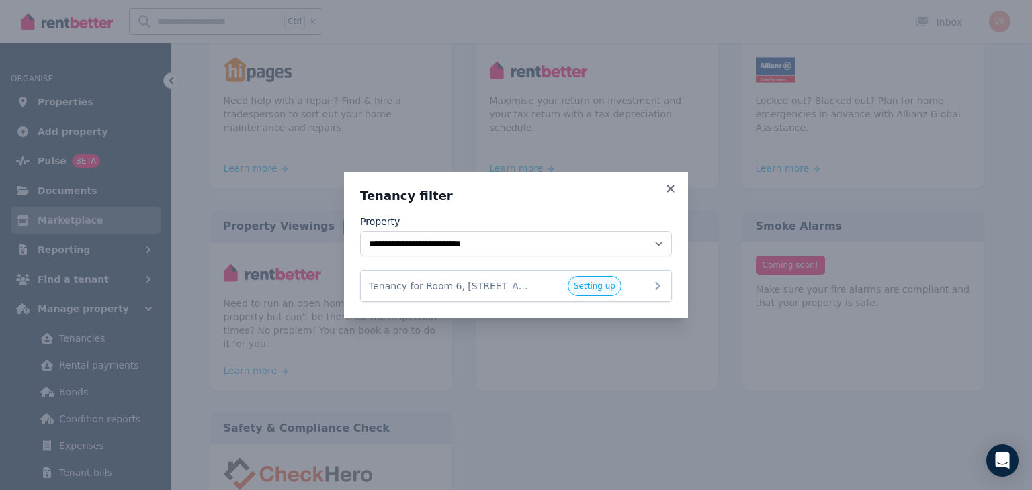
click at [484, 293] on div "Tenancy for Room 6, [STREET_ADDRESS] Setting up" at bounding box center [516, 286] width 294 height 20
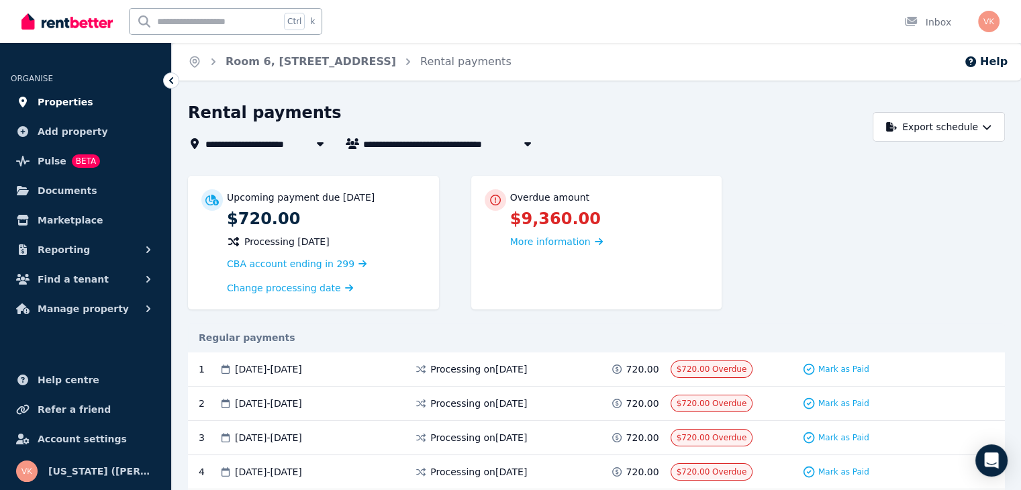
click at [52, 103] on span "Properties" at bounding box center [66, 102] width 56 height 16
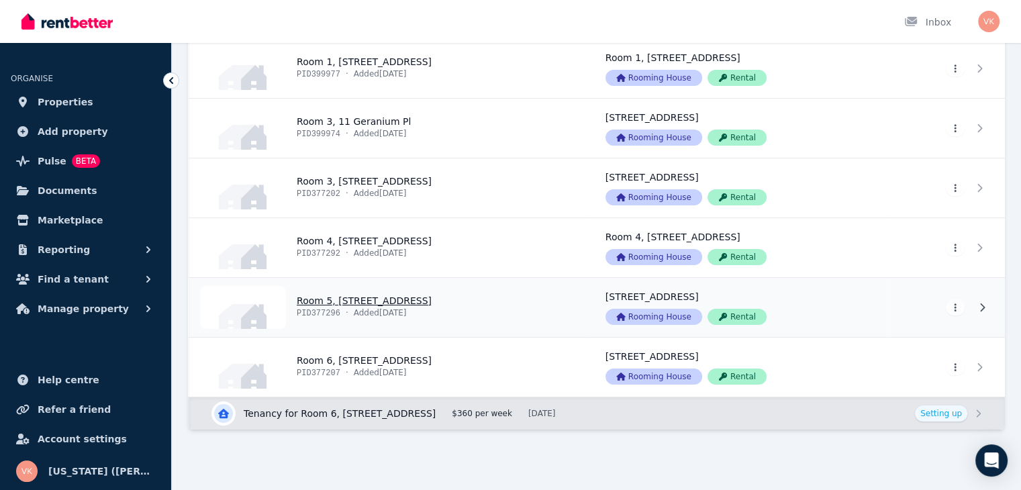
scroll to position [193, 0]
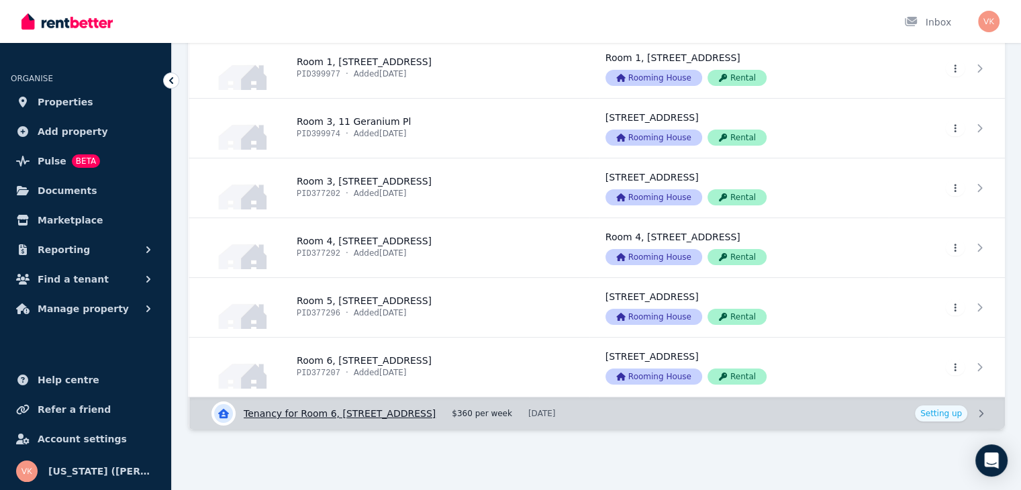
click at [954, 412] on link "View details for Tenancy for Room [STREET_ADDRESS]" at bounding box center [597, 414] width 815 height 32
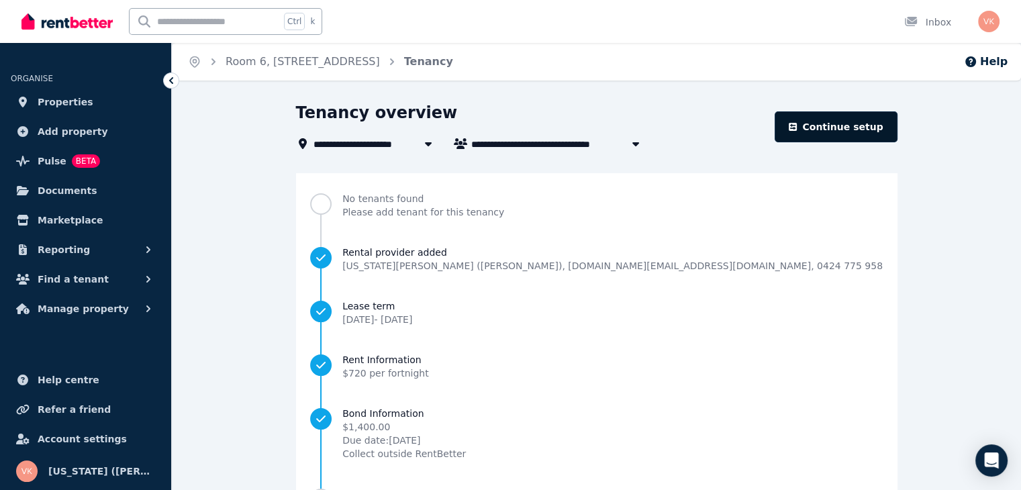
click at [867, 118] on link "Continue setup" at bounding box center [836, 126] width 122 height 31
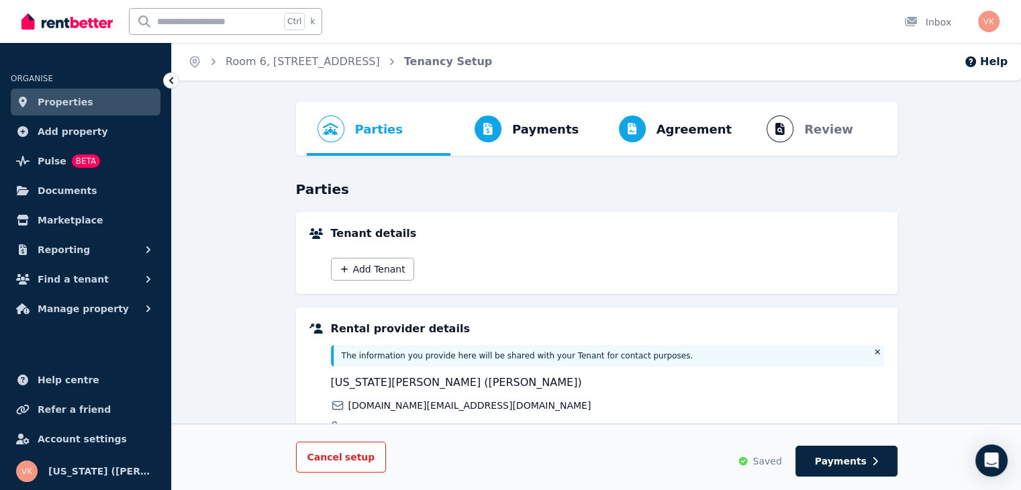
click at [324, 461] on span "Cancel setup" at bounding box center [342, 457] width 68 height 11
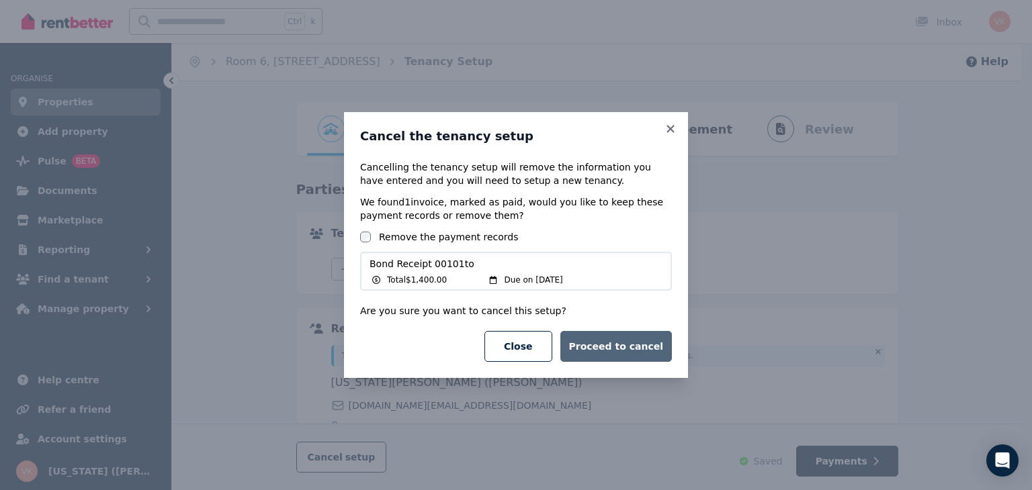
click at [645, 361] on button "Proceed to cancel" at bounding box center [615, 346] width 111 height 31
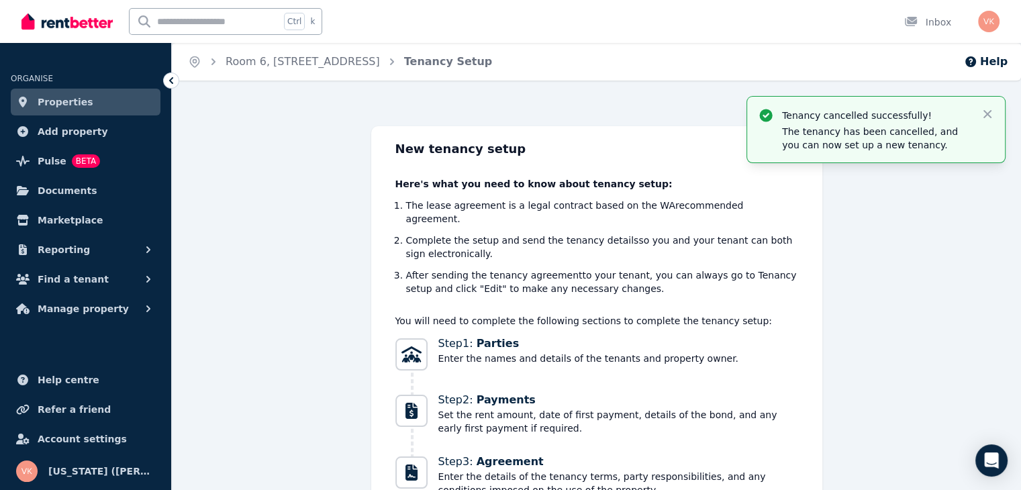
click at [967, 326] on div "Tenancy cancelled successfully! The tenancy has been cancelled, and you can now…" at bounding box center [597, 371] width 850 height 490
click at [987, 111] on icon "button" at bounding box center [987, 113] width 13 height 13
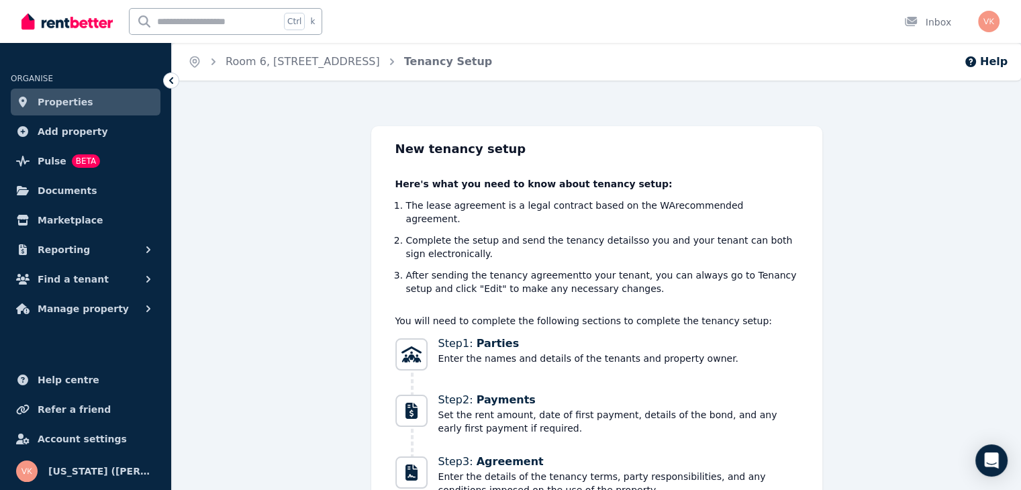
click at [89, 105] on link "Properties" at bounding box center [86, 102] width 150 height 27
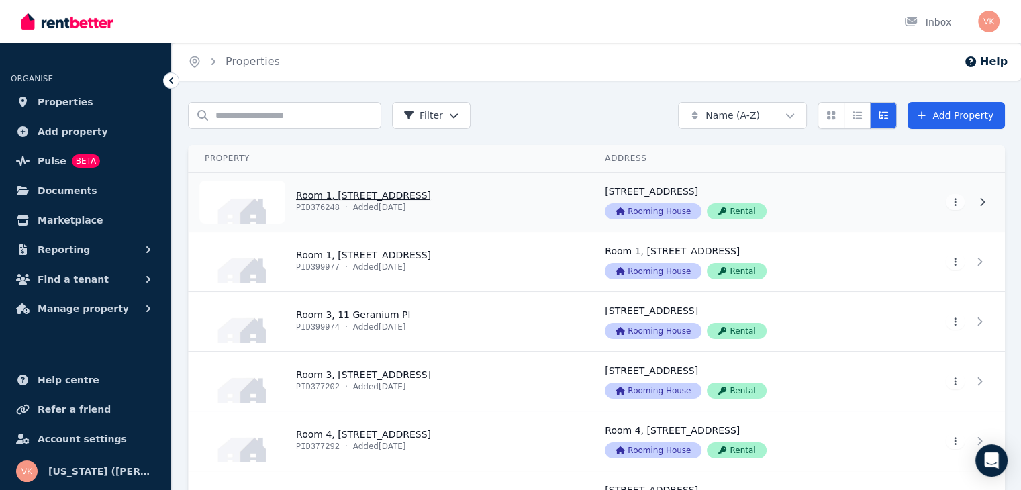
click at [484, 199] on link "View property details" at bounding box center [389, 202] width 400 height 59
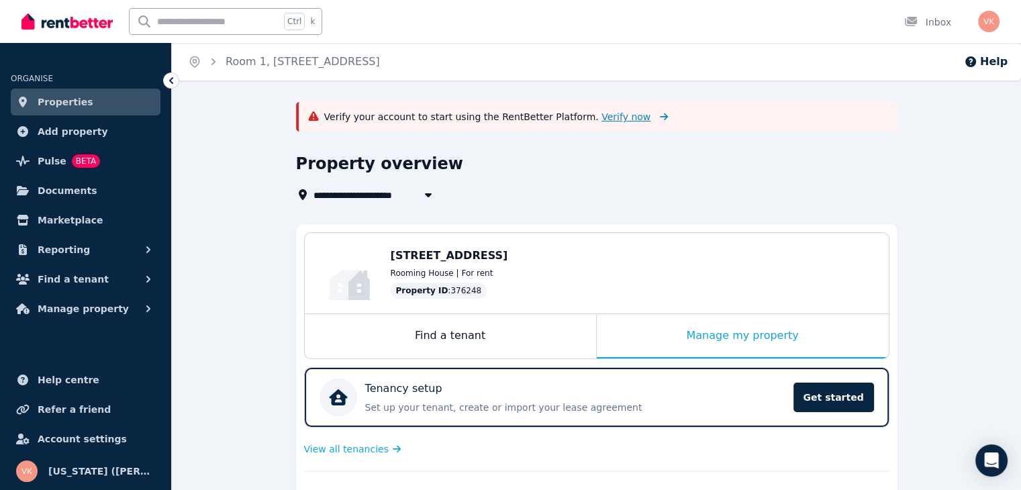
click at [602, 117] on span "Verify now" at bounding box center [626, 116] width 49 height 13
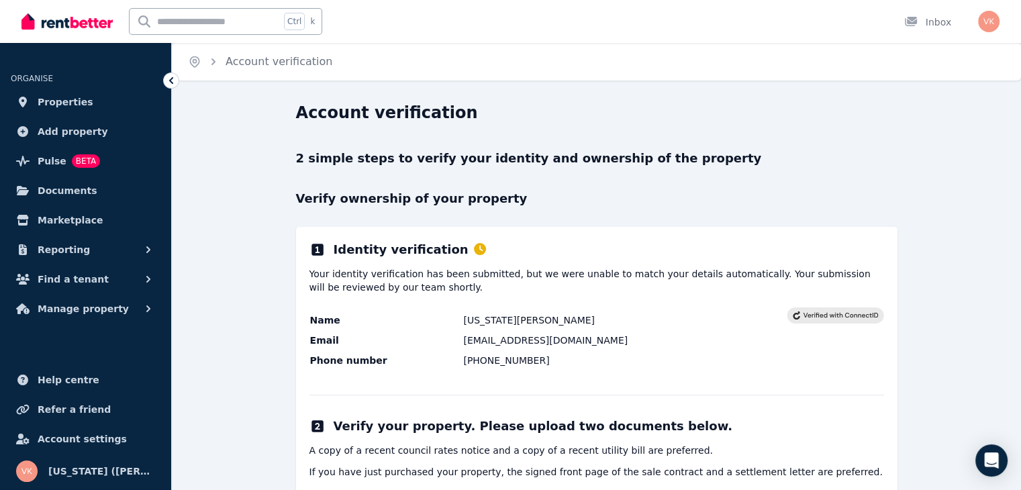
click at [377, 304] on div "**********" at bounding box center [597, 449] width 602 height 445
click at [398, 253] on h2 "Identity verification" at bounding box center [410, 249] width 152 height 19
click at [679, 221] on div "**********" at bounding box center [597, 410] width 602 height 522
click at [474, 251] on icon at bounding box center [480, 249] width 12 height 12
click at [73, 436] on span "Account settings" at bounding box center [82, 439] width 89 height 16
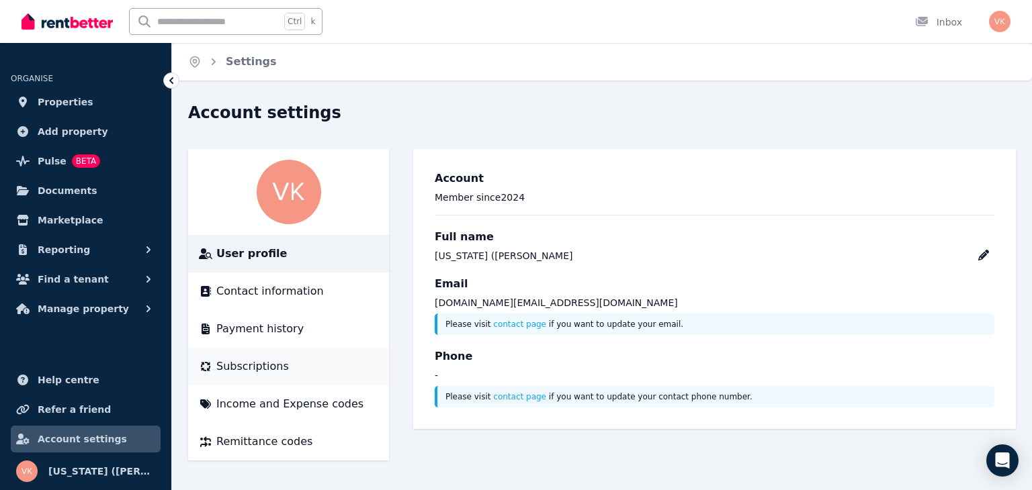
click at [237, 365] on span "Subscriptions" at bounding box center [252, 367] width 73 height 16
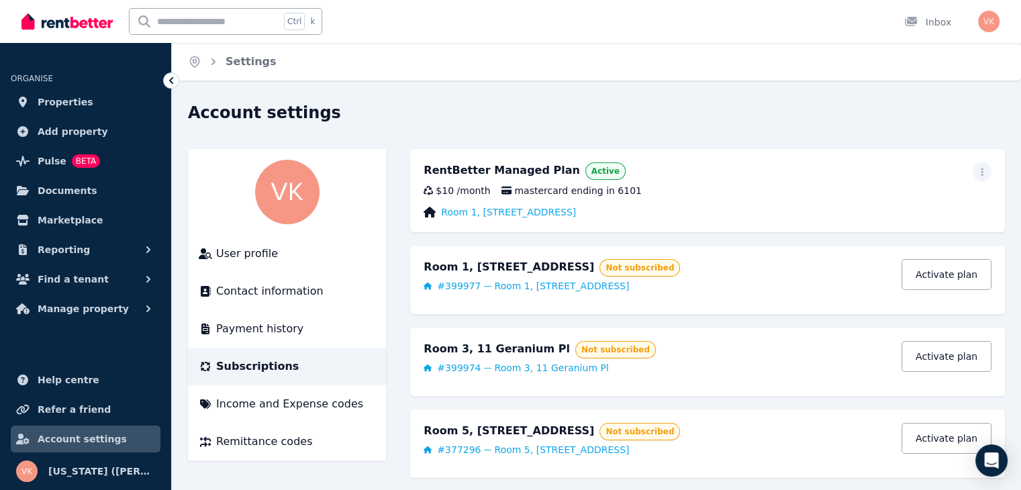
click at [662, 191] on div "$10 / month mastercard ending in 6101" at bounding box center [708, 190] width 568 height 13
click at [484, 170] on div "RentBetter Managed Plan" at bounding box center [502, 171] width 156 height 17
click at [982, 171] on icon "button" at bounding box center [982, 172] width 2 height 8
click at [902, 210] on span "Update payment method" at bounding box center [922, 216] width 118 height 32
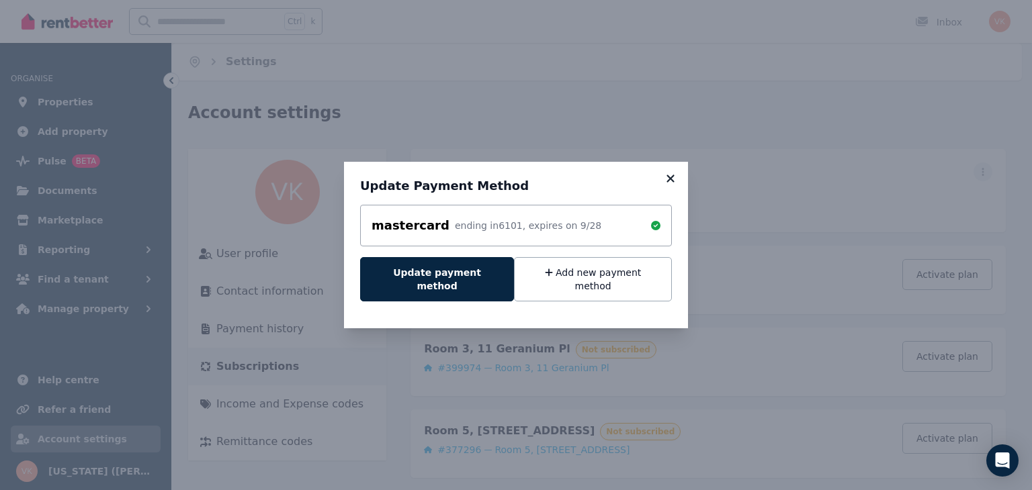
click at [672, 183] on icon at bounding box center [670, 179] width 13 height 12
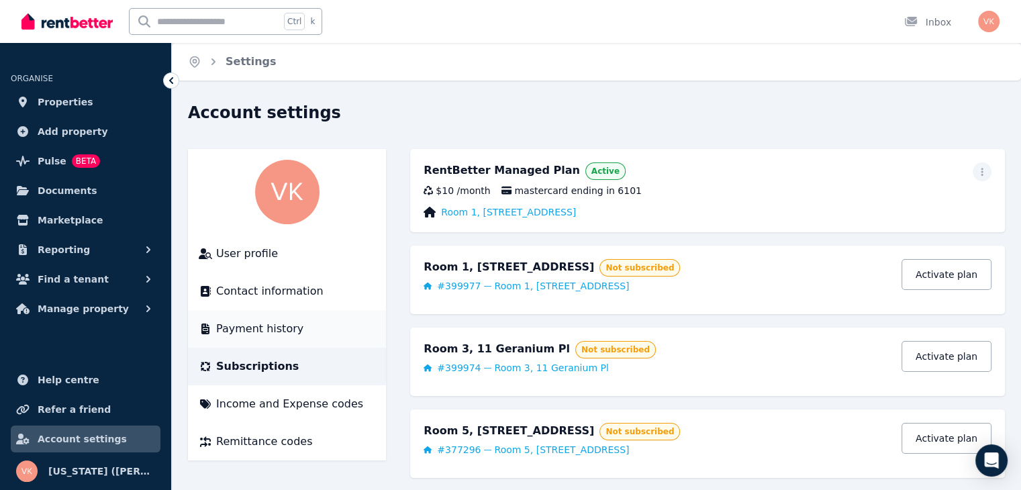
click at [255, 336] on span "Payment history" at bounding box center [259, 329] width 87 height 16
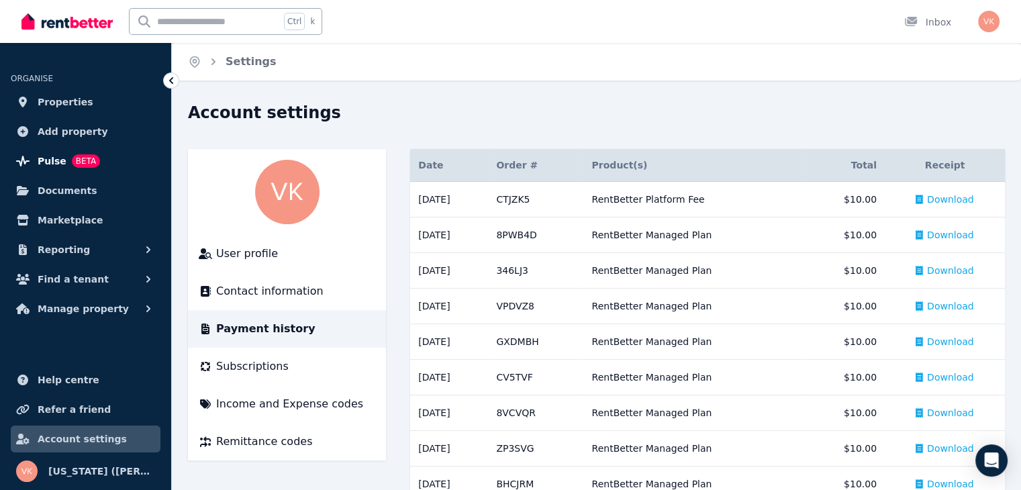
click at [52, 159] on span "Pulse" at bounding box center [52, 161] width 29 height 16
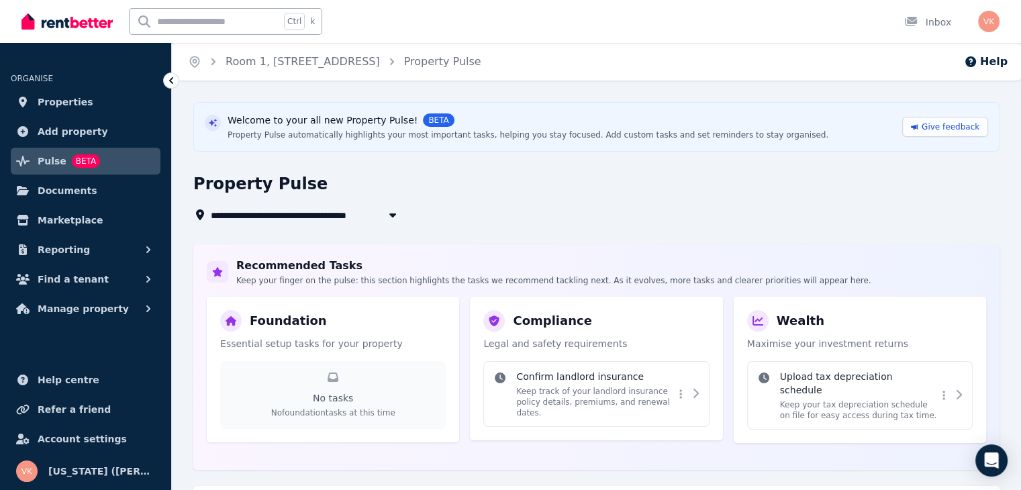
click at [391, 217] on icon "button" at bounding box center [392, 215] width 13 height 11
type input "**********"
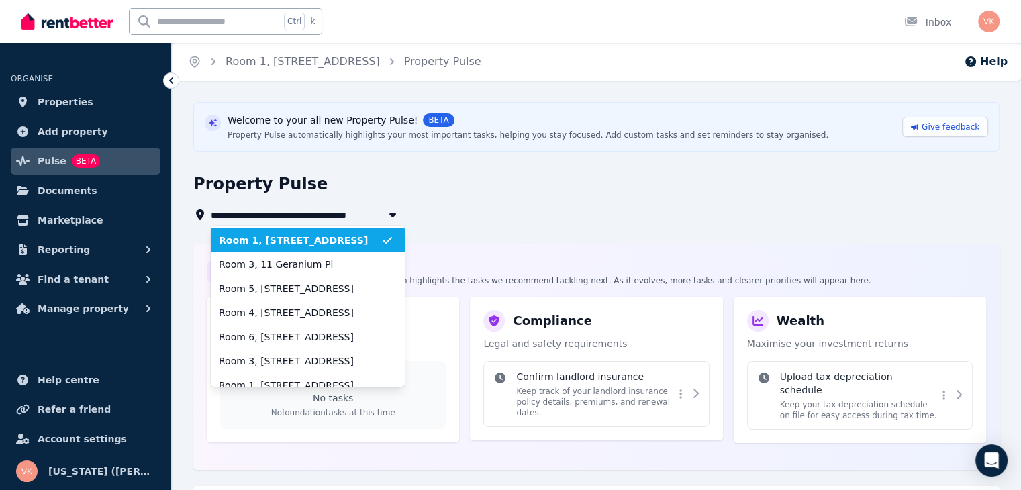
click at [391, 217] on icon "button" at bounding box center [392, 215] width 13 height 11
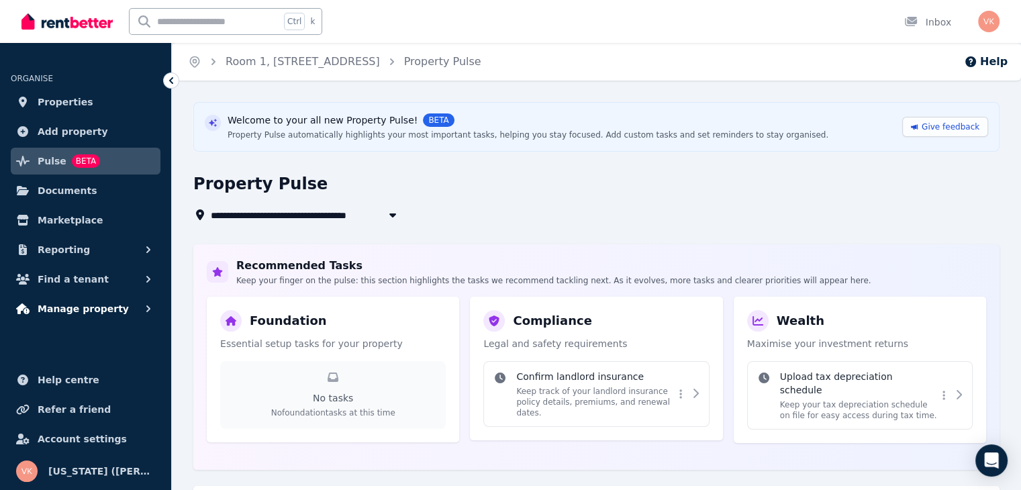
click at [102, 310] on span "Manage property" at bounding box center [83, 309] width 91 height 16
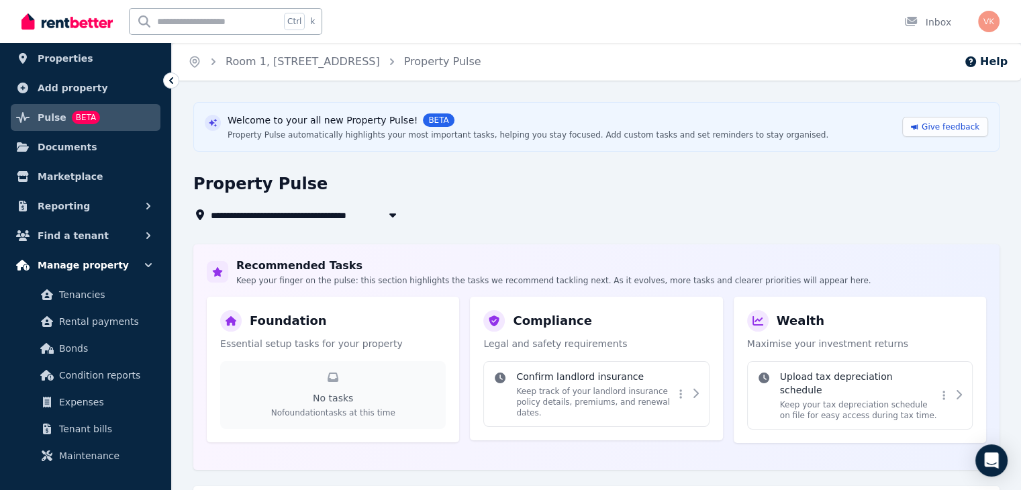
scroll to position [67, 0]
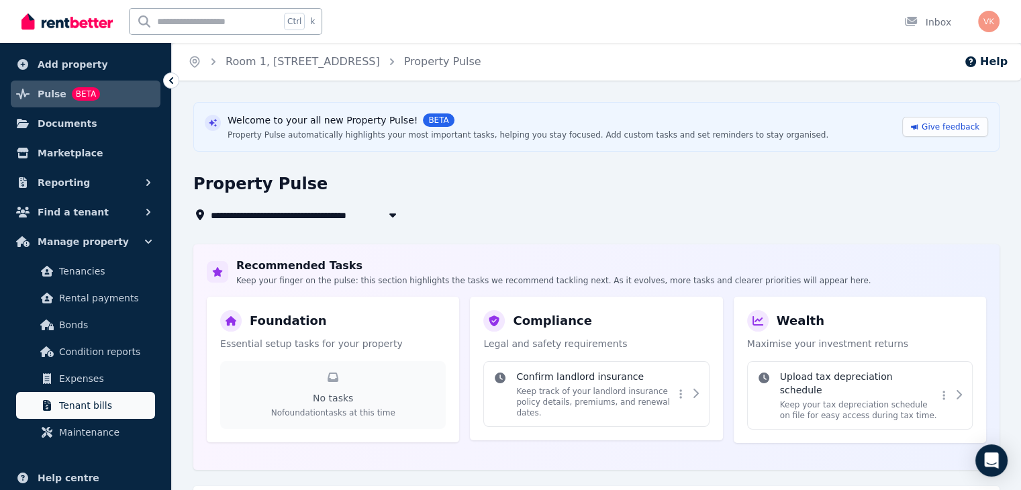
click at [76, 404] on span "Tenant bills" at bounding box center [104, 406] width 91 height 16
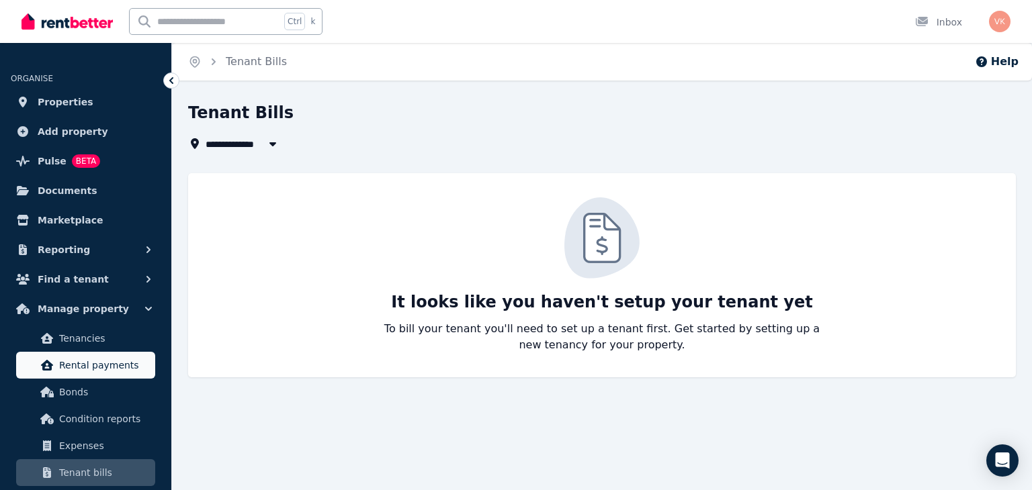
click at [75, 365] on span "Rental payments" at bounding box center [104, 365] width 91 height 16
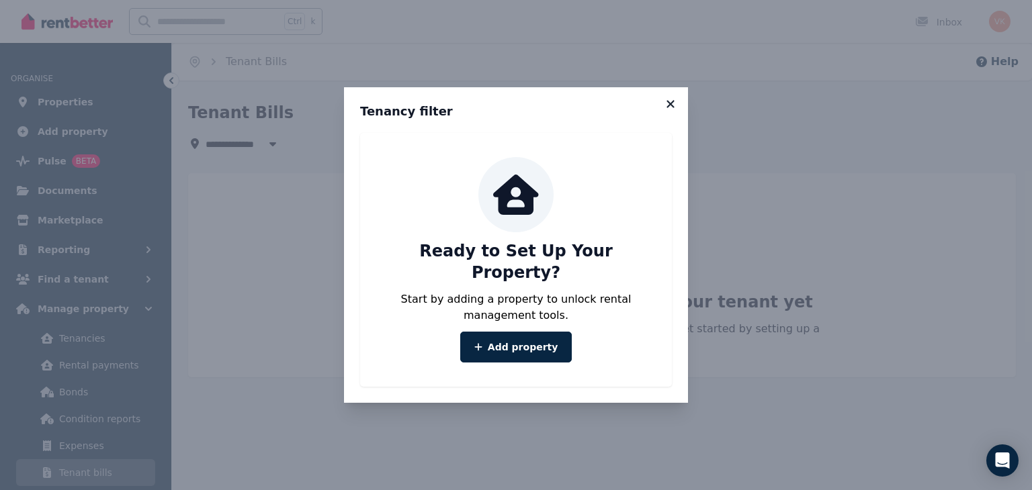
click at [670, 110] on icon at bounding box center [670, 104] width 13 height 12
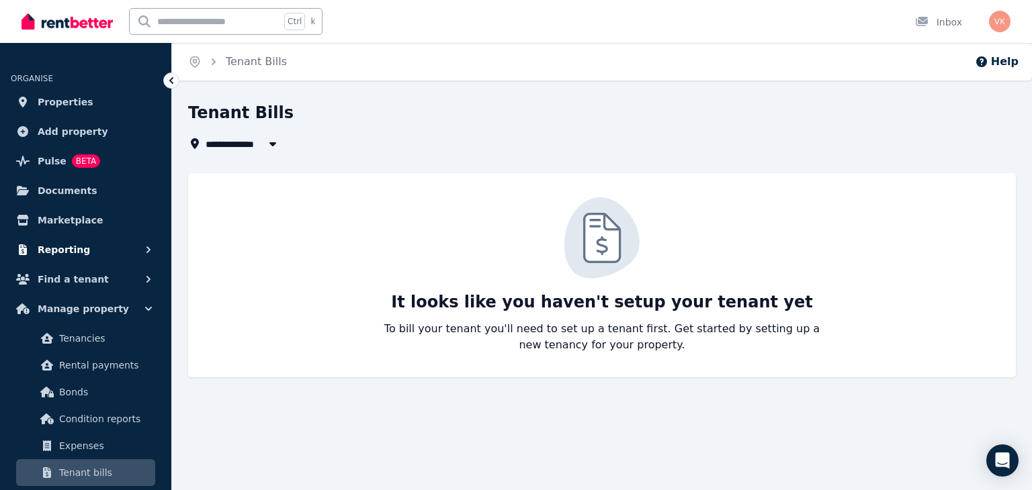
click at [64, 248] on span "Reporting" at bounding box center [64, 250] width 52 height 16
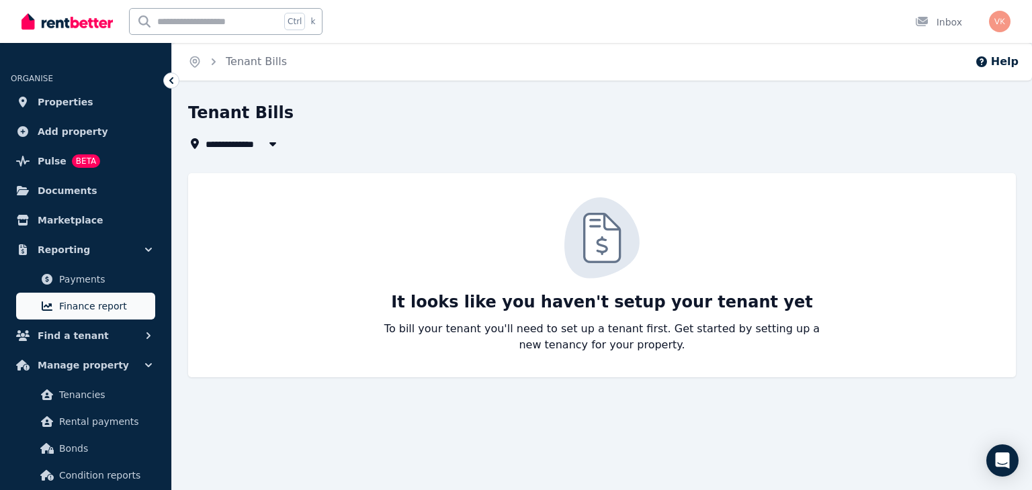
click at [82, 304] on span "Finance report" at bounding box center [104, 306] width 91 height 16
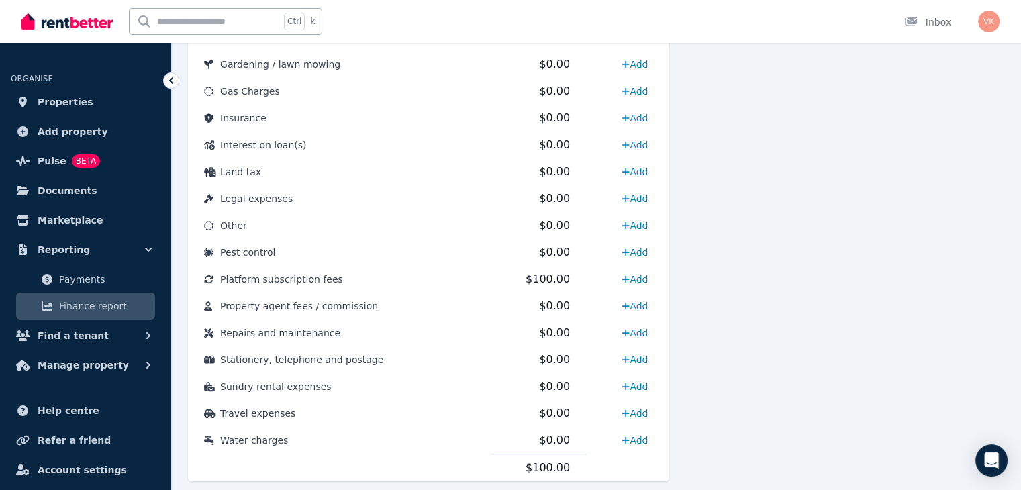
scroll to position [685, 0]
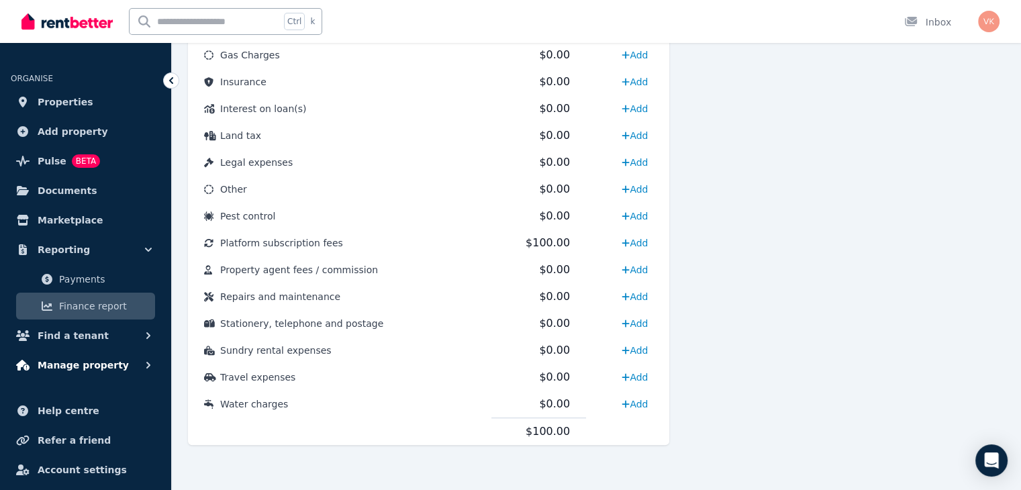
click at [55, 365] on span "Manage property" at bounding box center [83, 365] width 91 height 16
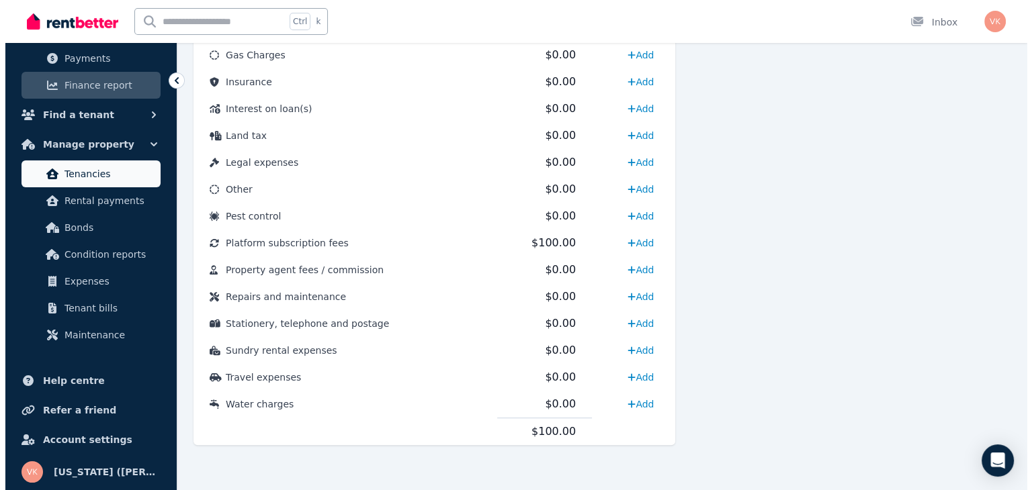
scroll to position [222, 0]
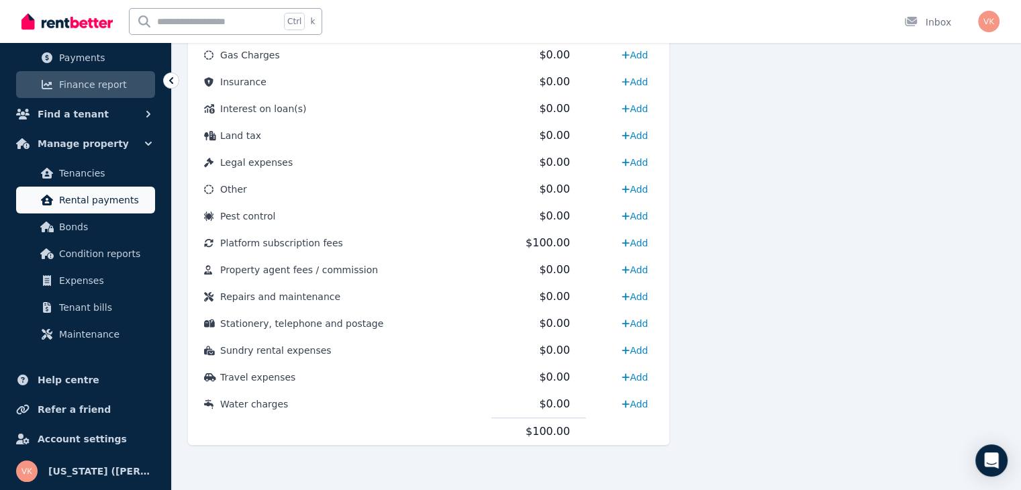
click at [85, 199] on span "Rental payments" at bounding box center [104, 200] width 91 height 16
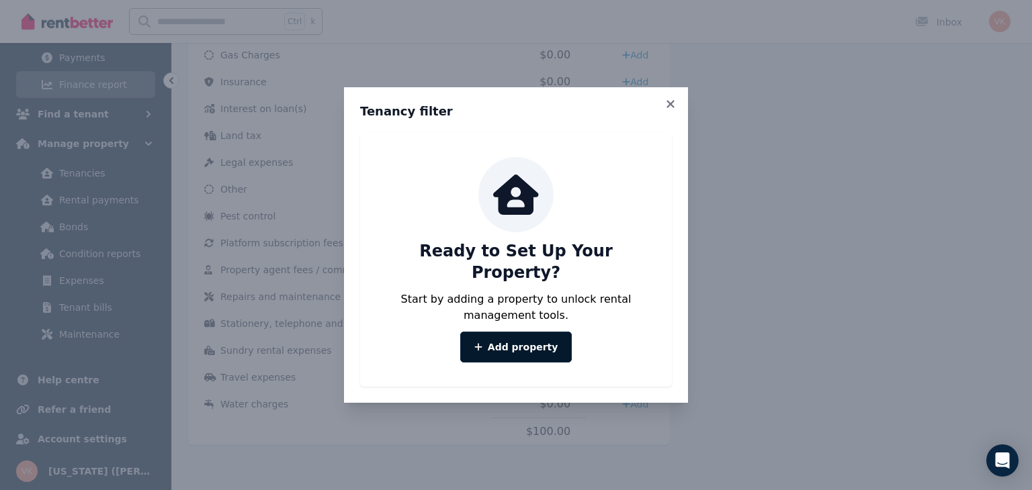
click at [504, 343] on link "Add property" at bounding box center [516, 347] width 112 height 31
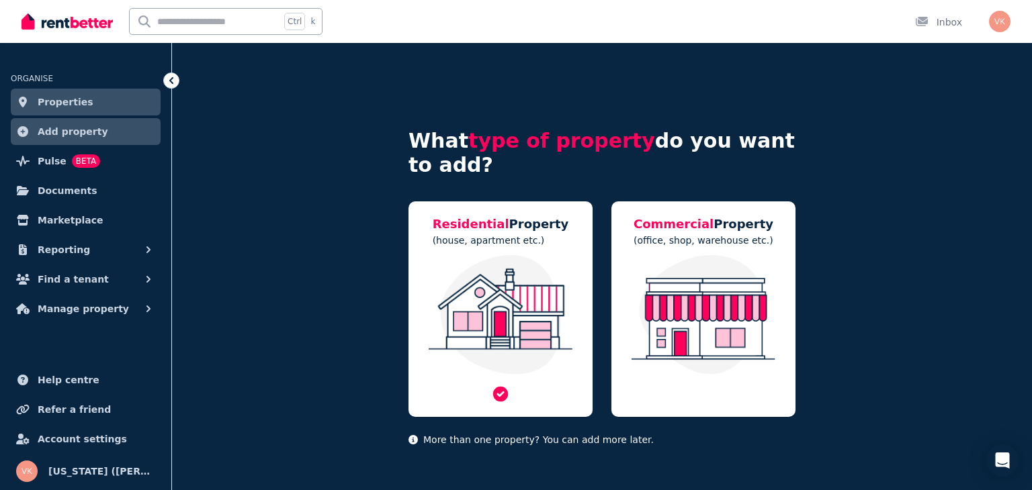
click at [504, 249] on div "Residential Property (house, apartment etc.)" at bounding box center [500, 309] width 184 height 216
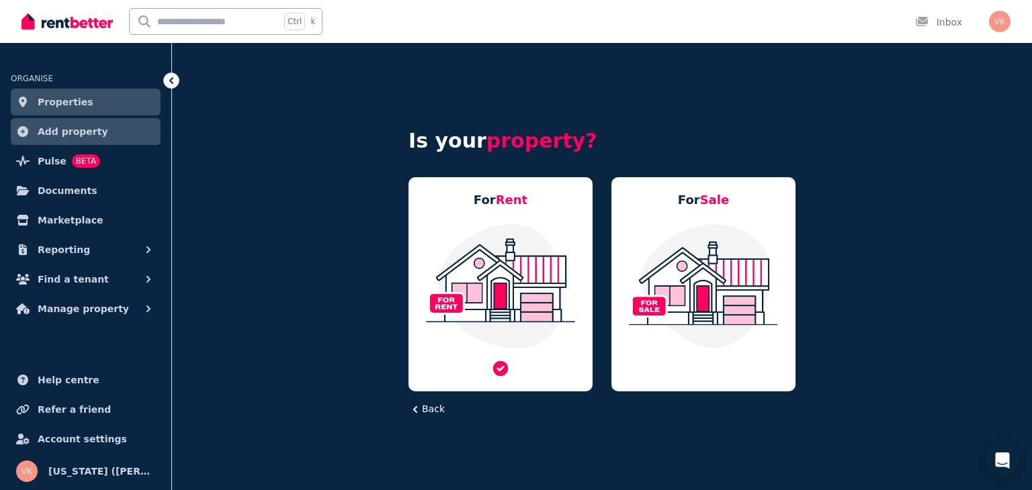
click at [507, 263] on img at bounding box center [500, 286] width 157 height 126
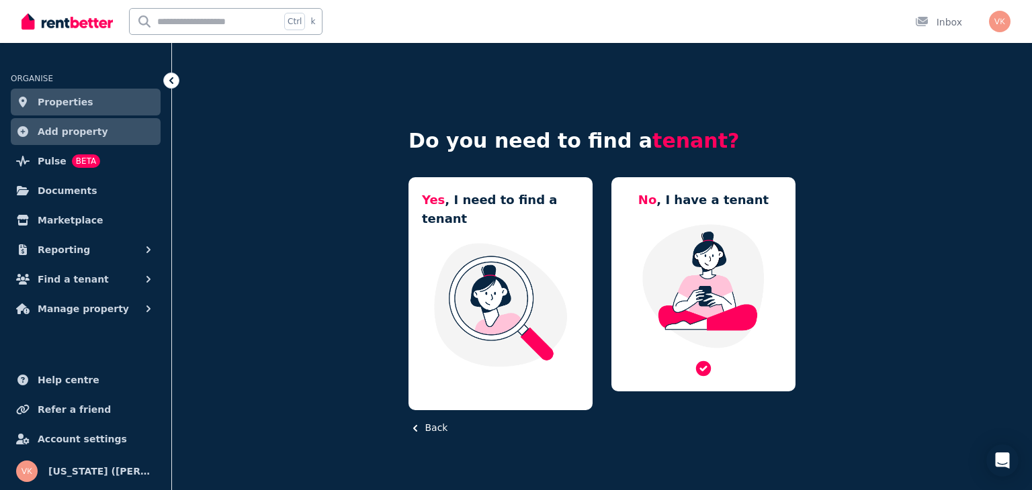
click at [683, 261] on img at bounding box center [703, 286] width 157 height 126
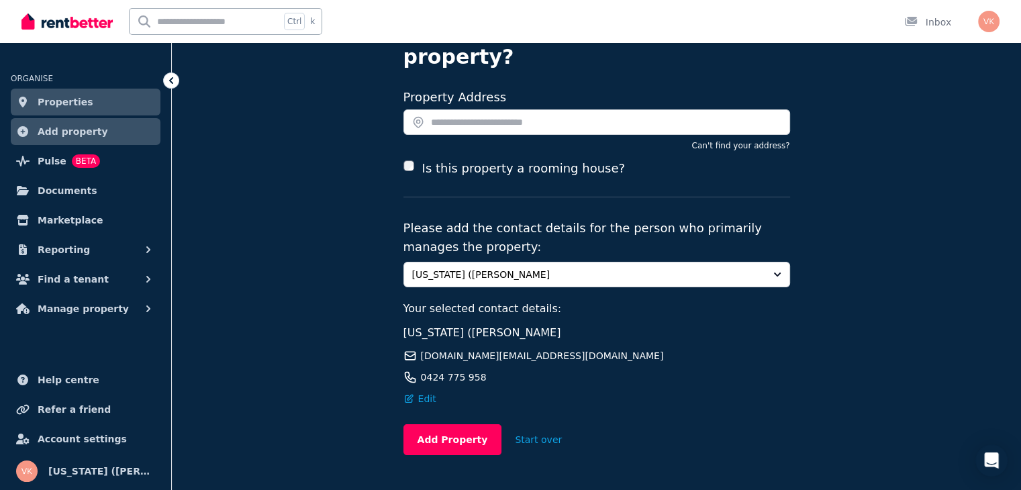
scroll to position [124, 0]
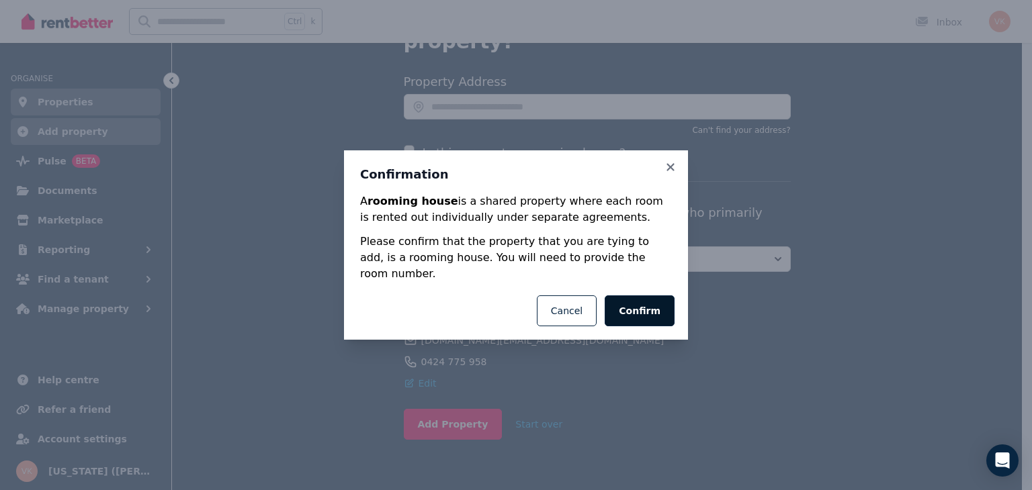
click at [631, 305] on button "Confirm" at bounding box center [639, 310] width 70 height 31
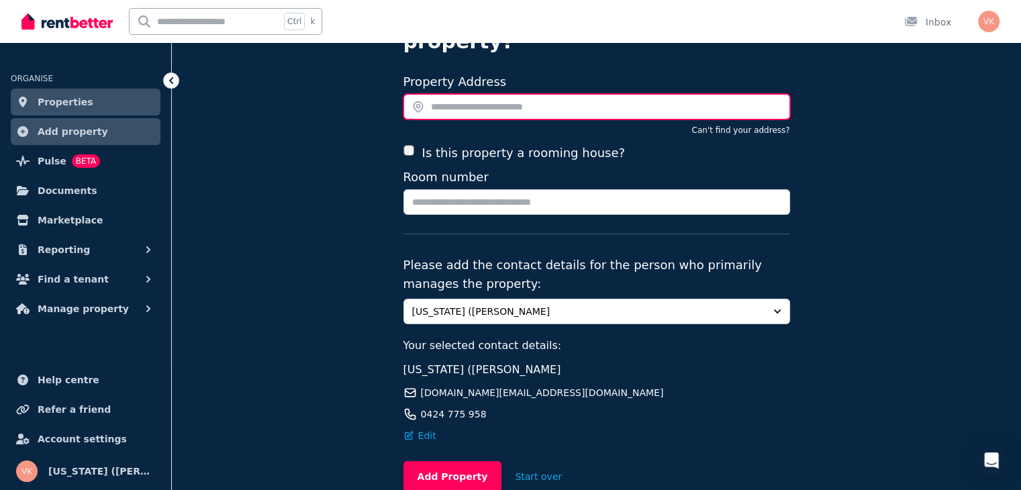
click at [494, 94] on input "text" at bounding box center [597, 107] width 387 height 26
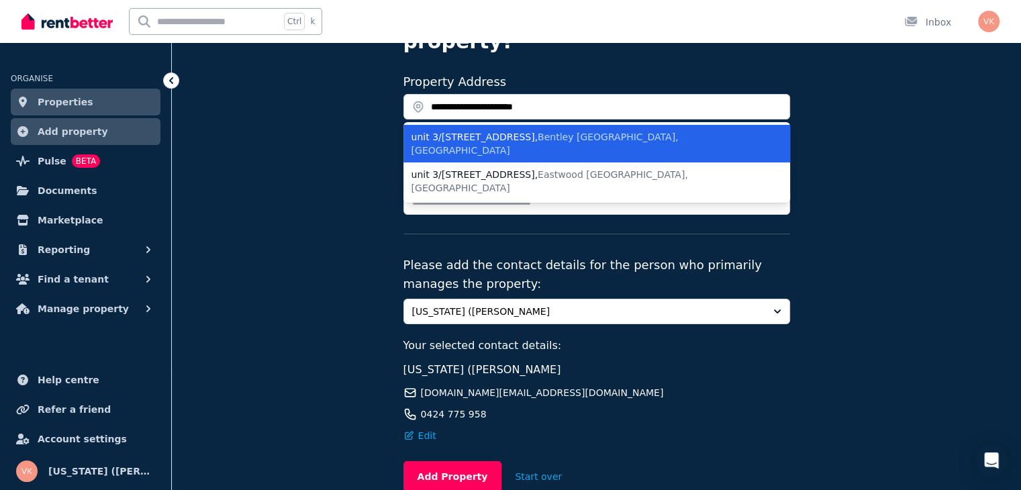
click at [562, 132] on span "Bentley [GEOGRAPHIC_DATA], [GEOGRAPHIC_DATA]" at bounding box center [545, 144] width 267 height 24
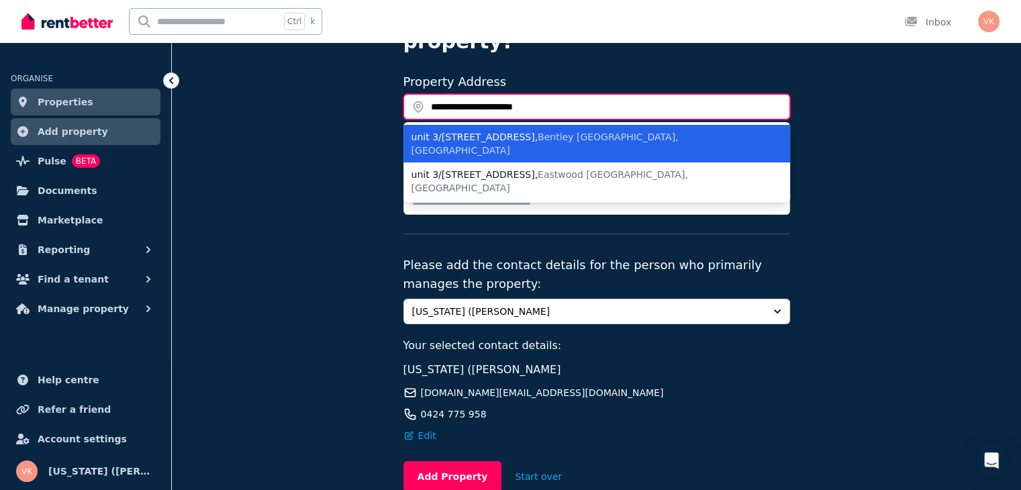
type input "**********"
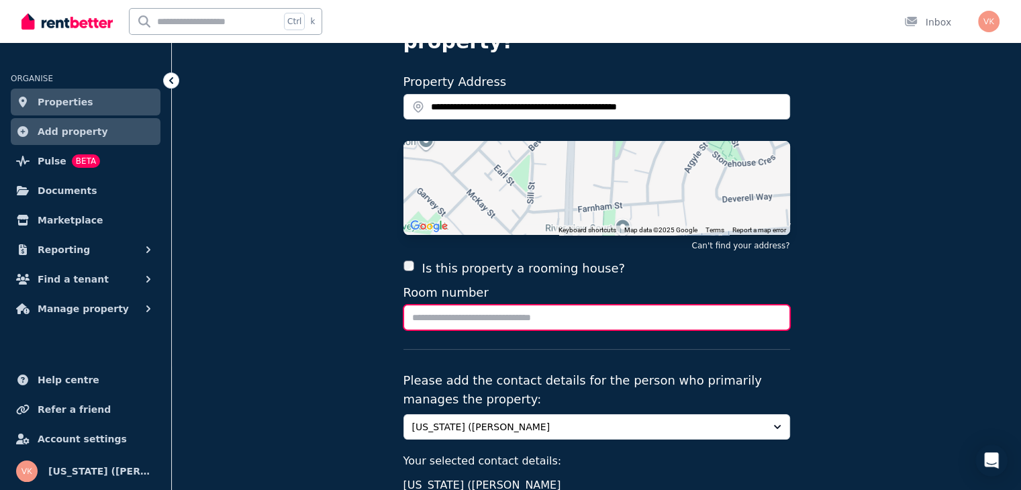
click at [447, 305] on input "Room number" at bounding box center [597, 318] width 387 height 26
type input "******"
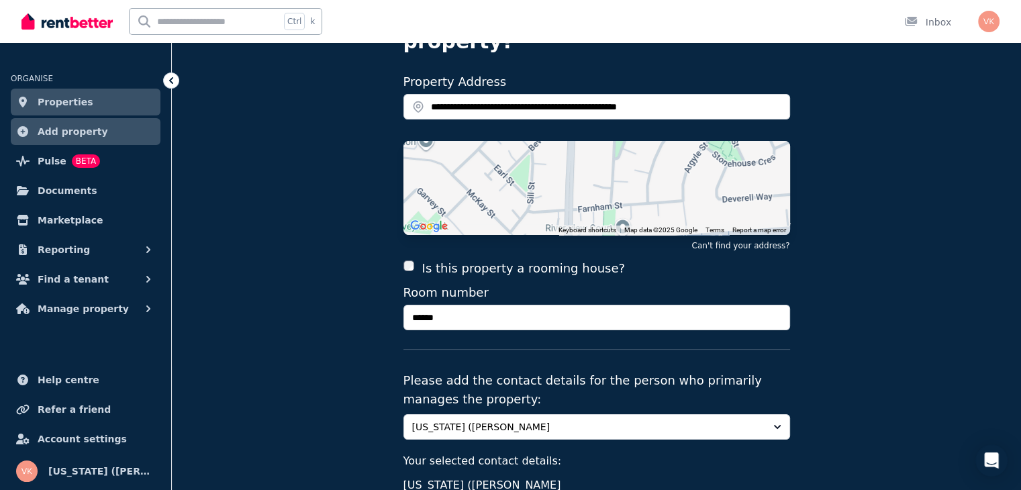
click at [899, 342] on div "**********" at bounding box center [597, 301] width 850 height 764
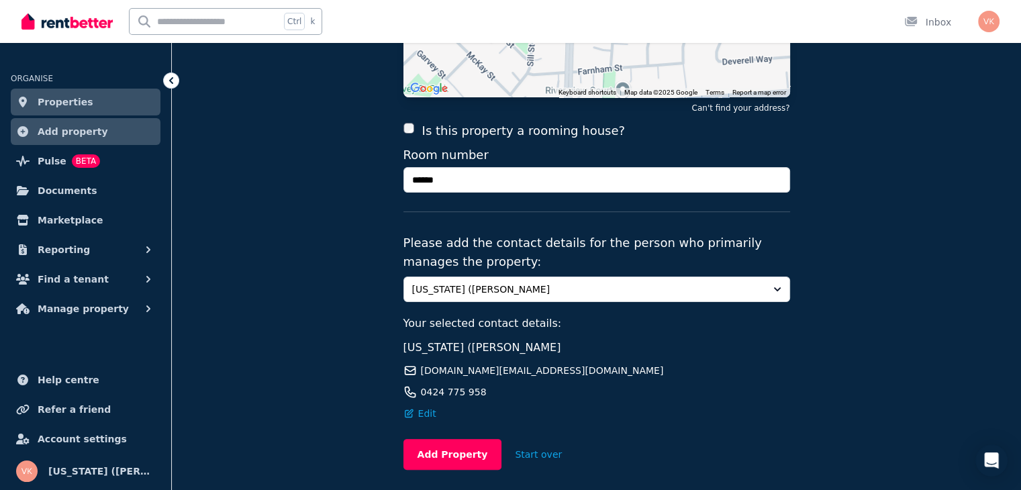
scroll to position [291, 0]
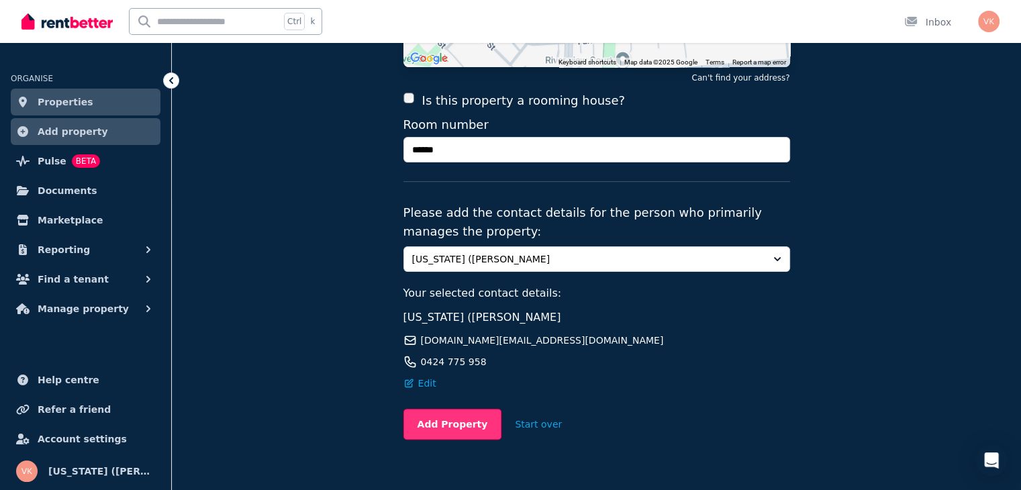
click at [466, 409] on button "Add Property" at bounding box center [453, 424] width 99 height 31
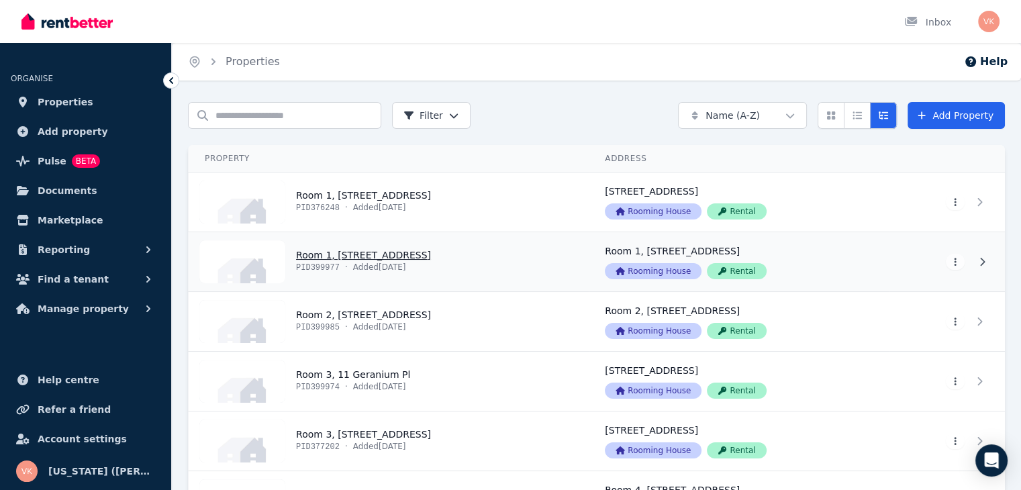
click at [527, 265] on link "View property details" at bounding box center [389, 261] width 400 height 59
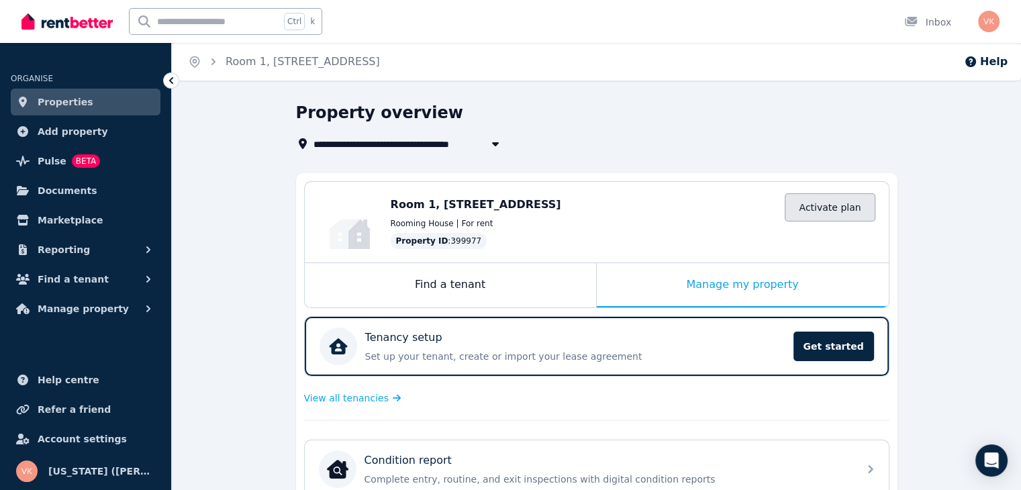
click at [842, 200] on link "Activate plan" at bounding box center [830, 207] width 90 height 28
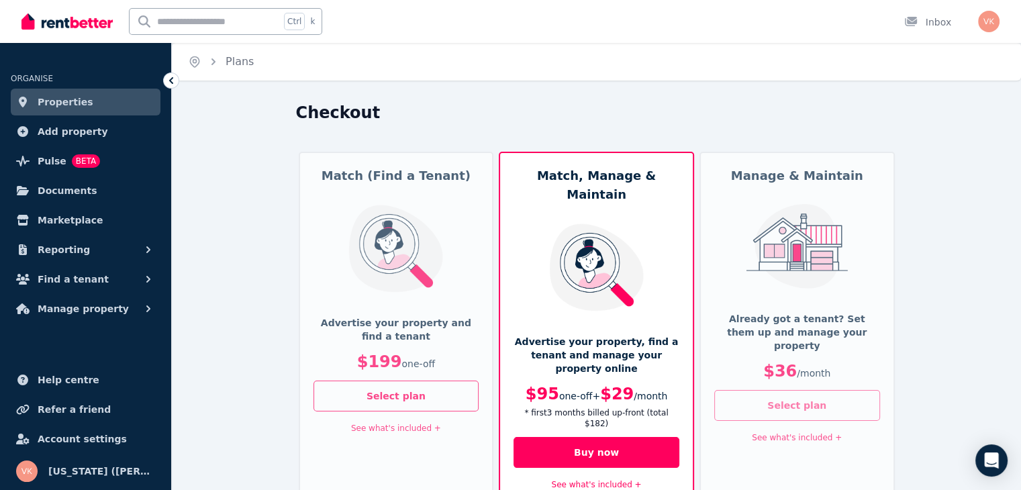
click at [796, 390] on button "Select plan" at bounding box center [798, 405] width 166 height 31
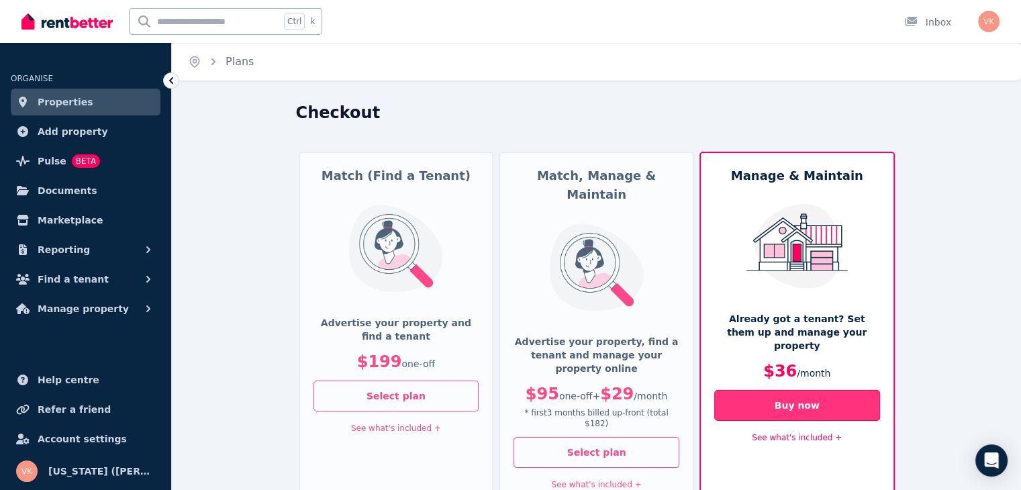
click at [796, 390] on button "Buy now" at bounding box center [798, 405] width 166 height 31
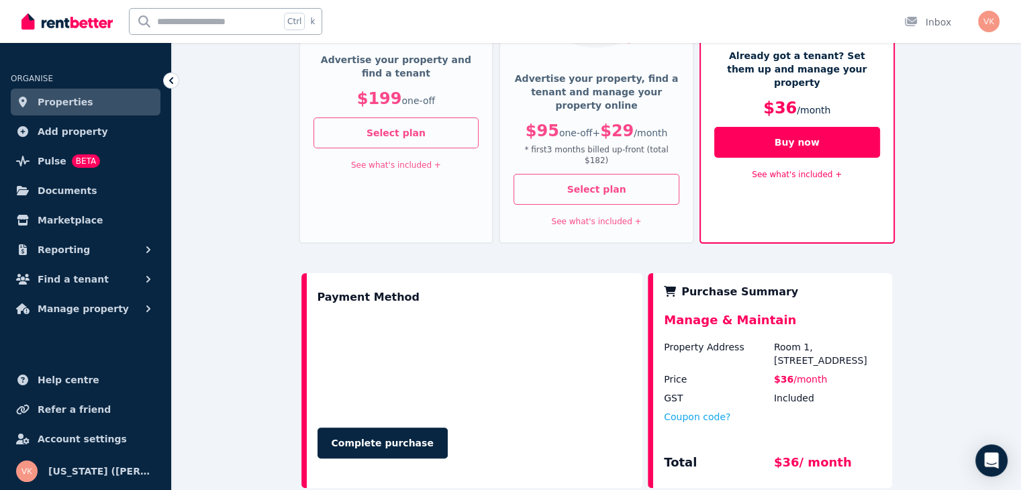
scroll to position [341, 0]
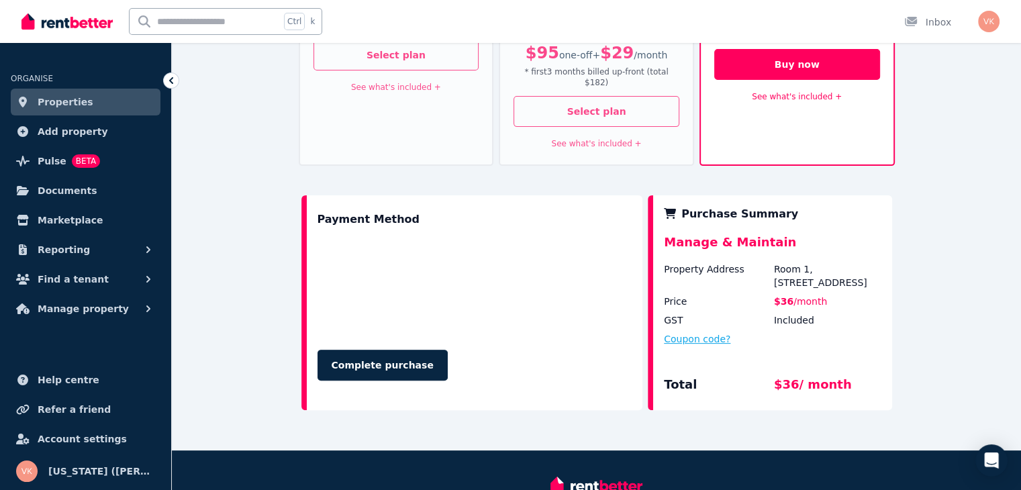
click at [698, 332] on button "Coupon code?" at bounding box center [697, 338] width 66 height 13
click at [694, 343] on input "text" at bounding box center [713, 351] width 98 height 17
type input "*******"
click at [801, 337] on button "Apply" at bounding box center [800, 348] width 54 height 23
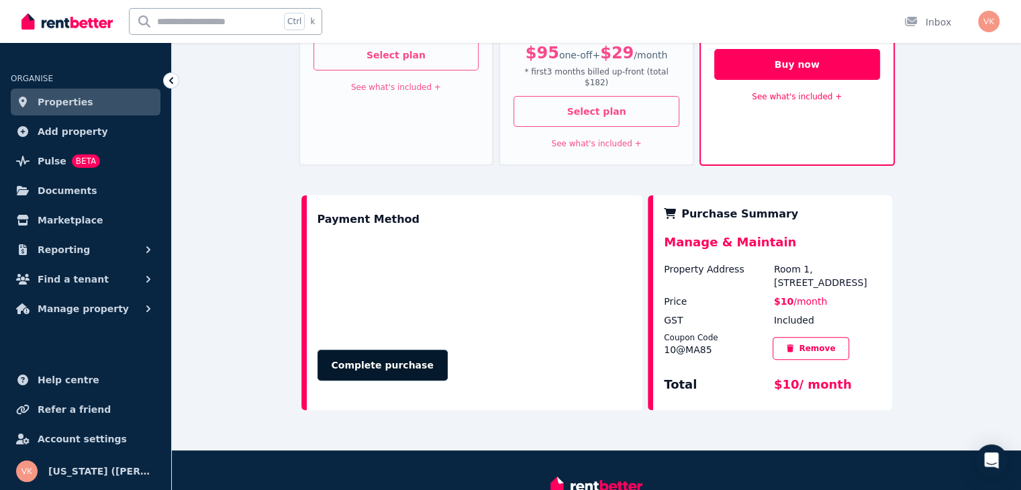
click at [384, 350] on button "Complete purchase" at bounding box center [383, 365] width 130 height 31
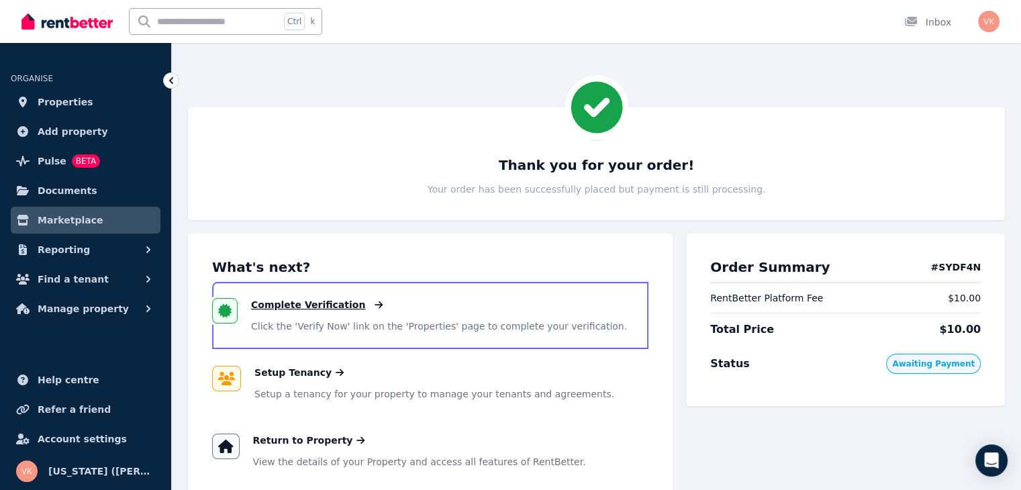
click at [332, 304] on span "Complete Verification" at bounding box center [308, 304] width 114 height 13
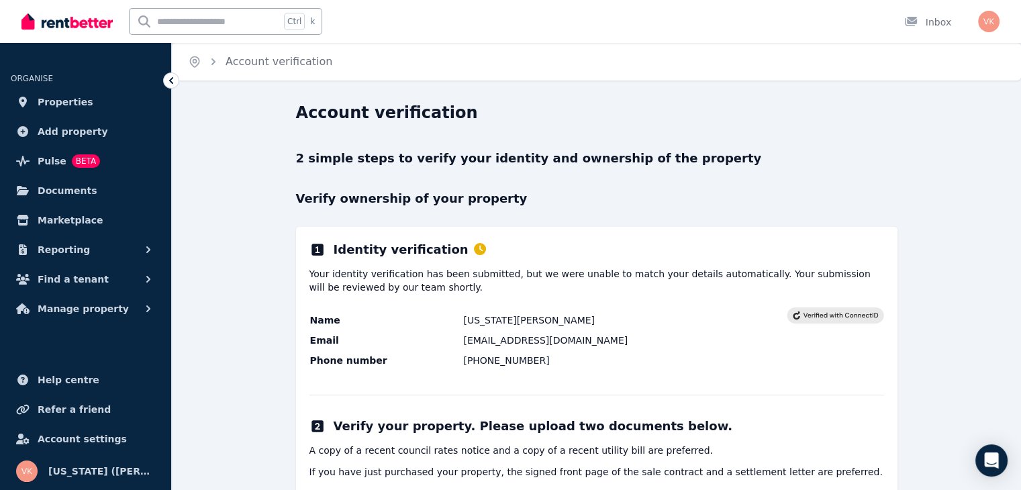
click at [628, 329] on table "Name [US_STATE][PERSON_NAME] Email [EMAIL_ADDRESS][DOMAIN_NAME] Phone number [P…" at bounding box center [548, 341] width 477 height 66
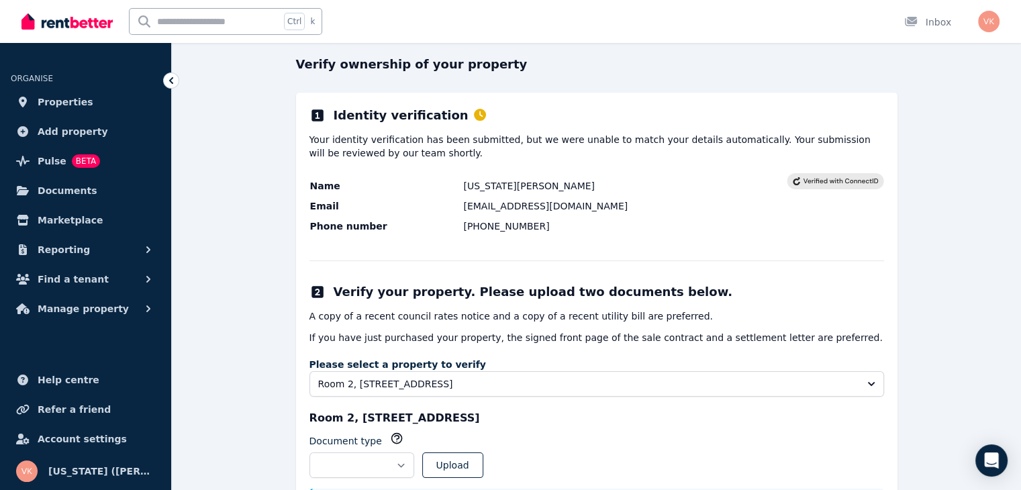
click at [414, 320] on p "A copy of a recent council rates notice and a copy of a recent utility bill are…" at bounding box center [597, 316] width 575 height 13
click at [492, 319] on p "A copy of a recent council rates notice and a copy of a recent utility bill are…" at bounding box center [597, 316] width 575 height 13
click at [566, 320] on p "A copy of a recent council rates notice and a copy of a recent utility bill are…" at bounding box center [597, 316] width 575 height 13
click at [677, 322] on p "A copy of a recent council rates notice and a copy of a recent utility bill are…" at bounding box center [597, 316] width 575 height 13
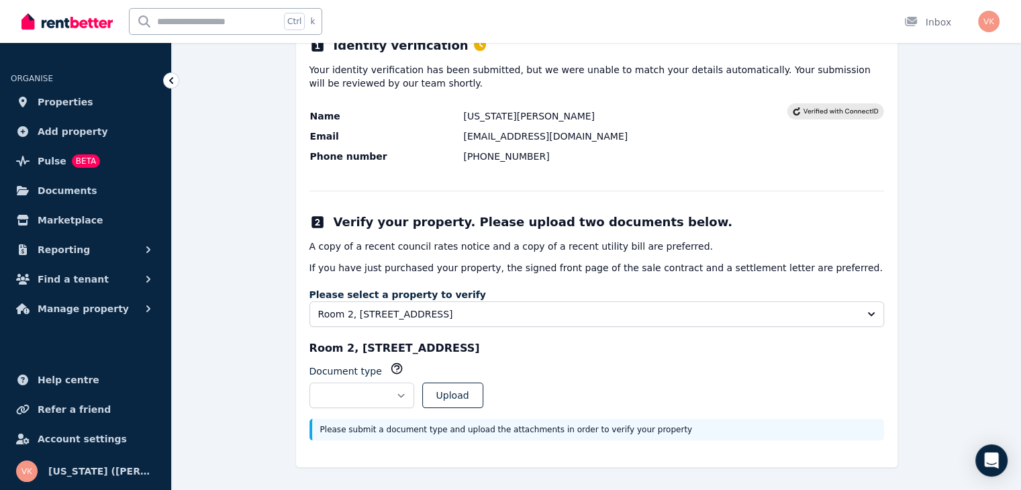
scroll to position [204, 0]
click at [484, 399] on button "Upload" at bounding box center [452, 396] width 61 height 26
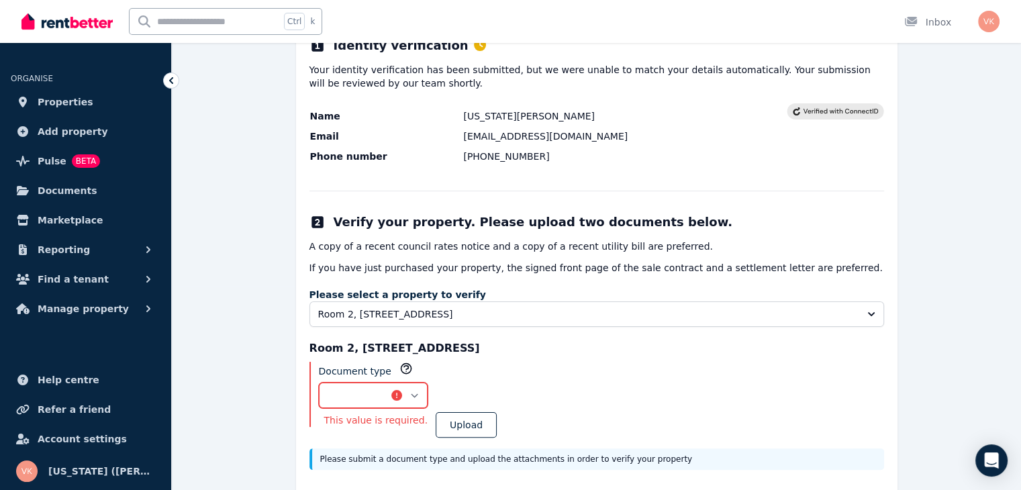
click at [428, 392] on select "**********" at bounding box center [373, 396] width 109 height 26
click at [319, 383] on select "**********" at bounding box center [373, 396] width 109 height 26
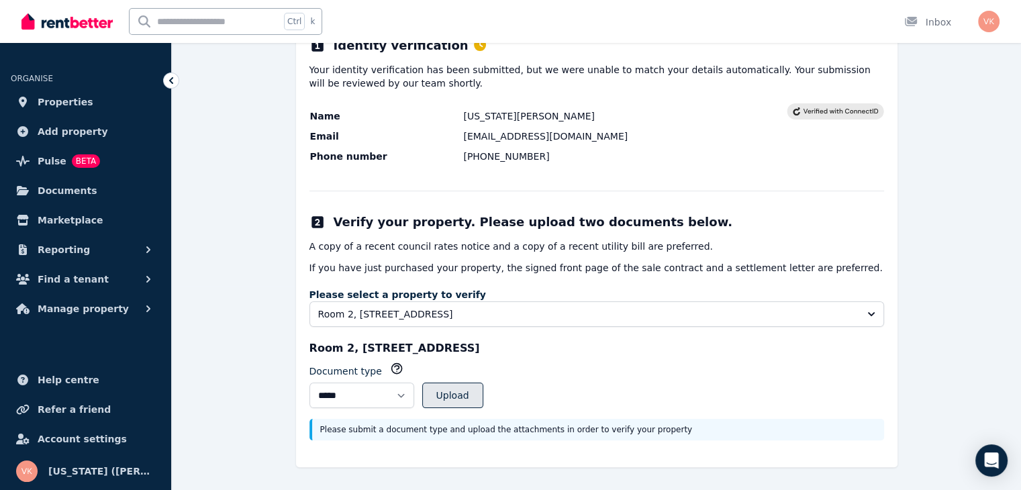
click at [484, 393] on button "Upload" at bounding box center [452, 396] width 61 height 26
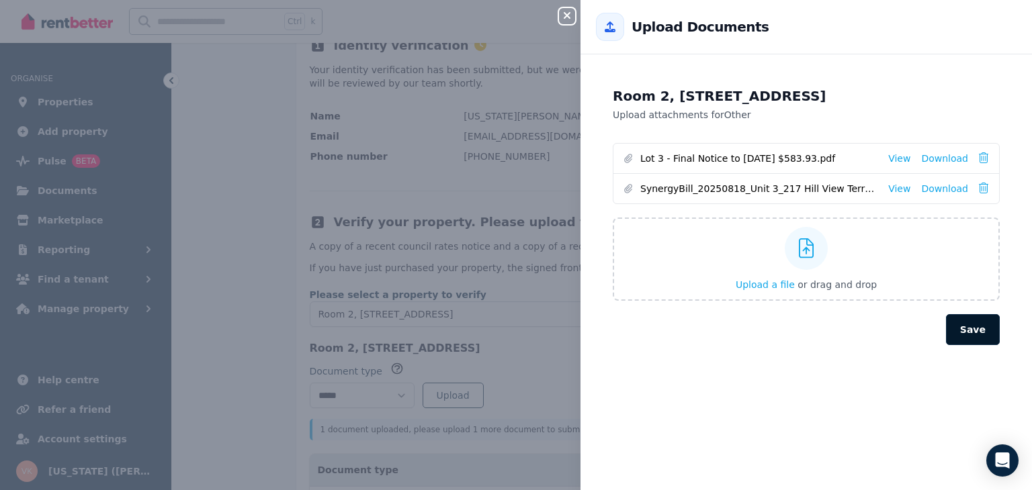
click at [964, 332] on button "Save" at bounding box center [973, 329] width 54 height 31
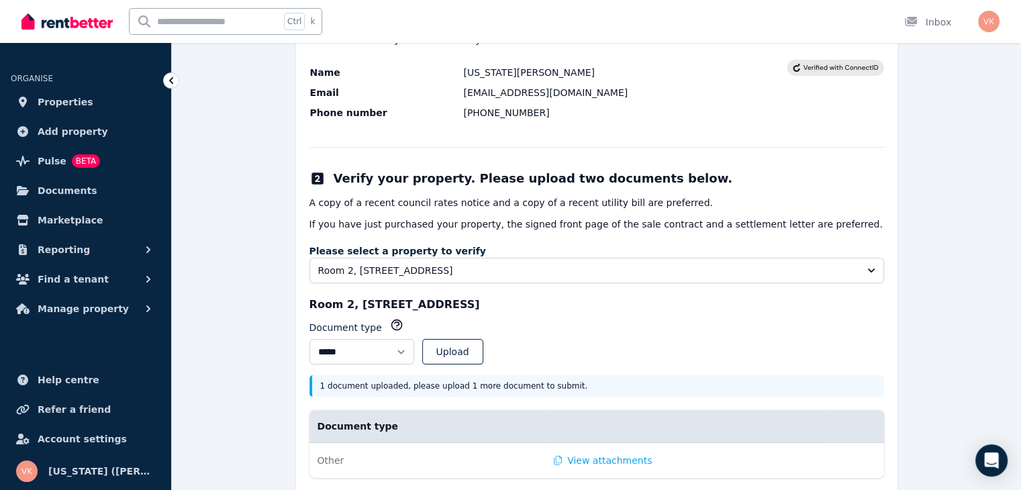
scroll to position [271, 0]
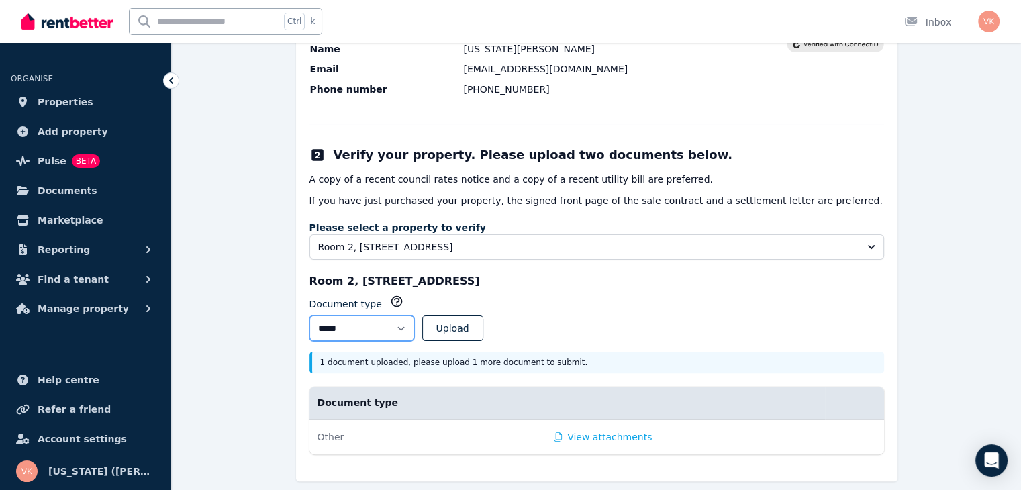
click at [414, 326] on select "**********" at bounding box center [362, 329] width 105 height 26
select select "**********"
click at [310, 316] on select "**********" at bounding box center [362, 329] width 105 height 26
click at [475, 323] on button "Upload" at bounding box center [452, 329] width 61 height 26
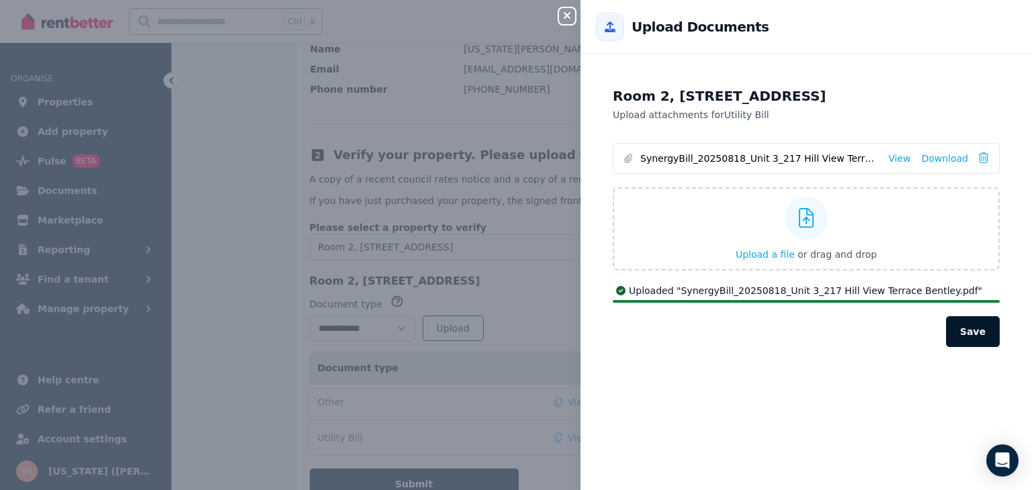
click at [962, 328] on button "Save" at bounding box center [973, 331] width 54 height 31
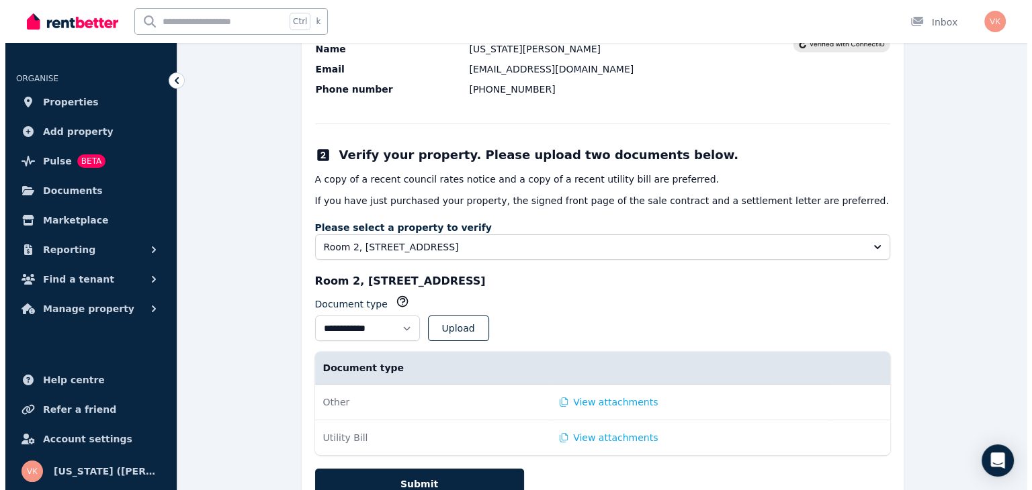
scroll to position [330, 0]
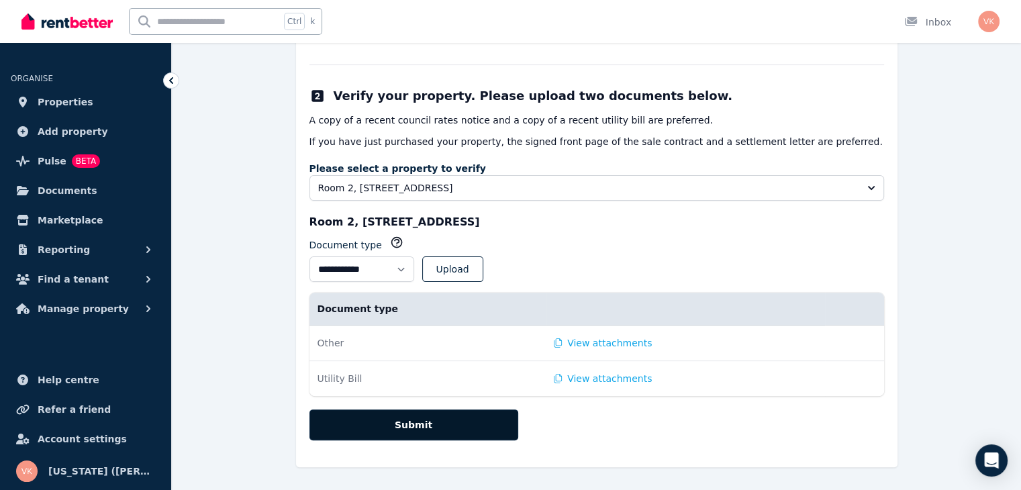
click at [412, 425] on button "Submit" at bounding box center [414, 425] width 209 height 31
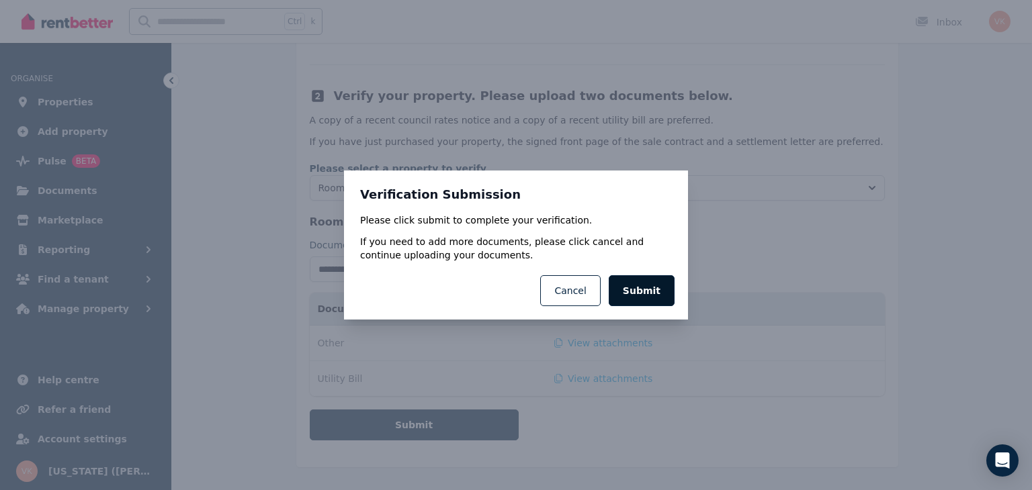
click at [641, 291] on button "Submit" at bounding box center [641, 290] width 66 height 31
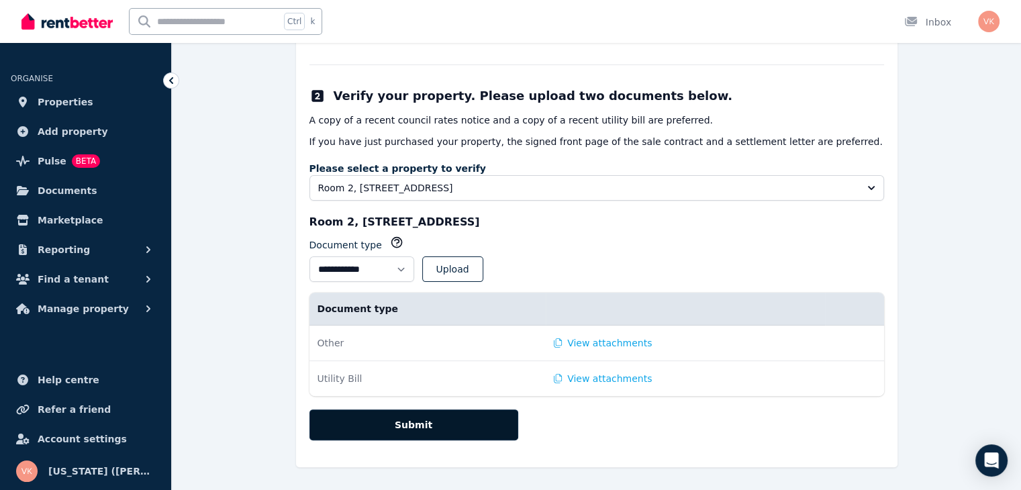
click at [401, 418] on button "Submit" at bounding box center [414, 425] width 209 height 31
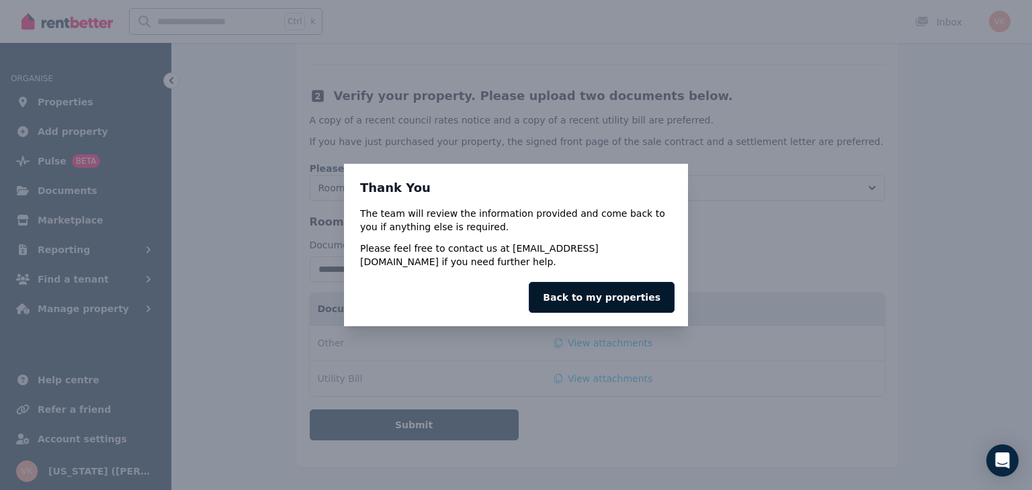
click at [588, 304] on link "Back to my properties" at bounding box center [602, 297] width 146 height 31
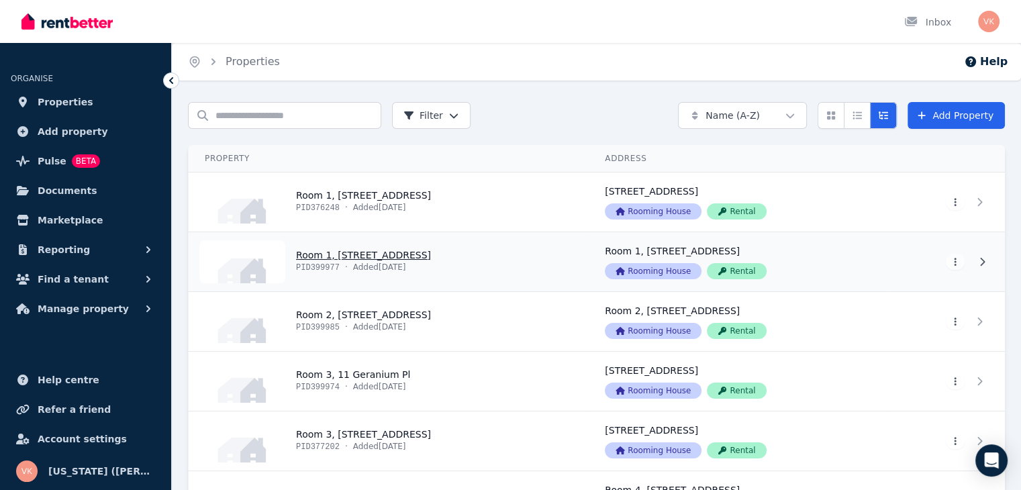
click at [390, 261] on link "View property details" at bounding box center [389, 261] width 400 height 59
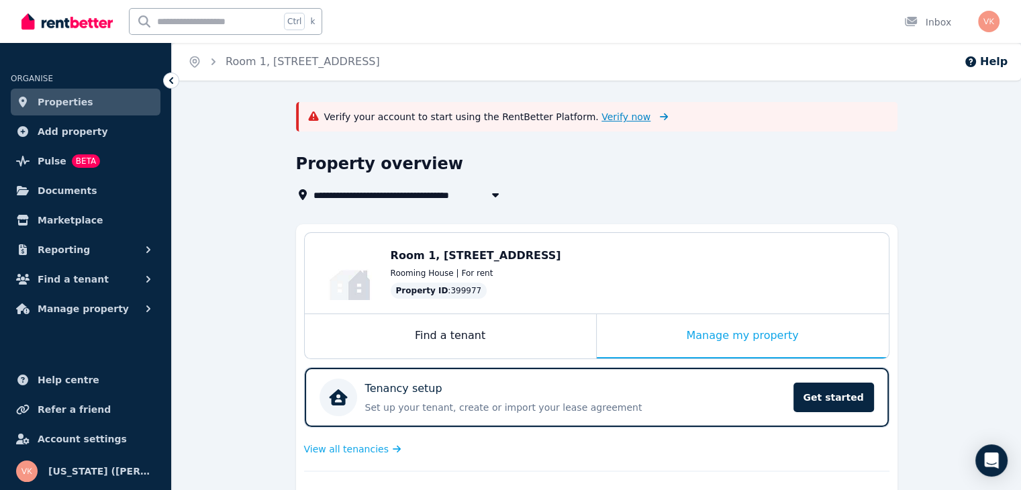
click at [602, 116] on span "Verify now" at bounding box center [626, 116] width 49 height 13
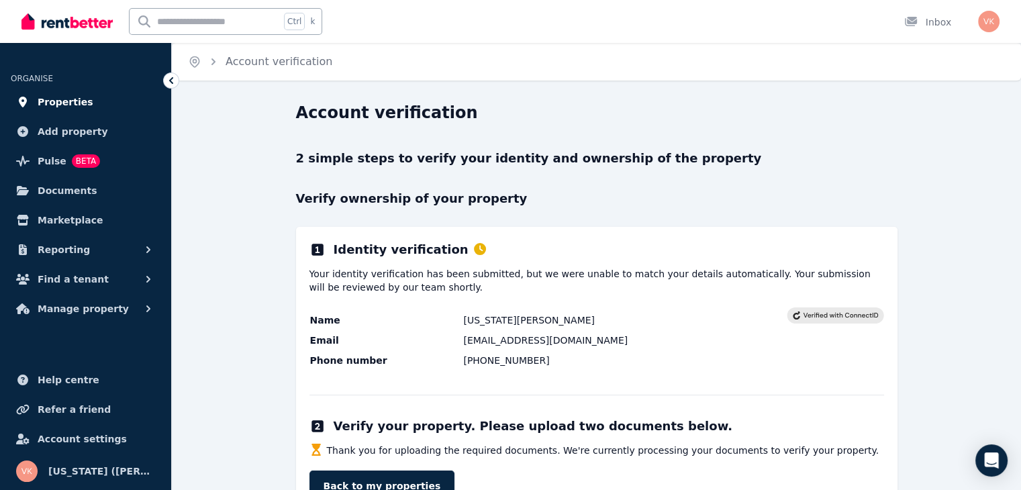
click at [61, 105] on span "Properties" at bounding box center [66, 102] width 56 height 16
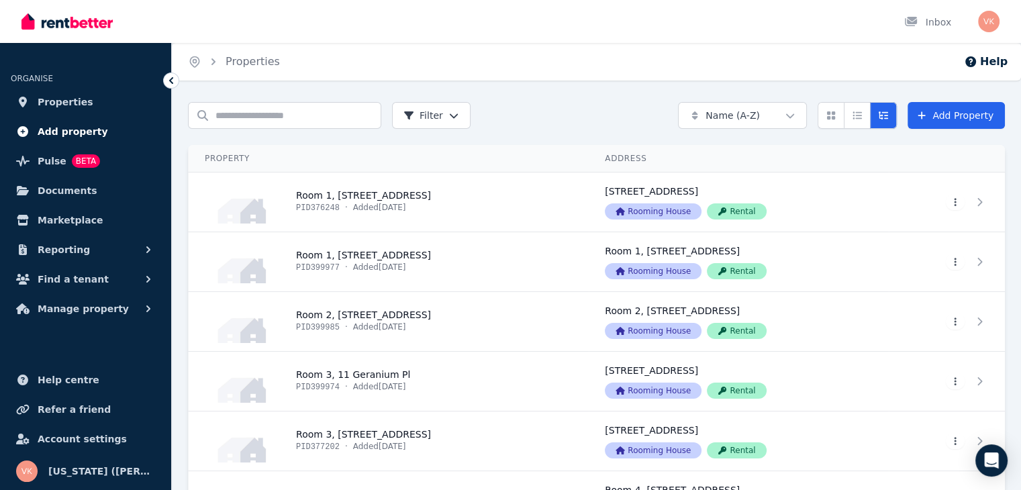
click at [81, 132] on span "Add property" at bounding box center [73, 132] width 71 height 16
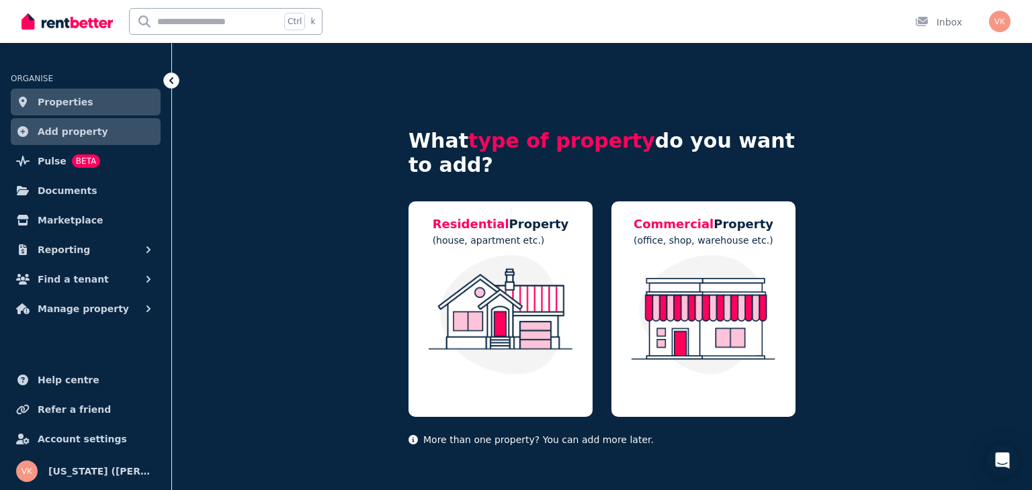
click at [64, 105] on span "Properties" at bounding box center [66, 102] width 56 height 16
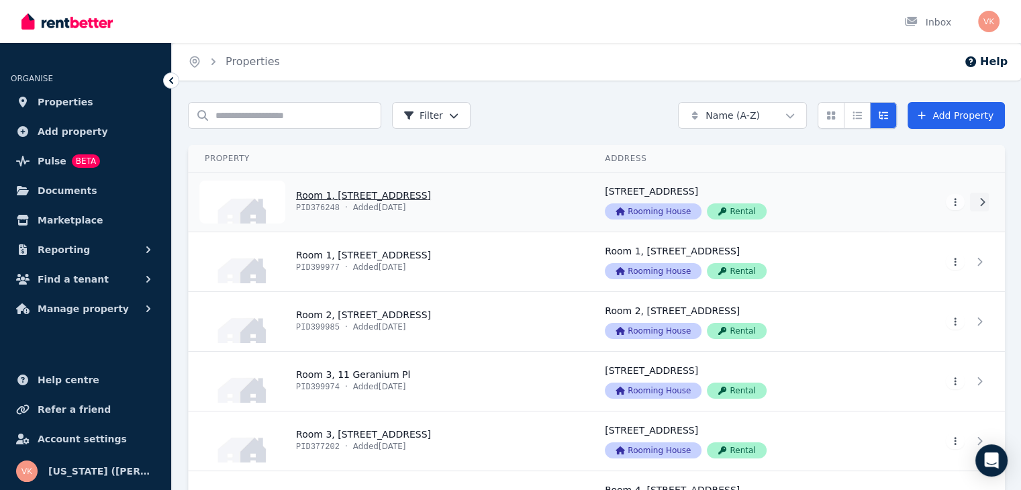
click at [986, 202] on icon at bounding box center [982, 201] width 13 height 9
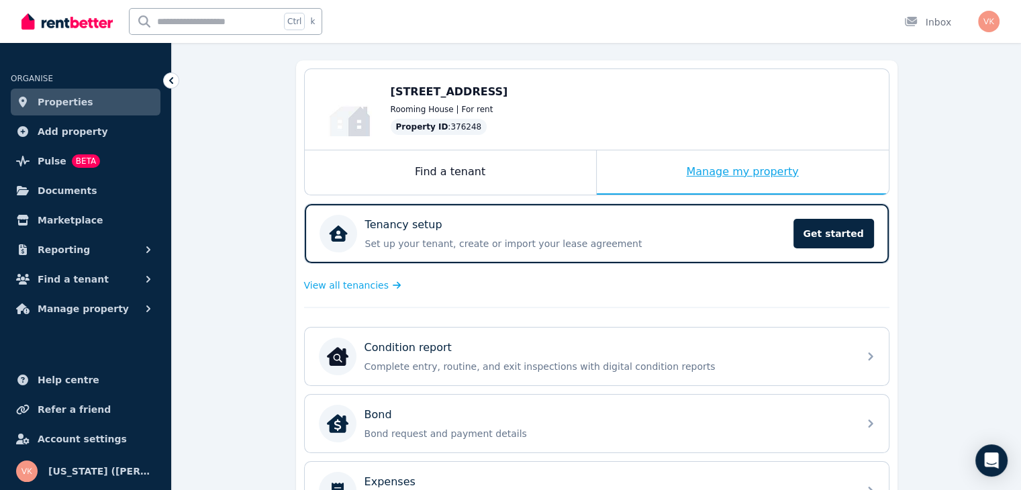
scroll to position [201, 0]
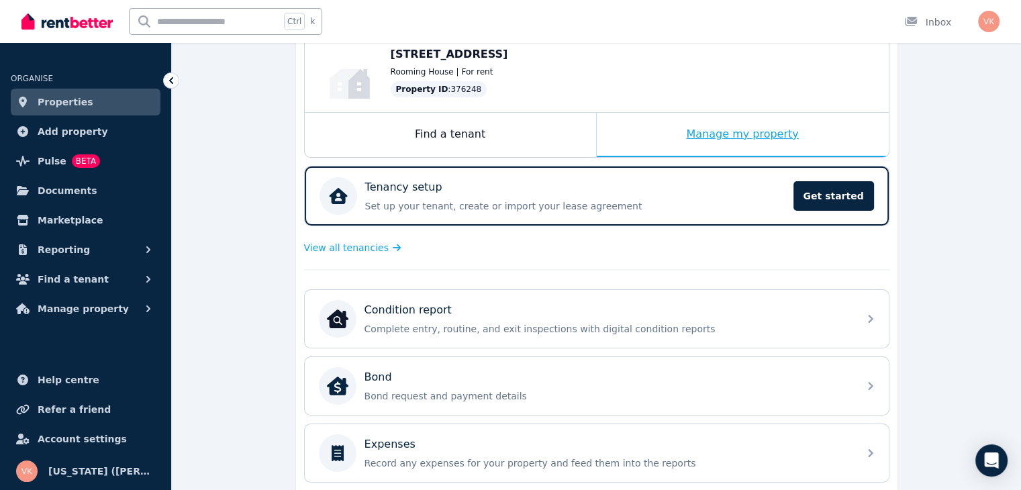
click at [725, 135] on div "Manage my property" at bounding box center [743, 135] width 292 height 44
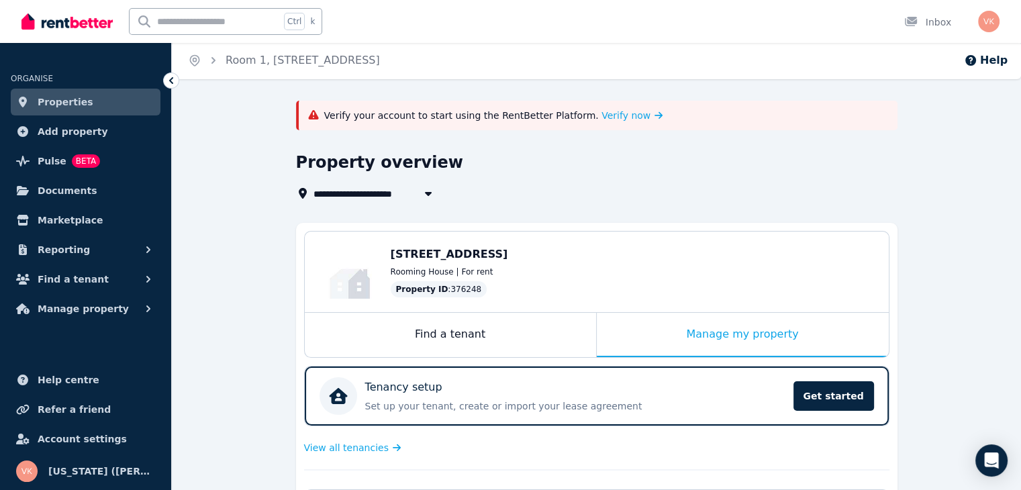
scroll to position [0, 0]
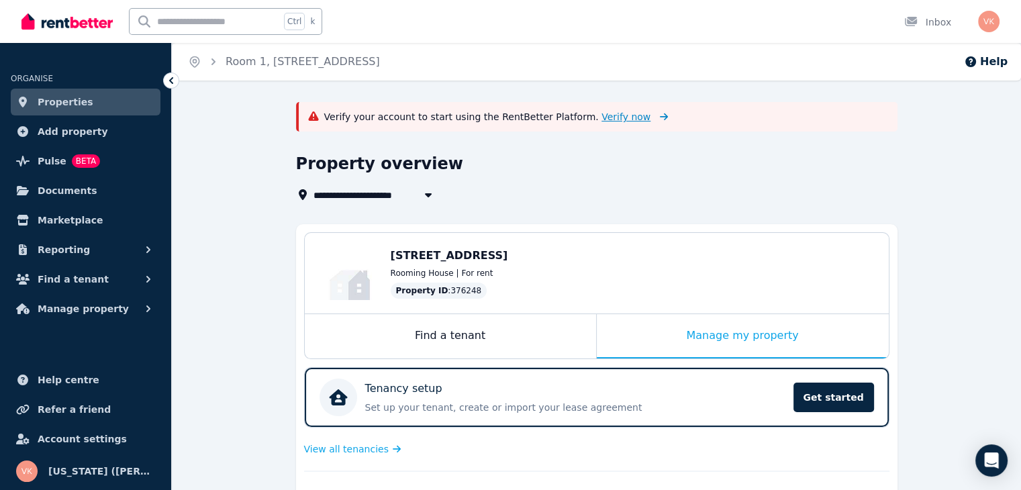
click at [602, 115] on span "Verify now" at bounding box center [626, 116] width 49 height 13
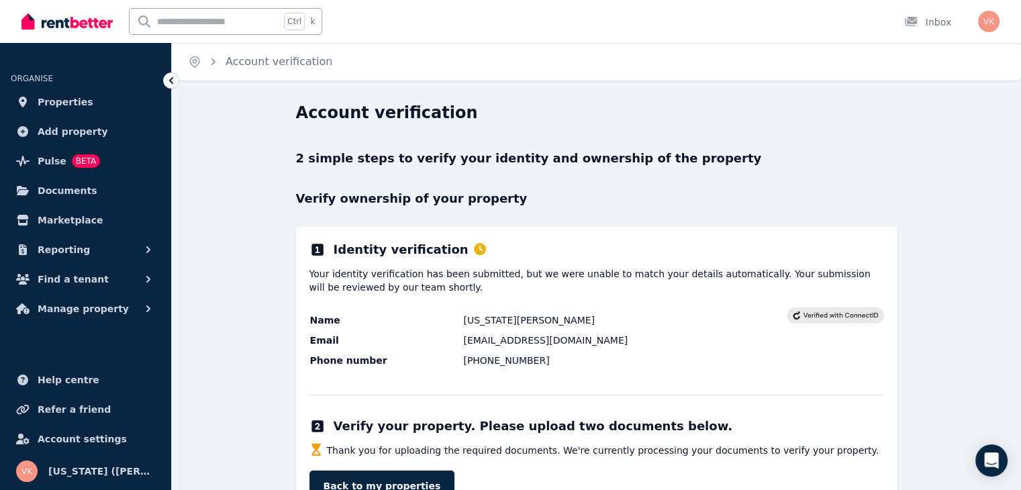
click at [467, 152] on p "2 simple steps to verify your identity and ownership of the property" at bounding box center [597, 158] width 602 height 19
click at [834, 316] on rect at bounding box center [835, 316] width 97 height 16
click at [715, 336] on td "[EMAIL_ADDRESS][DOMAIN_NAME]" at bounding box center [625, 340] width 324 height 15
click at [474, 255] on icon at bounding box center [480, 249] width 12 height 12
click at [175, 83] on icon at bounding box center [171, 80] width 13 height 13
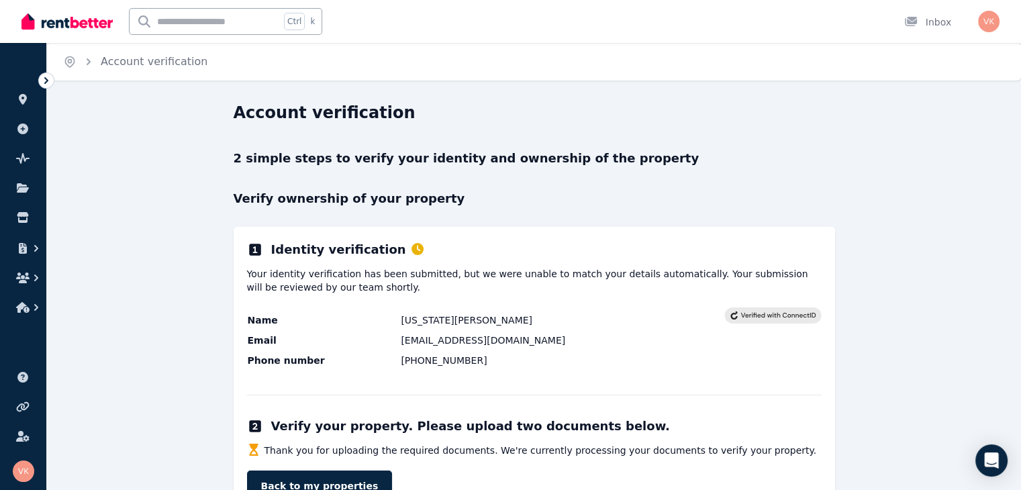
click at [51, 84] on icon at bounding box center [46, 80] width 13 height 13
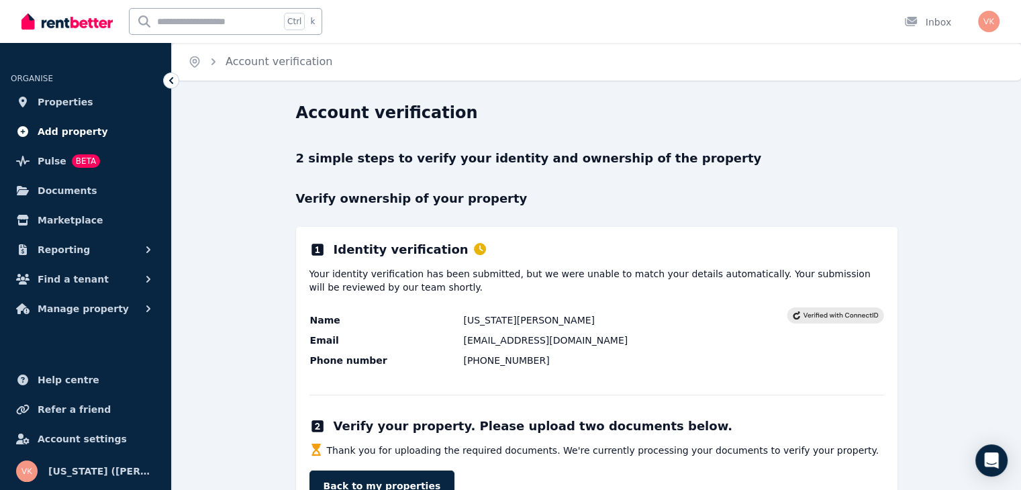
click at [64, 133] on span "Add property" at bounding box center [73, 132] width 71 height 16
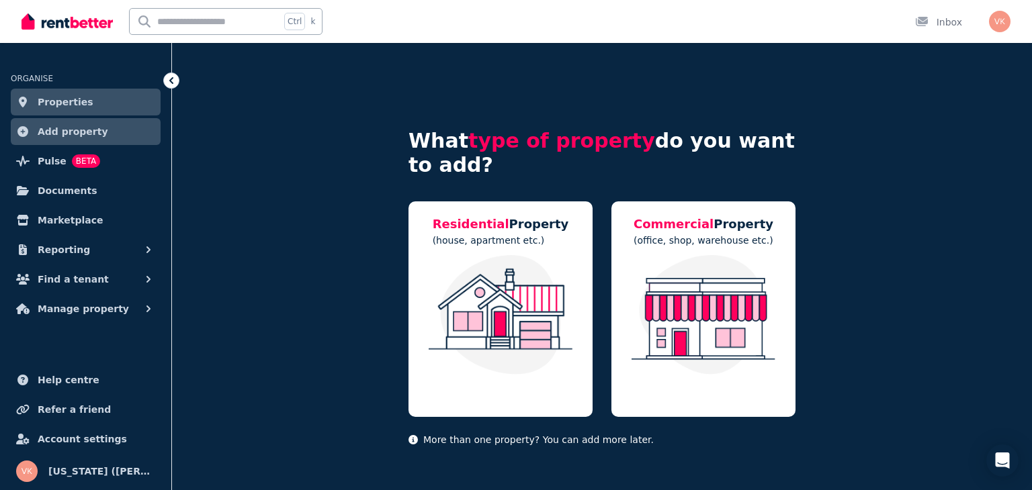
click at [77, 99] on span "Properties" at bounding box center [66, 102] width 56 height 16
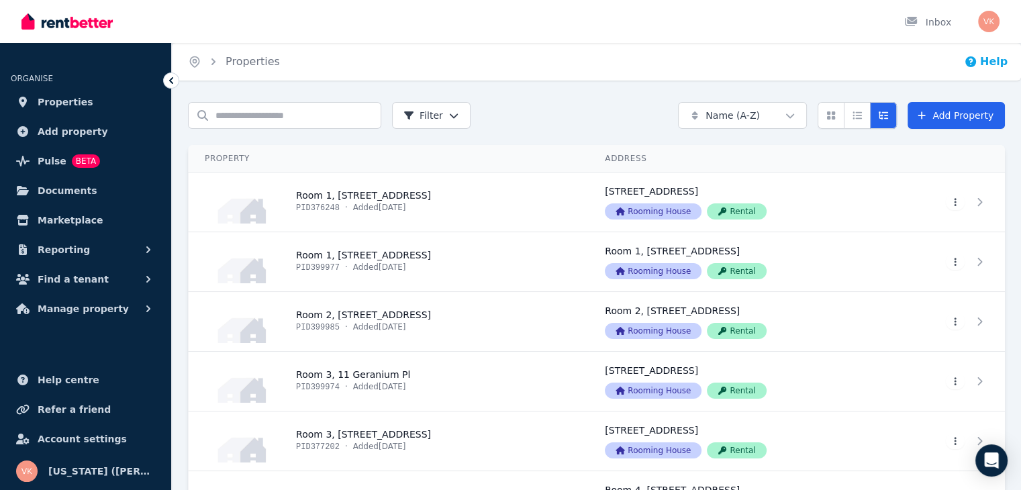
click at [994, 60] on button "Help" at bounding box center [986, 62] width 44 height 16
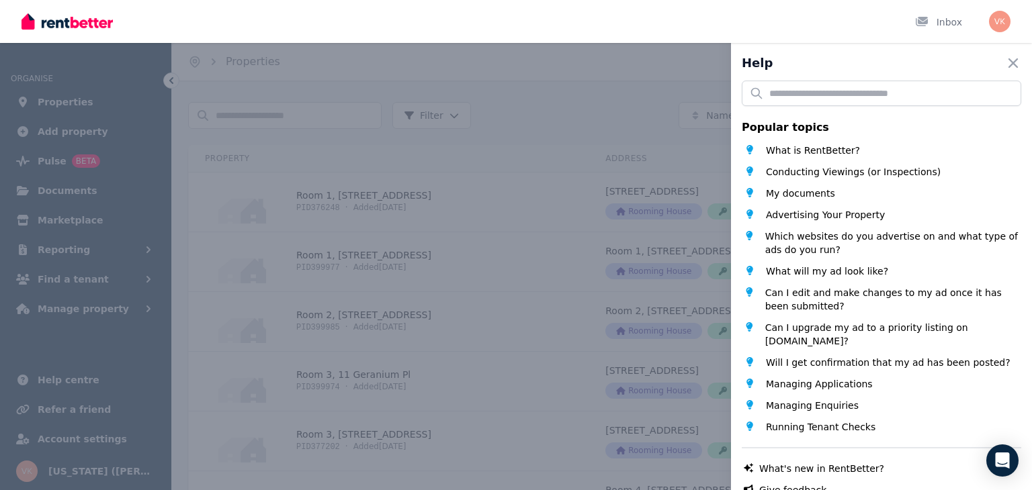
click at [658, 106] on div "Help Close panel Popular topics What is RentBetter? Conducting Viewings (or Ins…" at bounding box center [516, 245] width 1032 height 490
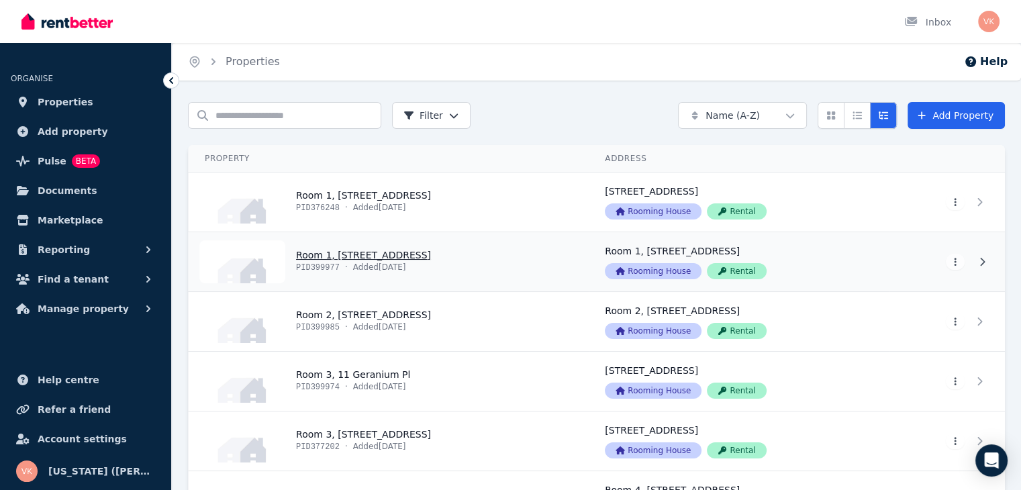
click at [529, 263] on link "View property details" at bounding box center [389, 261] width 400 height 59
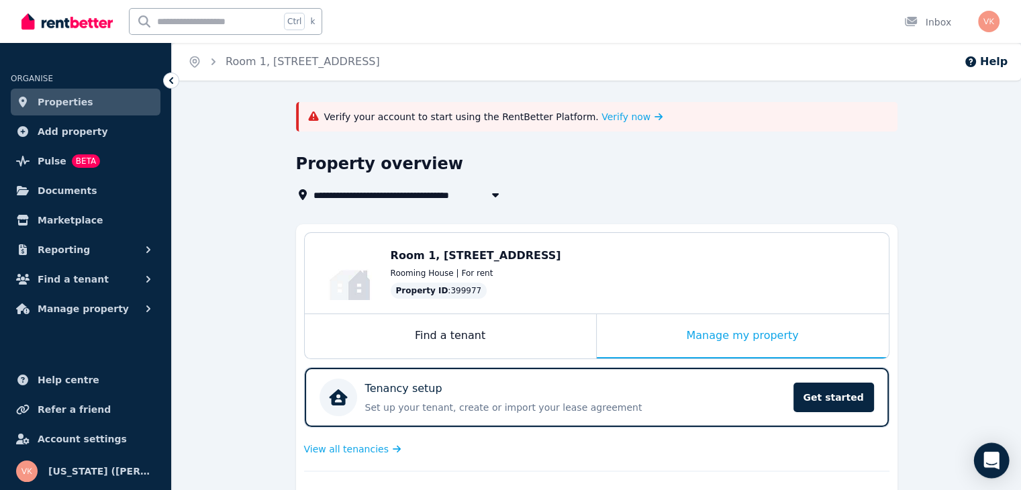
click at [989, 460] on icon "Open Intercom Messenger" at bounding box center [991, 460] width 15 height 17
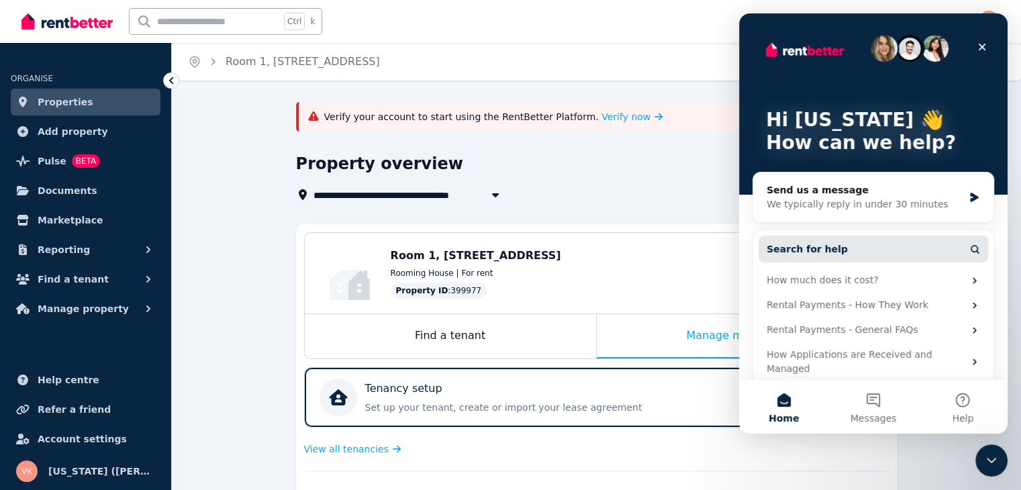
click at [848, 245] on button "Search for help" at bounding box center [874, 249] width 230 height 27
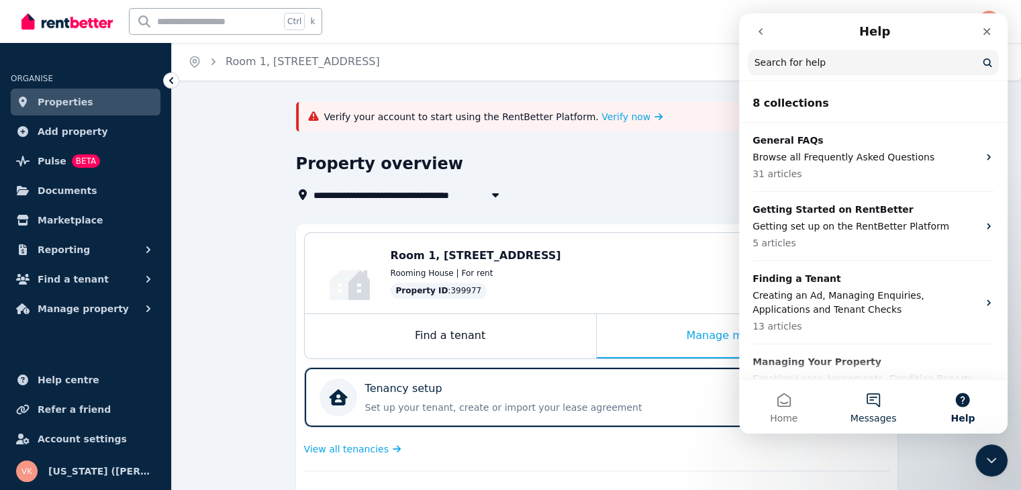
click at [876, 414] on span "Messages" at bounding box center [874, 418] width 46 height 9
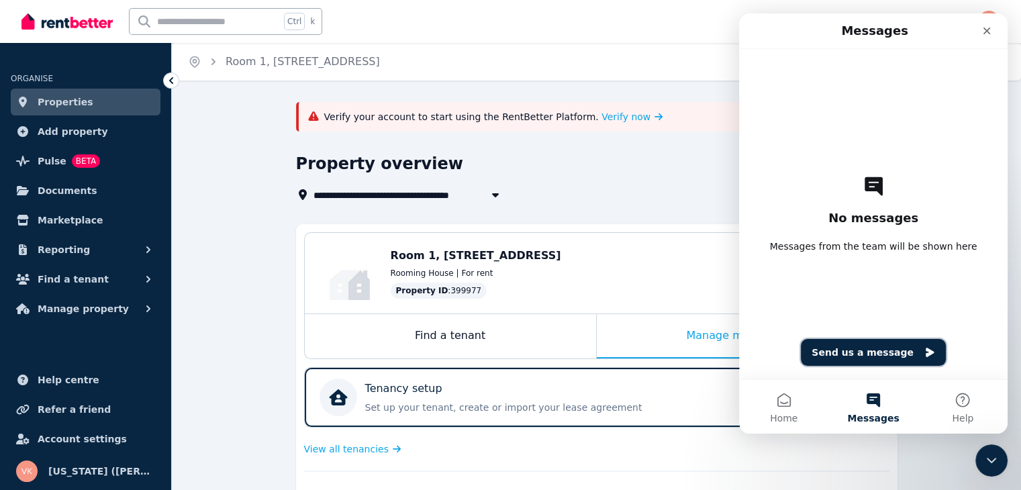
click at [879, 358] on button "Send us a message" at bounding box center [873, 352] width 145 height 27
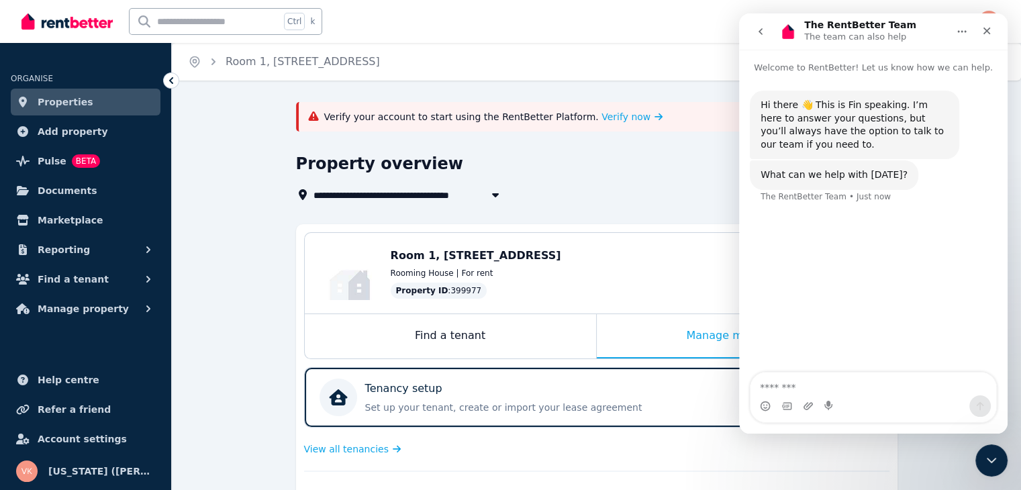
click at [795, 385] on textarea "Message…" at bounding box center [874, 384] width 246 height 23
type textarea "*"
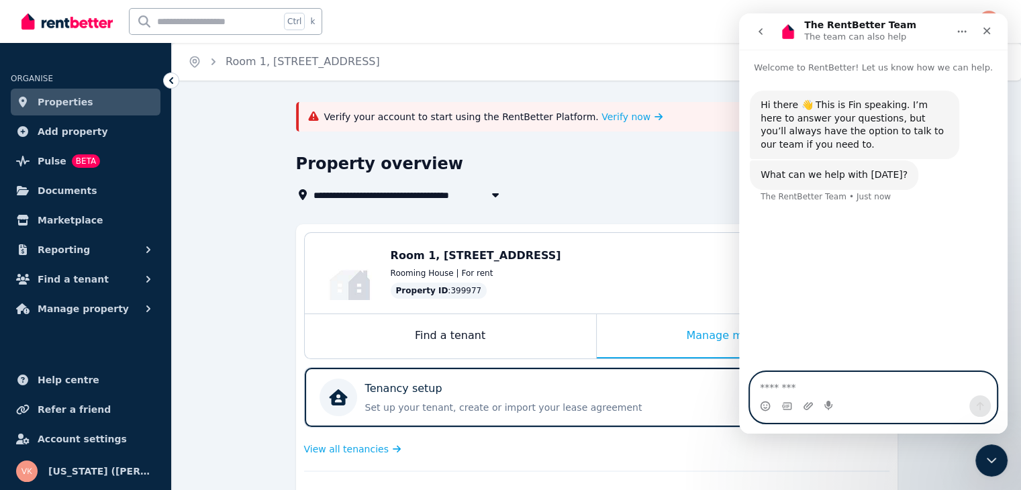
click at [782, 385] on textarea "Message…" at bounding box center [874, 384] width 246 height 23
click at [801, 381] on textarea "Message…" at bounding box center [874, 384] width 246 height 23
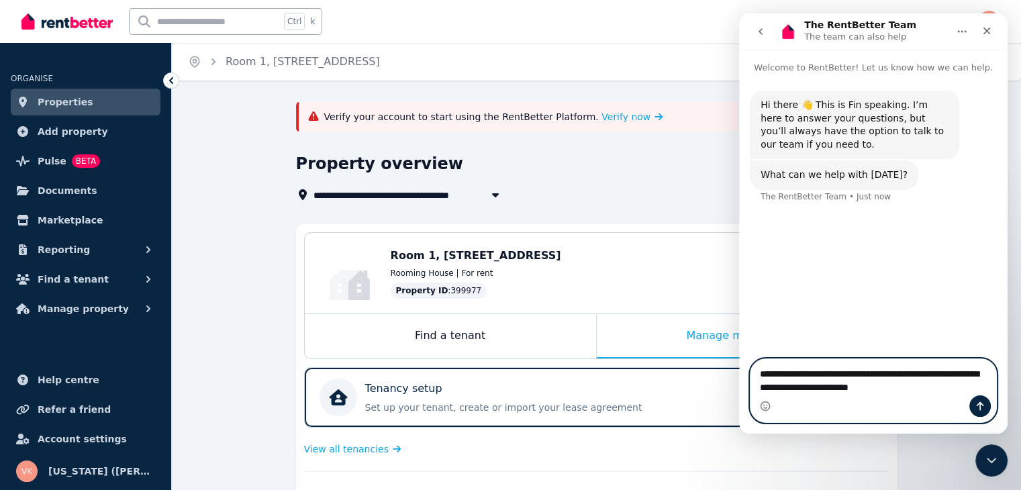
type textarea "**********"
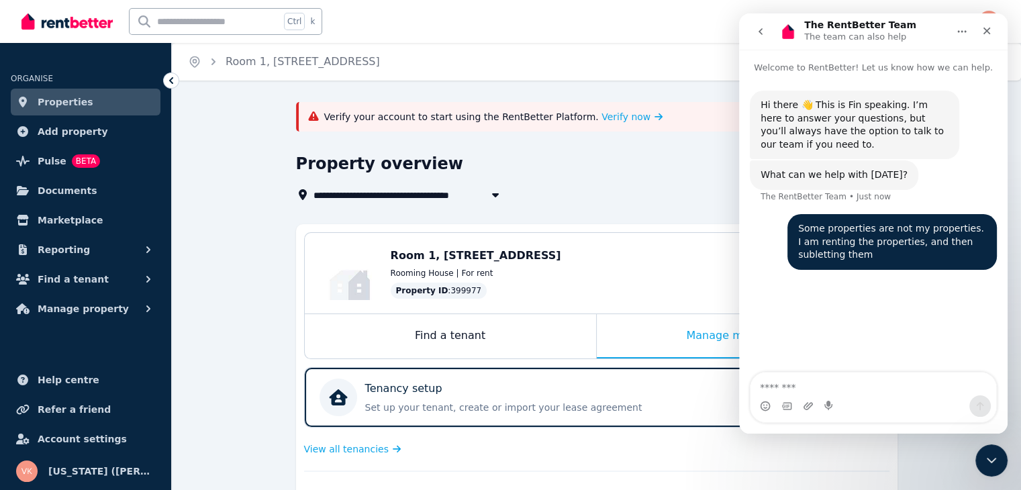
click at [776, 388] on textarea "Message…" at bounding box center [874, 384] width 246 height 23
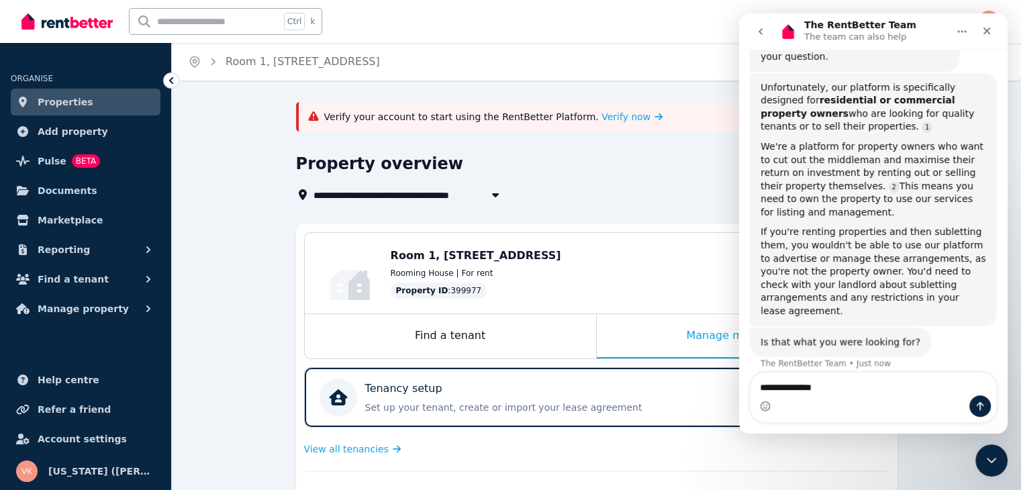
scroll to position [250, 0]
type textarea "**********"
drag, startPoint x: 245, startPoint y: 173, endPoint x: 258, endPoint y: 162, distance: 16.7
click at [993, 30] on div "Close" at bounding box center [987, 31] width 24 height 24
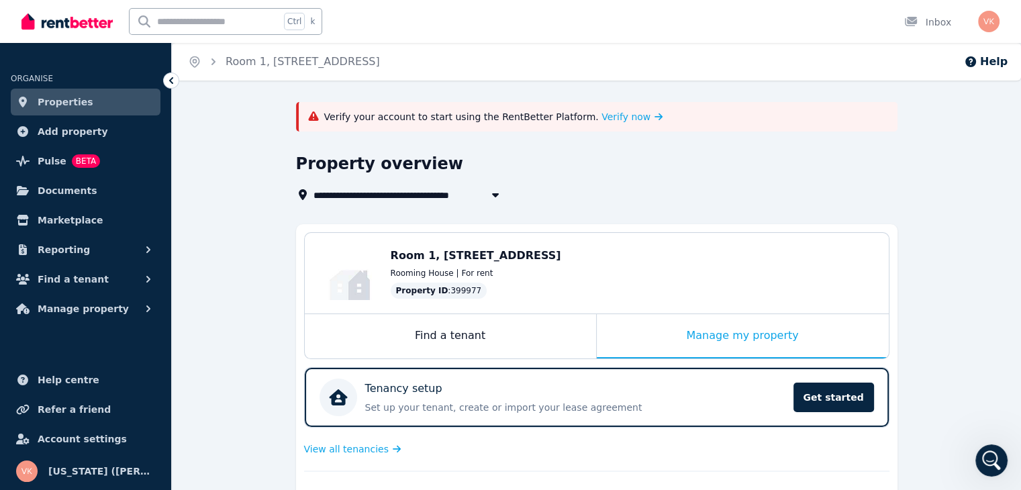
scroll to position [272, 0]
click at [677, 154] on div "Property overview" at bounding box center [593, 166] width 594 height 26
click at [62, 96] on span "Properties" at bounding box center [66, 102] width 56 height 16
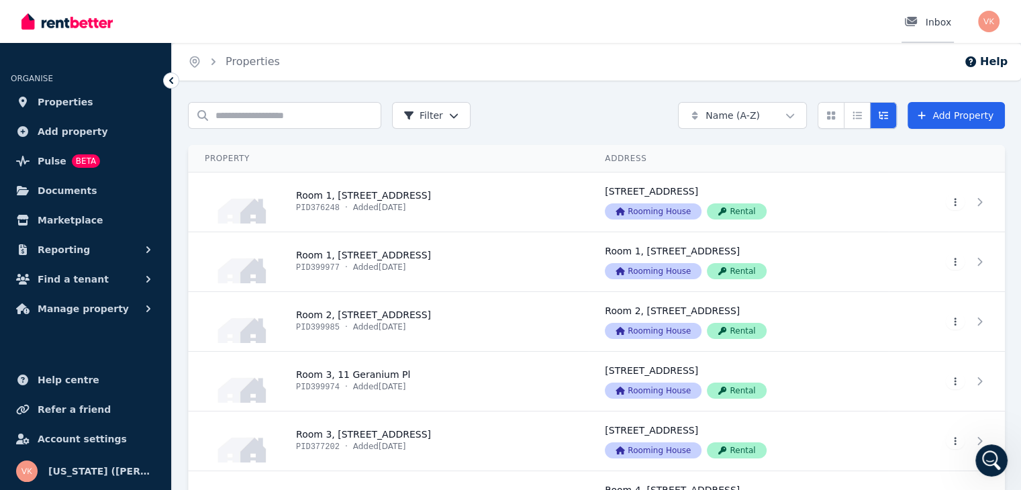
click at [936, 22] on div "Inbox" at bounding box center [928, 21] width 47 height 13
